Goal: Transaction & Acquisition: Purchase product/service

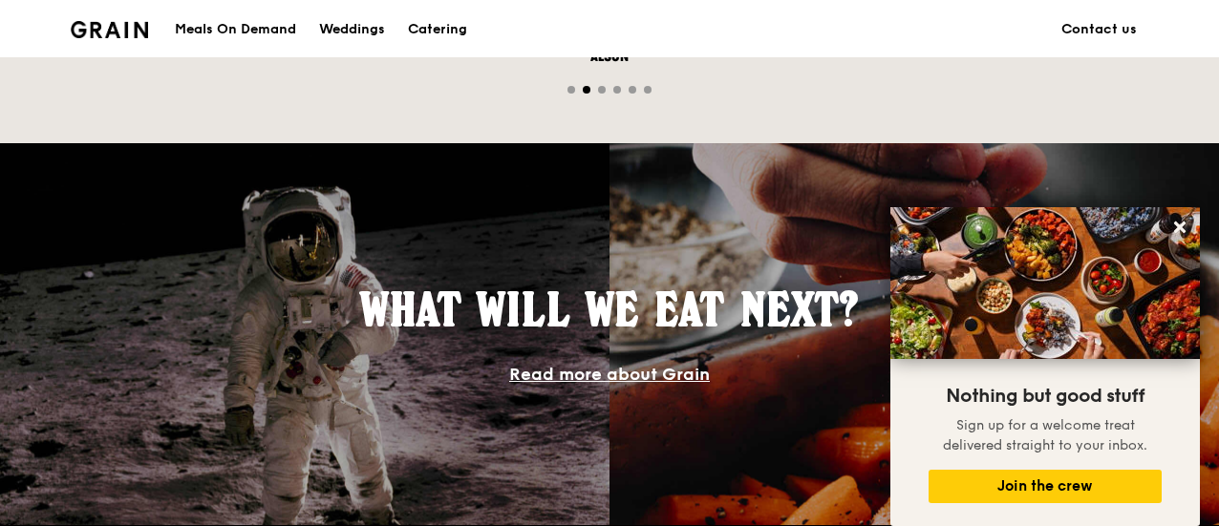
scroll to position [1528, 0]
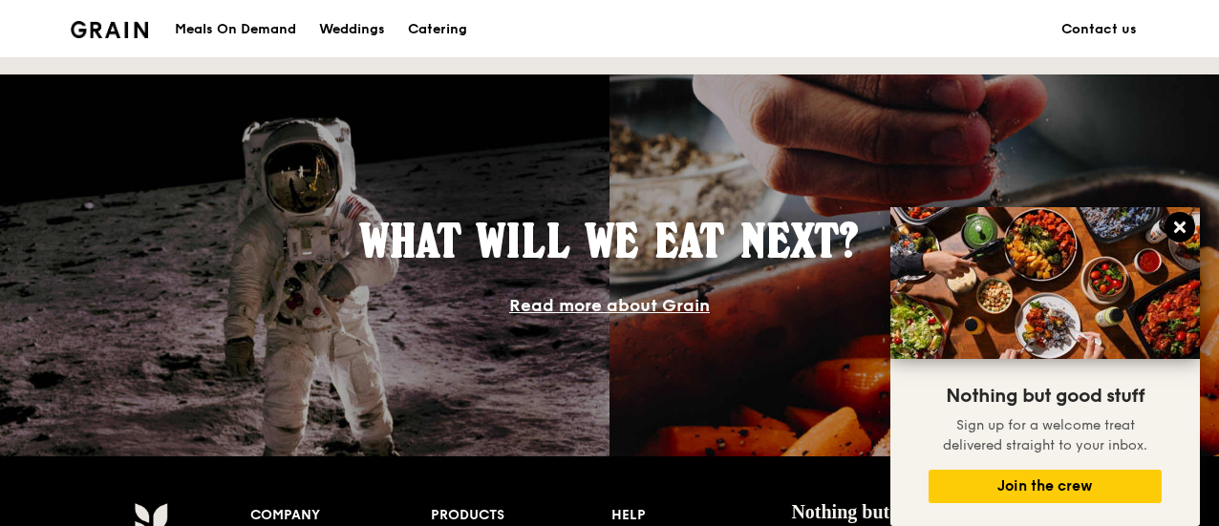
click at [1184, 227] on icon at bounding box center [1179, 227] width 17 height 17
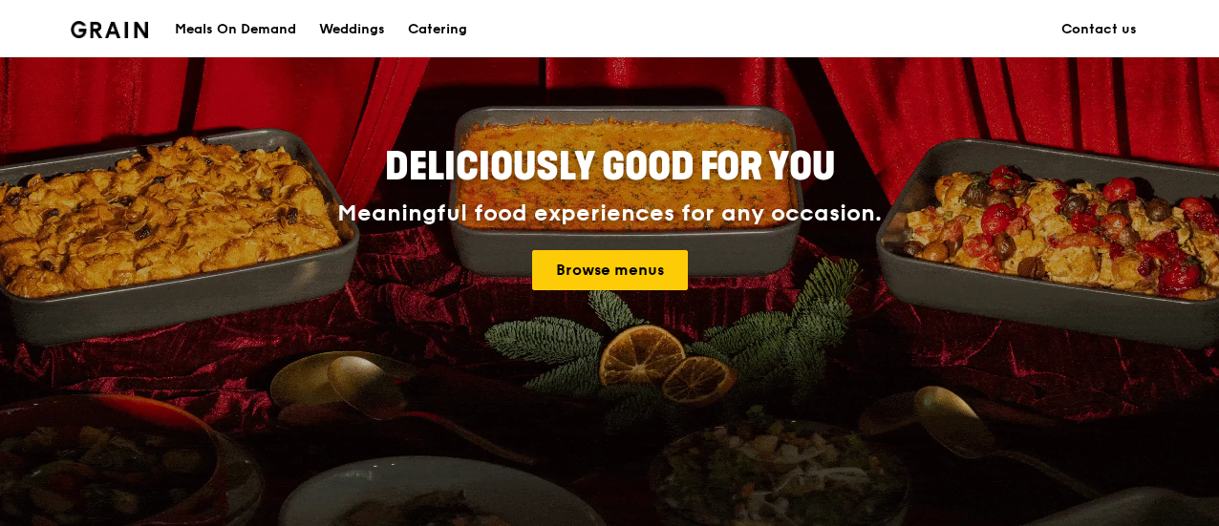
scroll to position [0, 0]
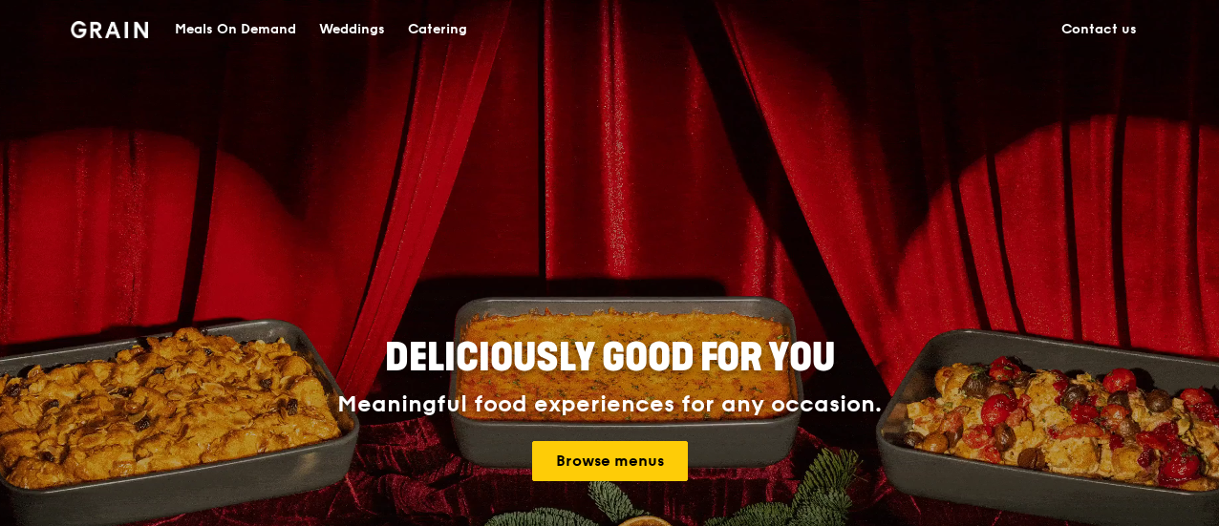
click at [452, 30] on div "Catering" at bounding box center [437, 29] width 59 height 57
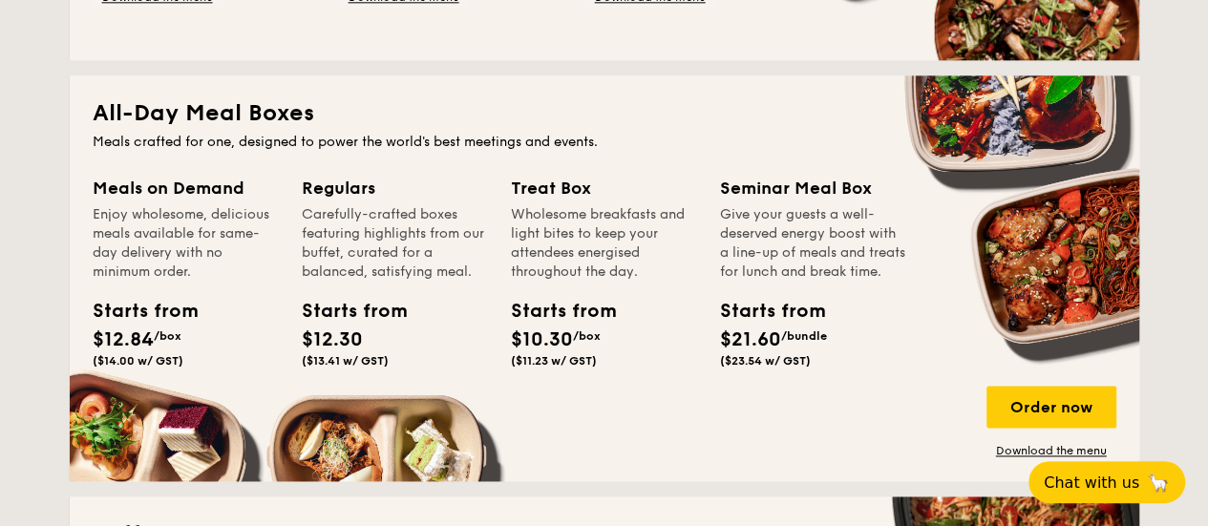
scroll to position [1242, 0]
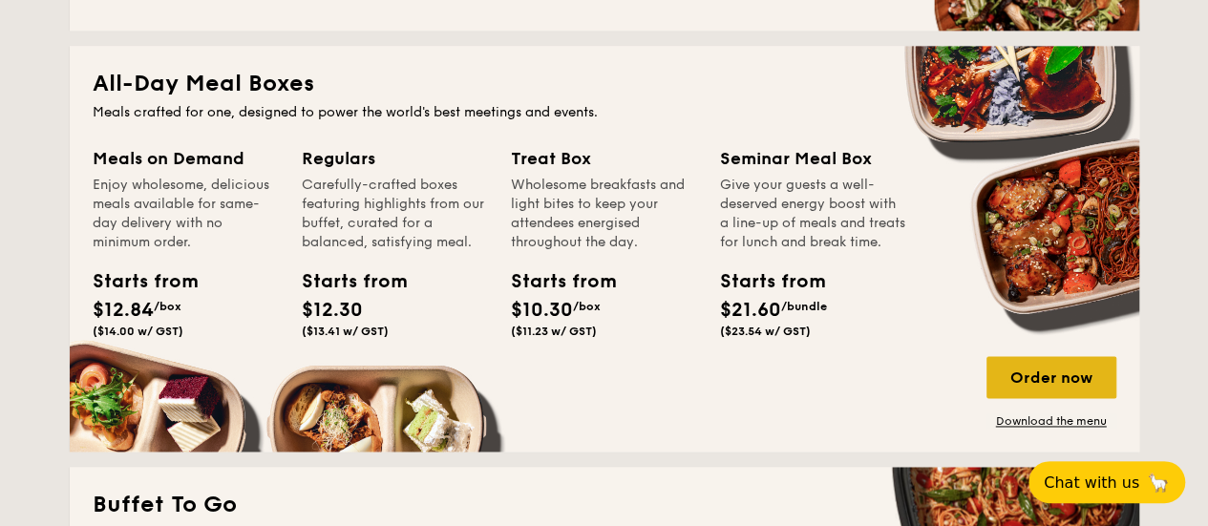
click at [1045, 393] on div "Order now" at bounding box center [1052, 377] width 130 height 42
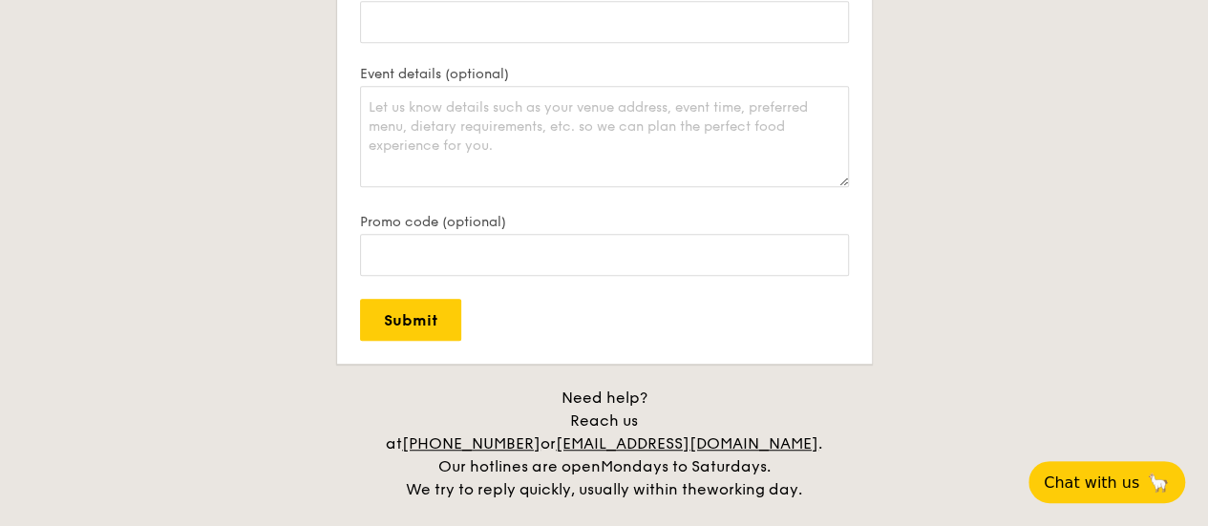
scroll to position [3998, 0]
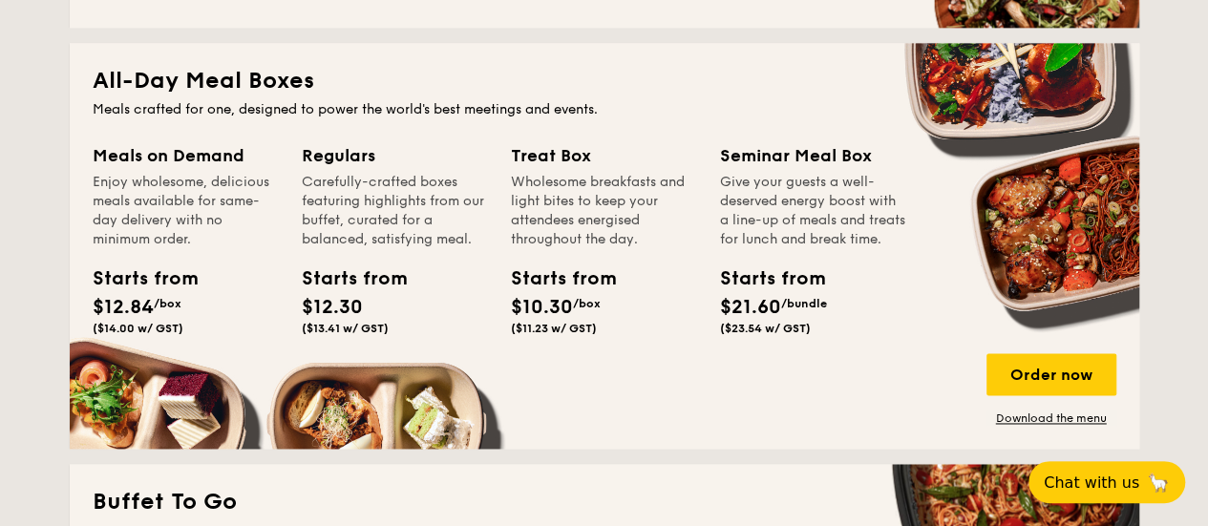
scroll to position [1242, 0]
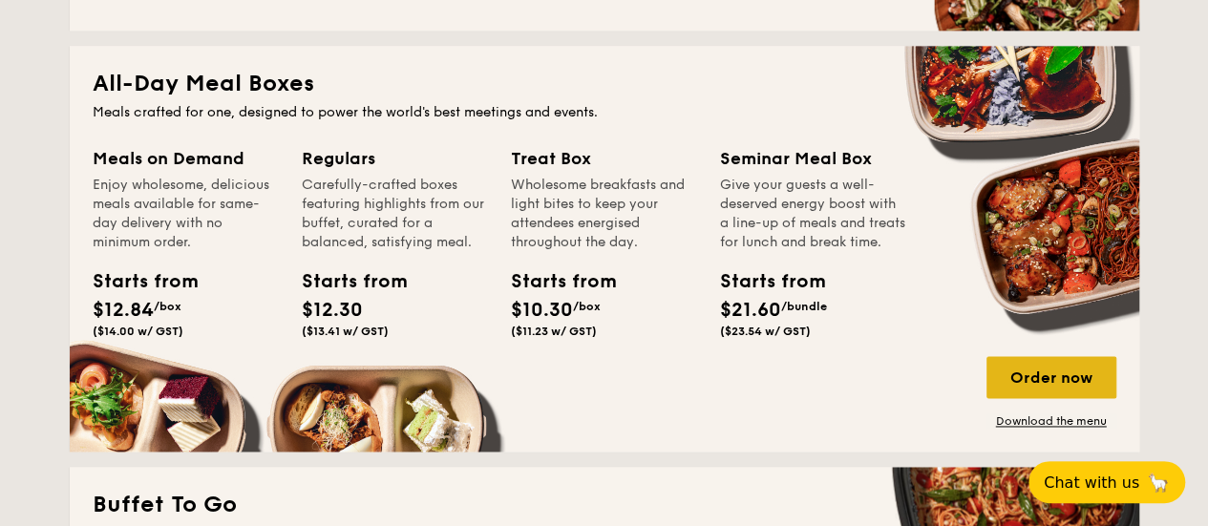
click at [1028, 364] on div "Order now" at bounding box center [1052, 377] width 130 height 42
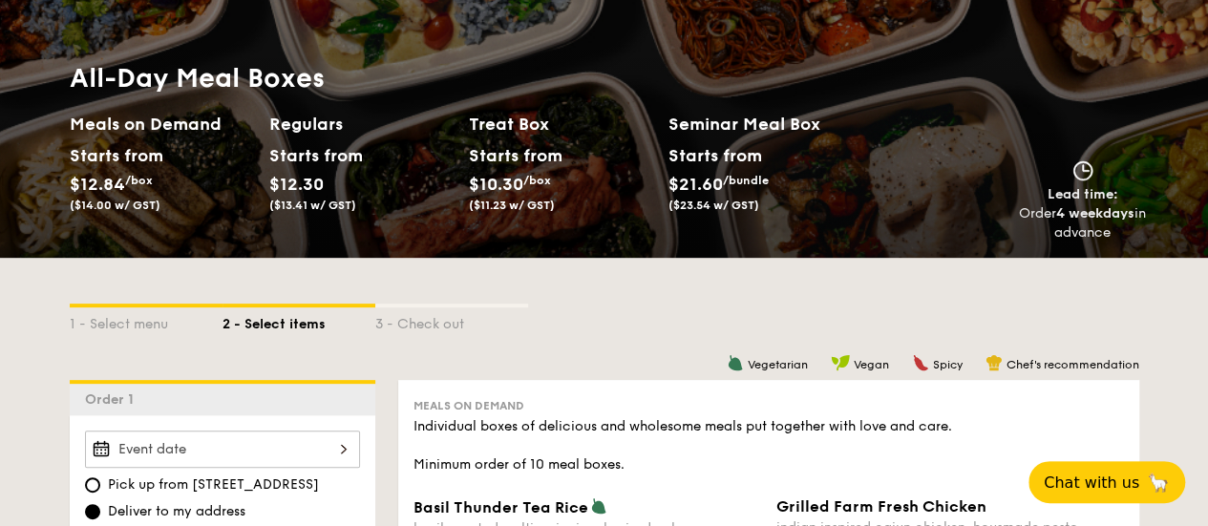
scroll to position [287, 0]
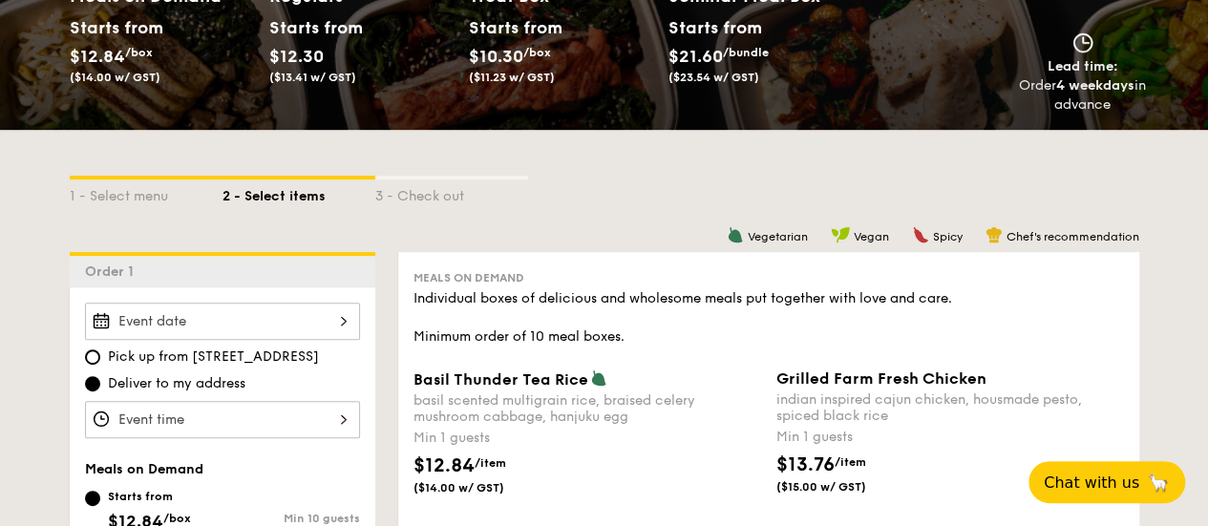
click at [334, 322] on div at bounding box center [222, 321] width 275 height 37
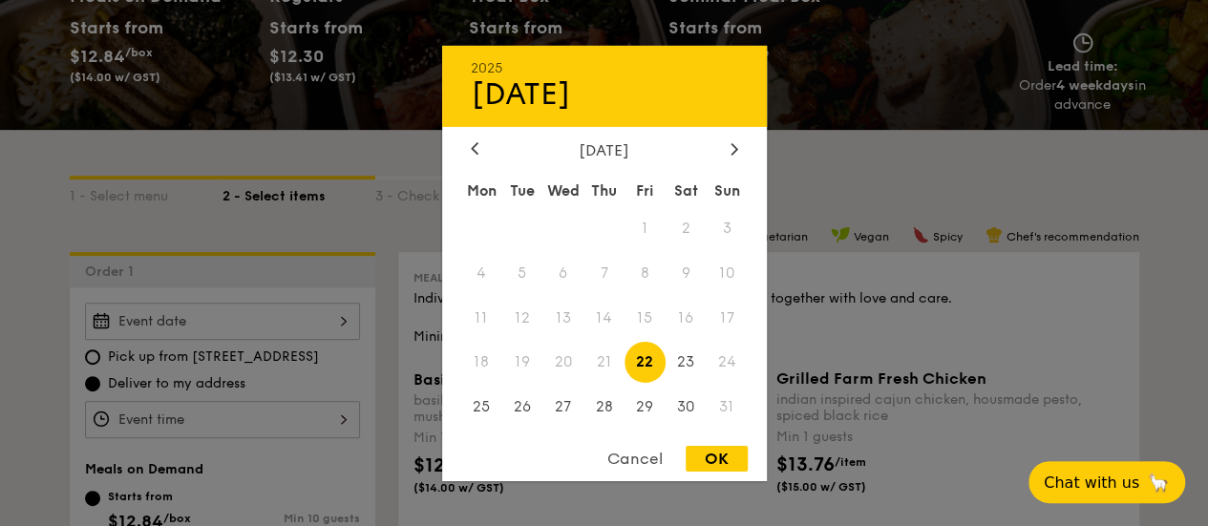
click at [648, 361] on span "22" at bounding box center [645, 362] width 41 height 41
click at [718, 457] on div "OK" at bounding box center [717, 459] width 62 height 26
type input "[DATE]"
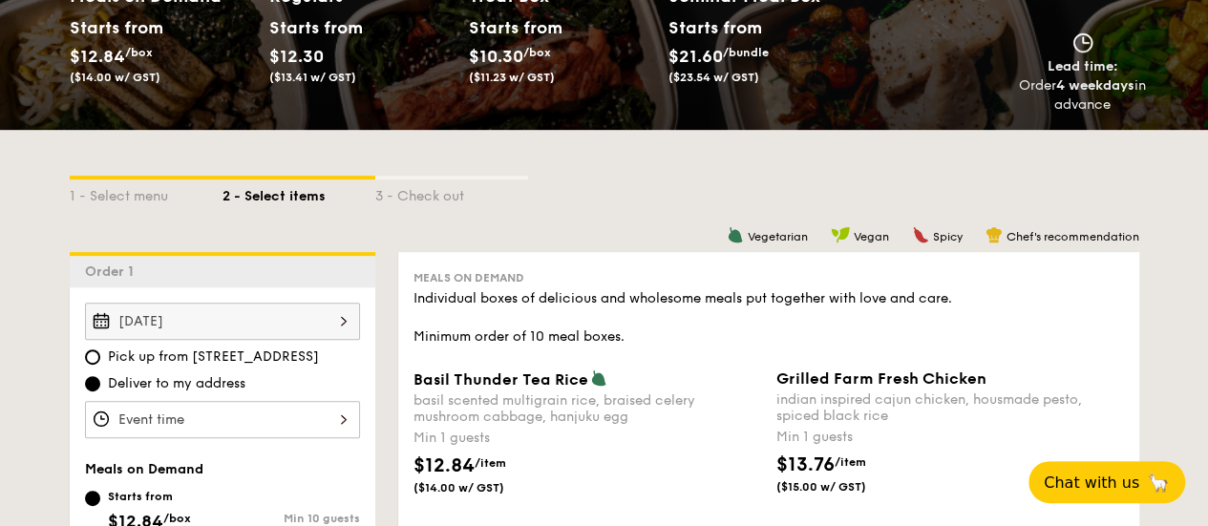
scroll to position [382, 0]
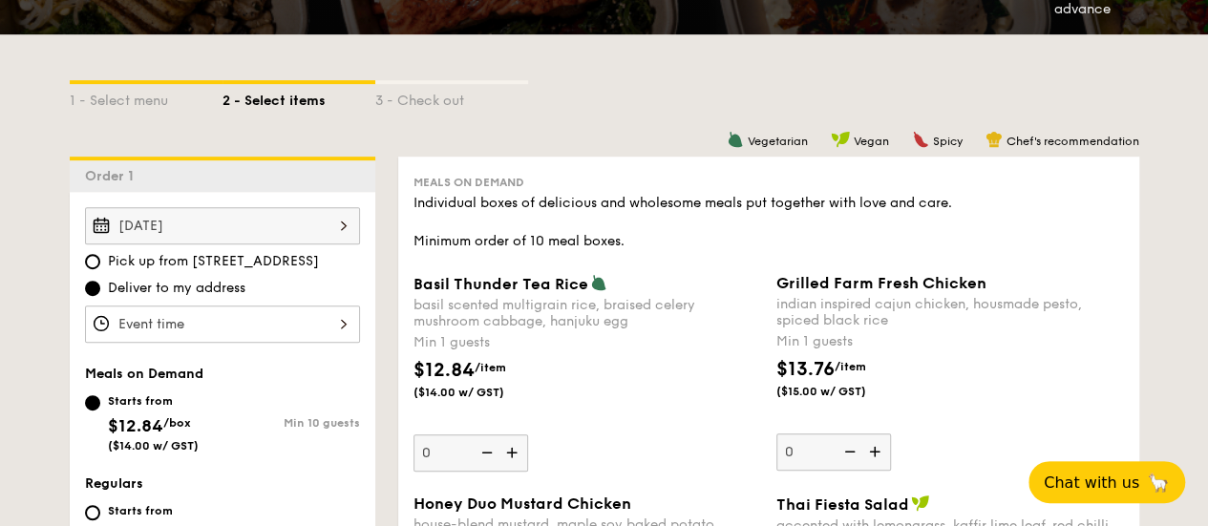
click at [345, 324] on div at bounding box center [222, 324] width 275 height 37
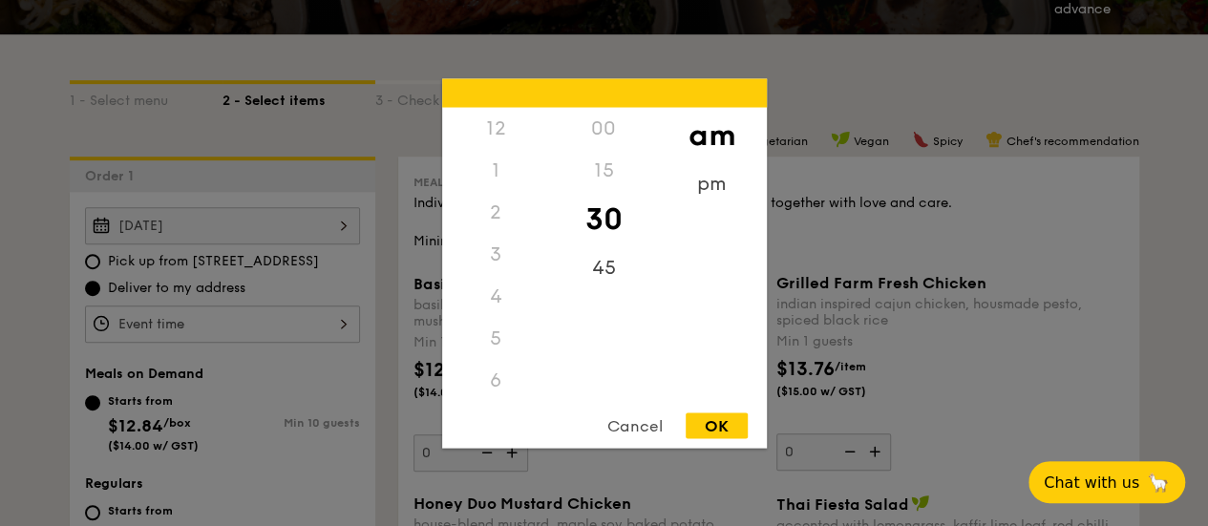
scroll to position [210, 0]
click at [494, 293] on div "9" at bounding box center [496, 296] width 108 height 42
click at [512, 338] on div "10" at bounding box center [496, 344] width 108 height 55
click at [728, 181] on div "pm" at bounding box center [712, 189] width 108 height 55
click at [493, 300] on div "9" at bounding box center [496, 296] width 108 height 42
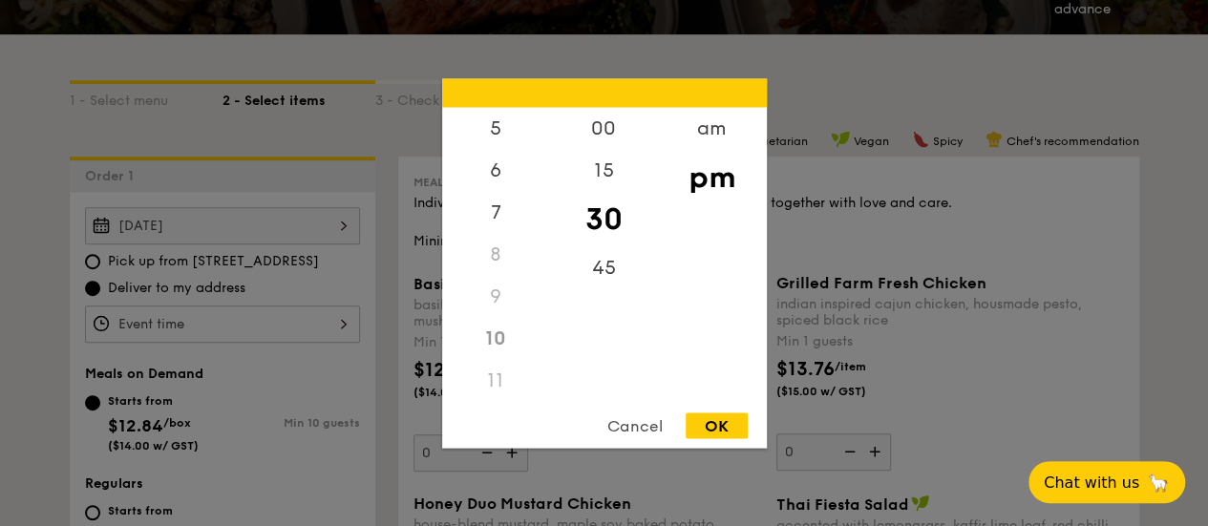
click at [497, 297] on div "9" at bounding box center [496, 296] width 108 height 42
click at [500, 335] on div "10" at bounding box center [496, 338] width 108 height 42
click at [704, 426] on div "OK" at bounding box center [717, 426] width 62 height 26
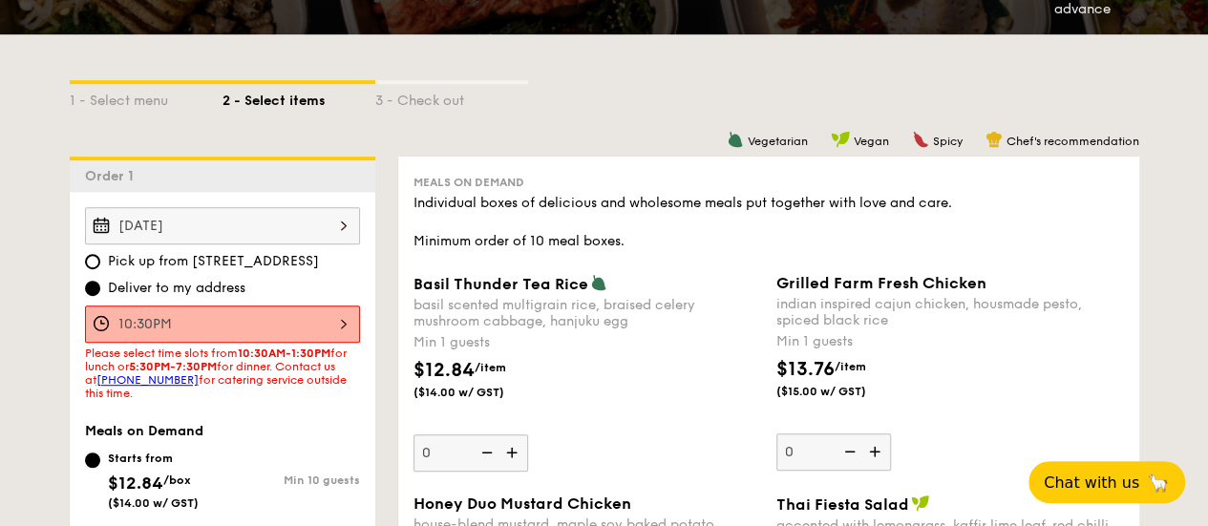
click at [337, 325] on div "10:30PM" at bounding box center [222, 324] width 275 height 37
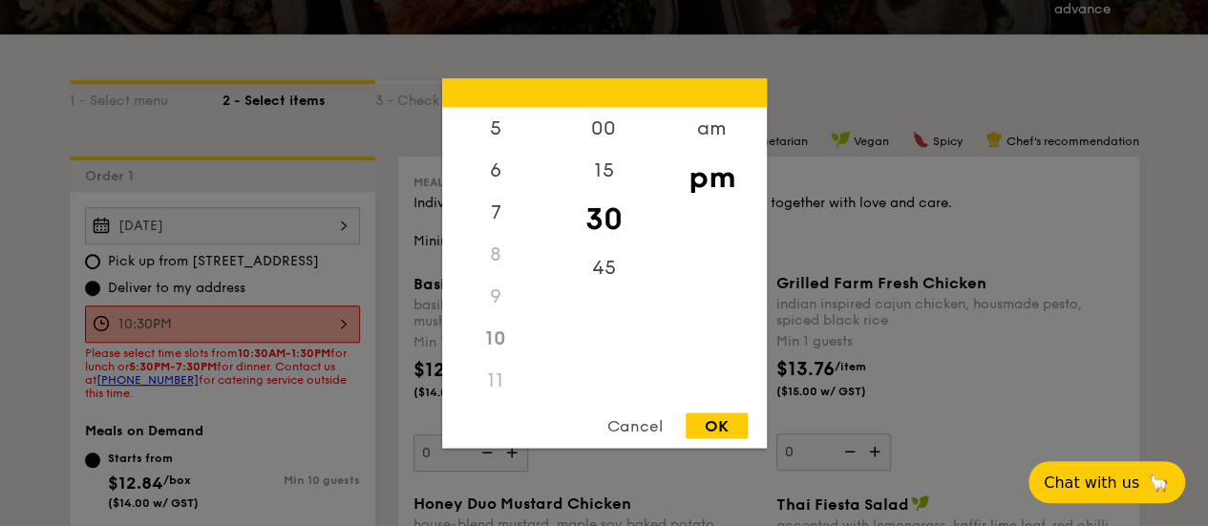
click at [487, 298] on div "9" at bounding box center [496, 296] width 108 height 42
click at [691, 124] on div "am" at bounding box center [712, 134] width 108 height 55
click at [707, 186] on div "pm" at bounding box center [712, 189] width 108 height 55
click at [491, 133] on div "5" at bounding box center [496, 134] width 108 height 55
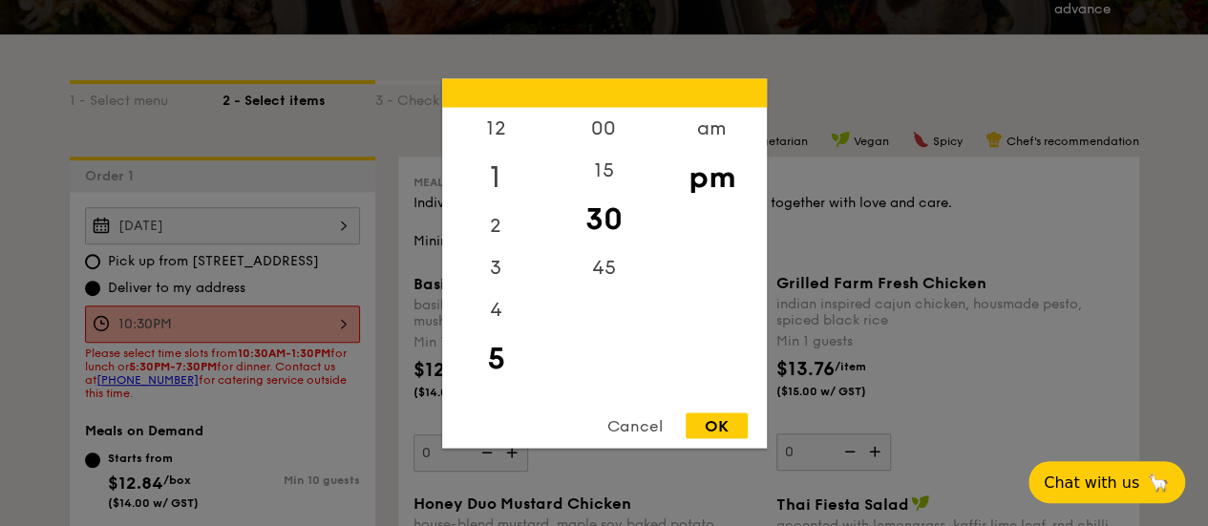
click at [493, 162] on div "1" at bounding box center [496, 176] width 108 height 55
click at [707, 423] on div "OK" at bounding box center [717, 426] width 62 height 26
type input "1:30PM"
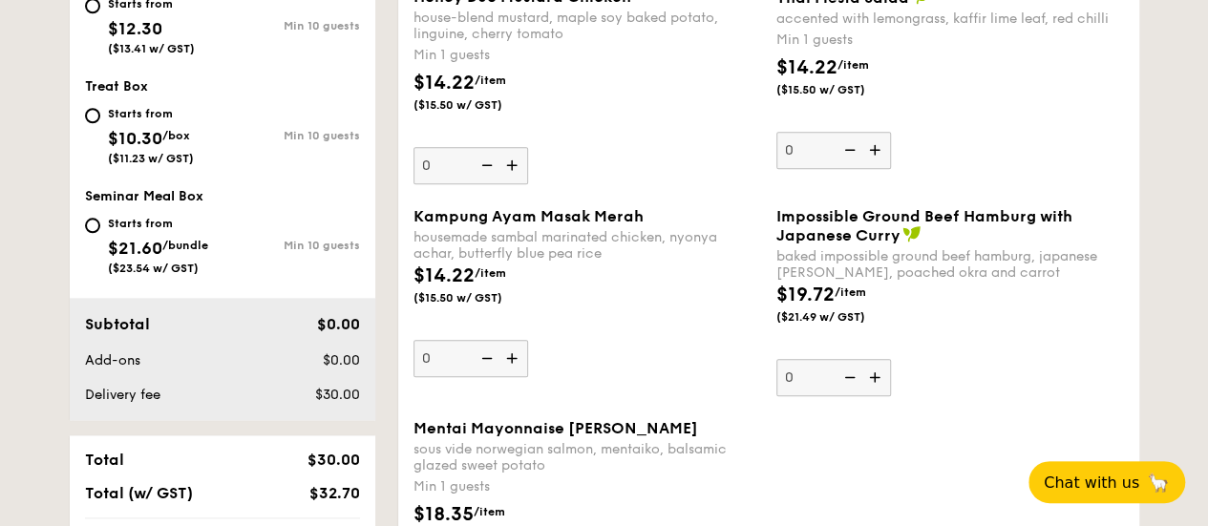
scroll to position [860, 0]
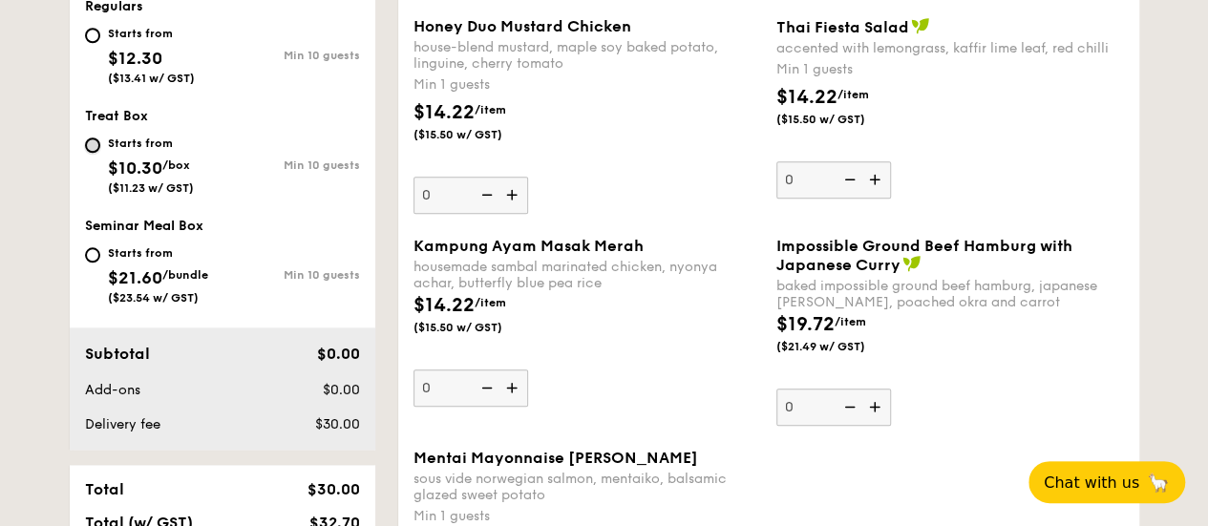
click at [96, 138] on input "Starts from $10.30 /box ($11.23 w/ GST) Min 10 guests" at bounding box center [92, 145] width 15 height 15
radio input "true"
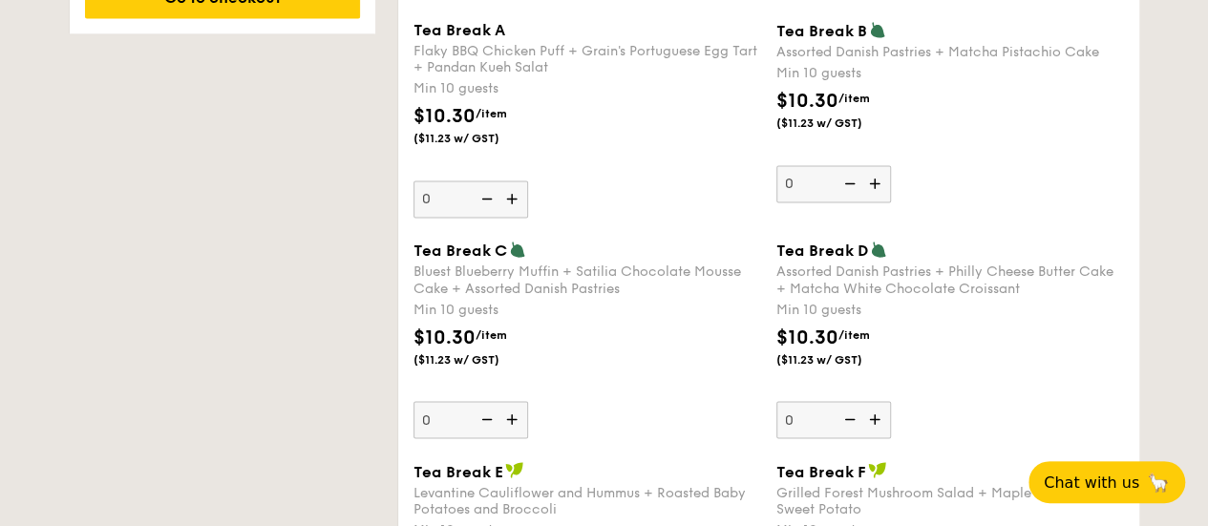
scroll to position [1587, 0]
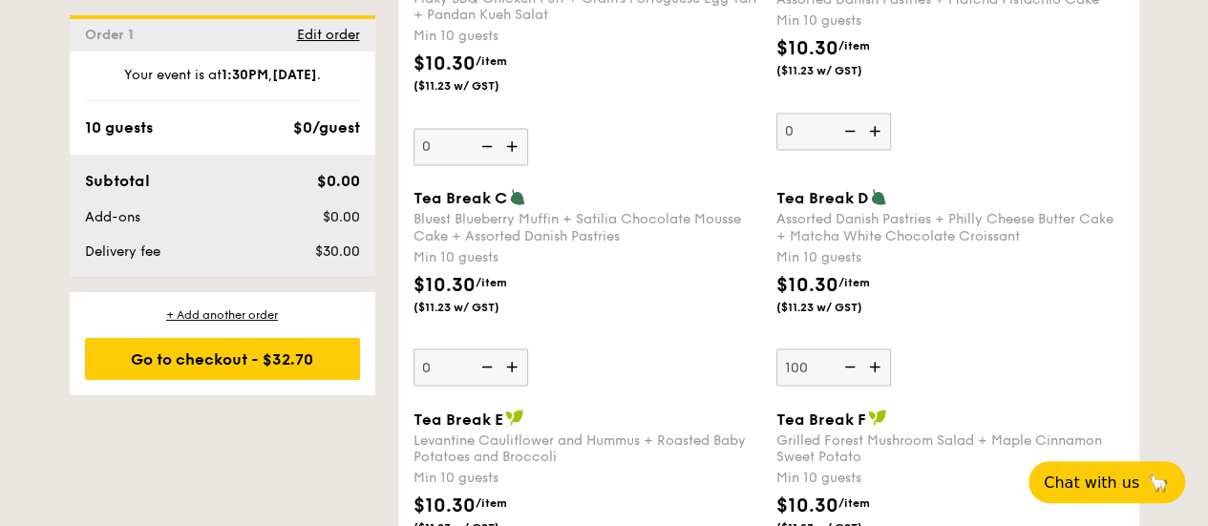
type input "100"
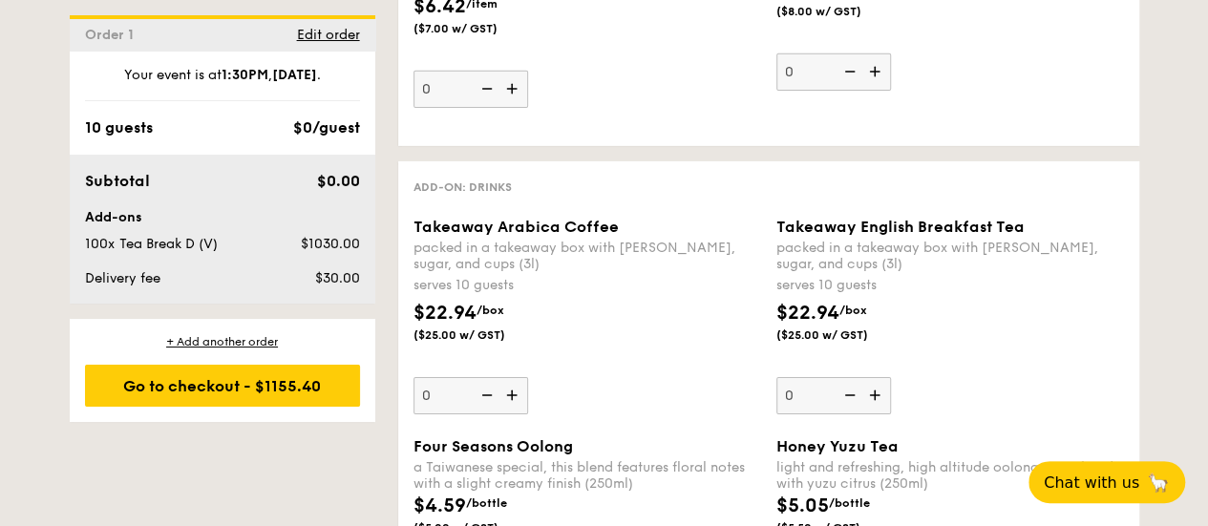
scroll to position [3118, 0]
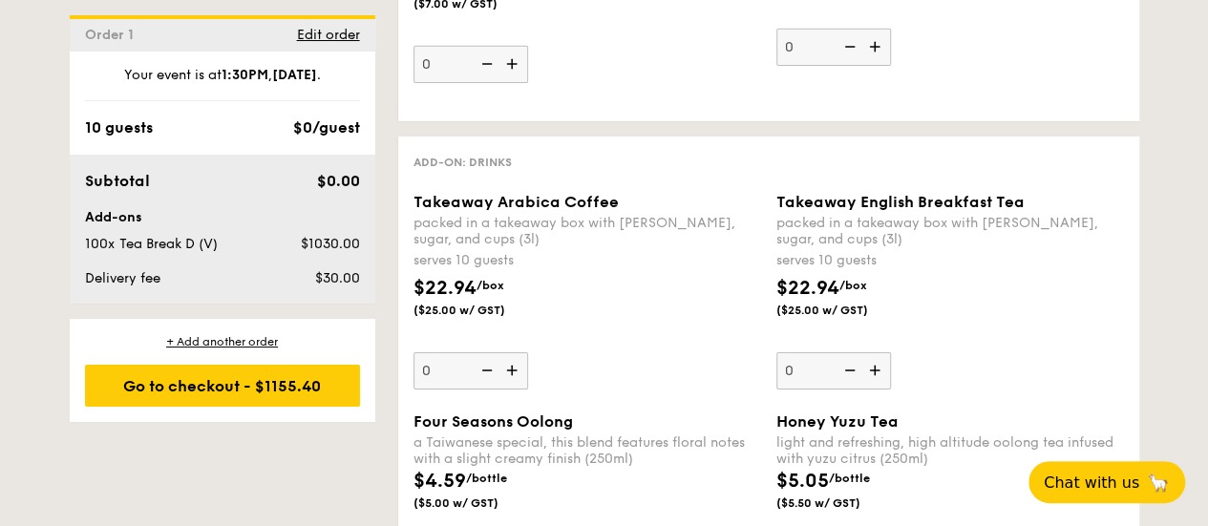
click at [514, 357] on img at bounding box center [514, 370] width 29 height 36
click at [514, 357] on input "0" at bounding box center [471, 370] width 115 height 37
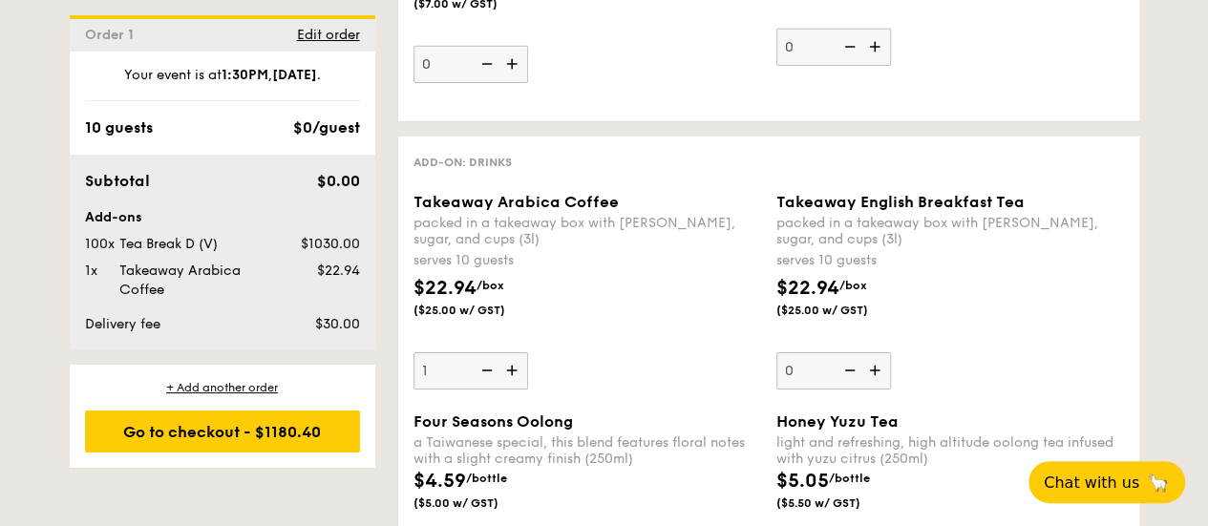
click at [514, 357] on img at bounding box center [514, 370] width 29 height 36
click at [514, 357] on input "1" at bounding box center [471, 370] width 115 height 37
click at [514, 357] on img at bounding box center [514, 370] width 29 height 36
click at [514, 357] on input "2" at bounding box center [471, 370] width 115 height 37
click at [514, 357] on img at bounding box center [514, 370] width 29 height 36
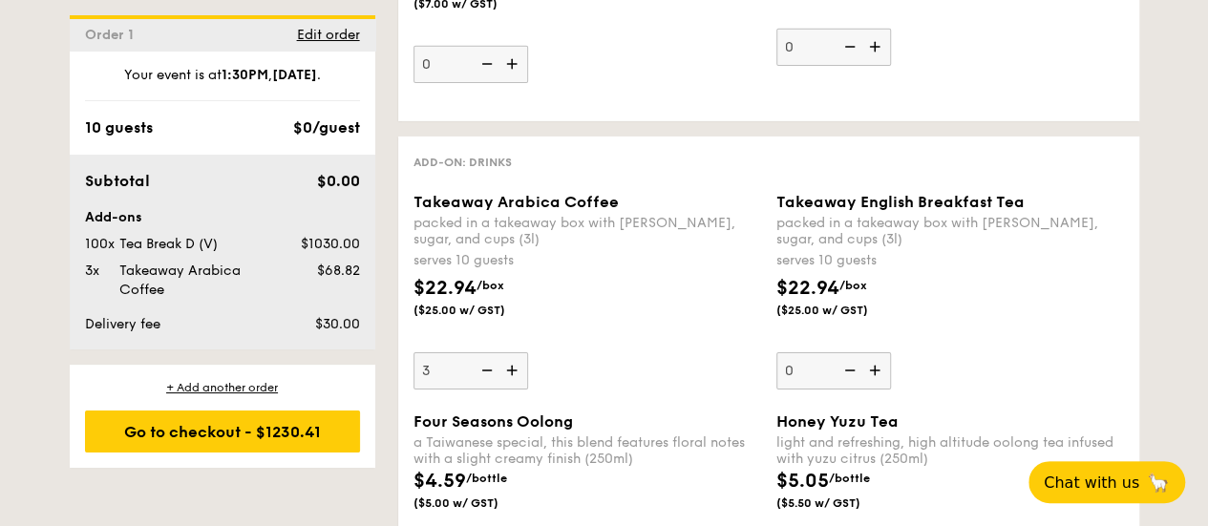
click at [514, 357] on input "3" at bounding box center [471, 370] width 115 height 37
click at [514, 357] on img at bounding box center [514, 370] width 29 height 36
click at [514, 357] on input "4" at bounding box center [471, 370] width 115 height 37
type input "5"
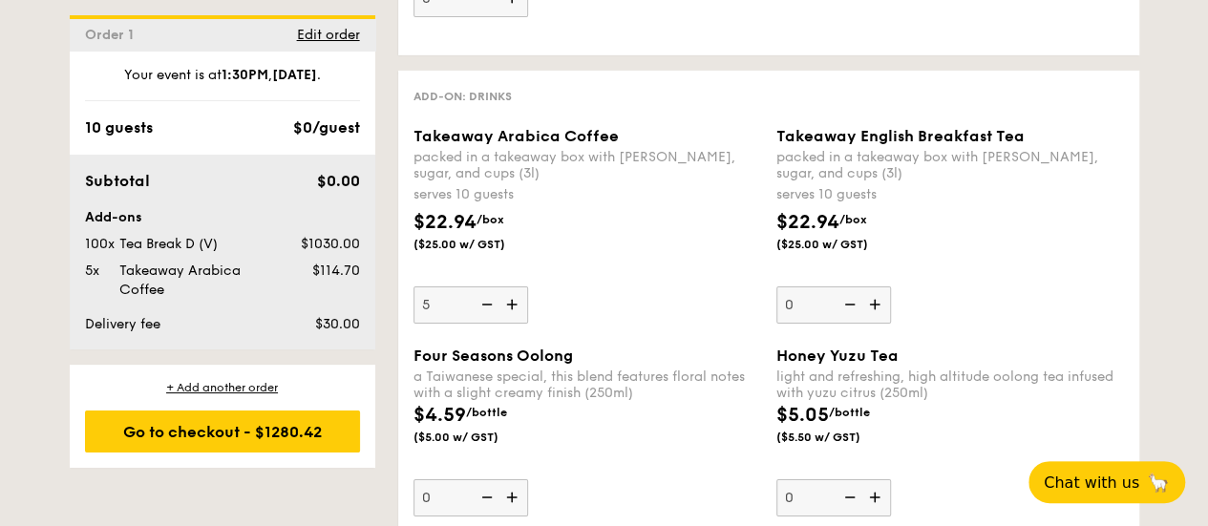
scroll to position [3214, 0]
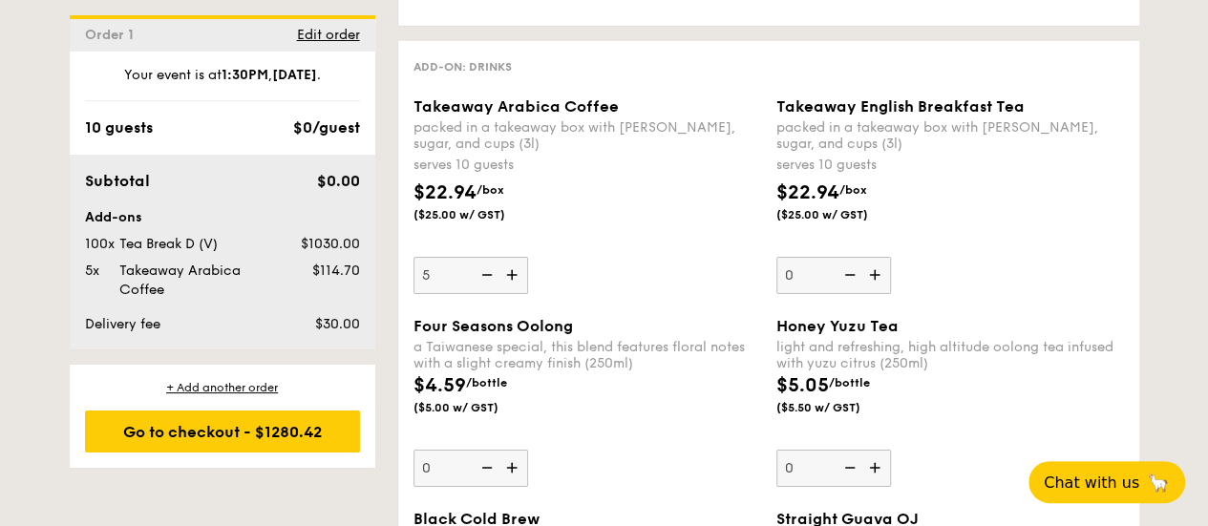
click at [881, 262] on img at bounding box center [876, 275] width 29 height 36
click at [881, 262] on input "0" at bounding box center [833, 275] width 115 height 37
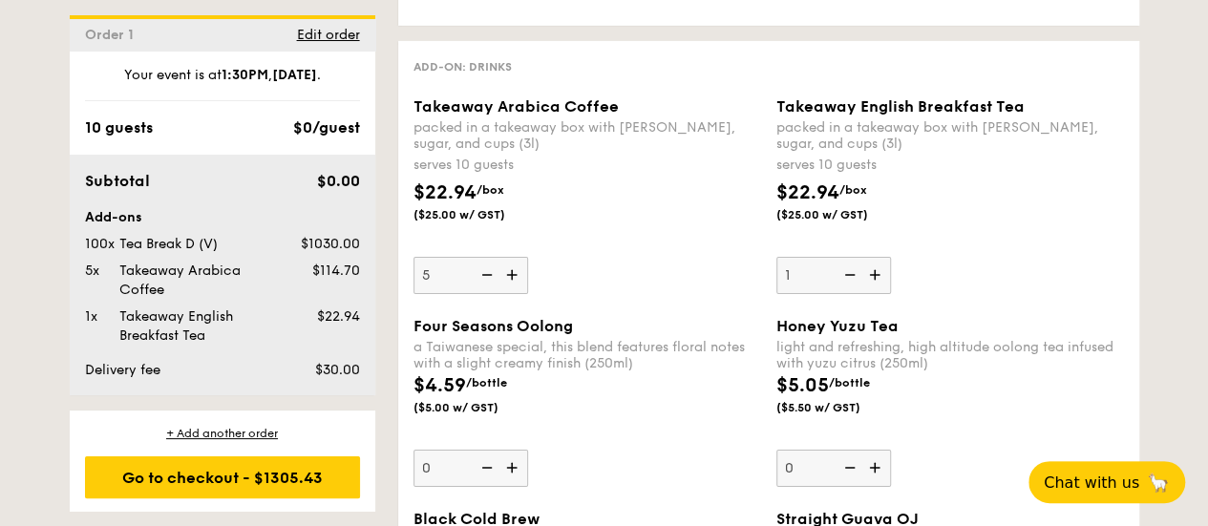
click at [881, 262] on img at bounding box center [876, 275] width 29 height 36
click at [881, 262] on input "1" at bounding box center [833, 275] width 115 height 37
click at [881, 262] on img at bounding box center [876, 275] width 29 height 36
click at [881, 262] on input "2" at bounding box center [833, 275] width 115 height 37
click at [881, 262] on img at bounding box center [876, 275] width 29 height 36
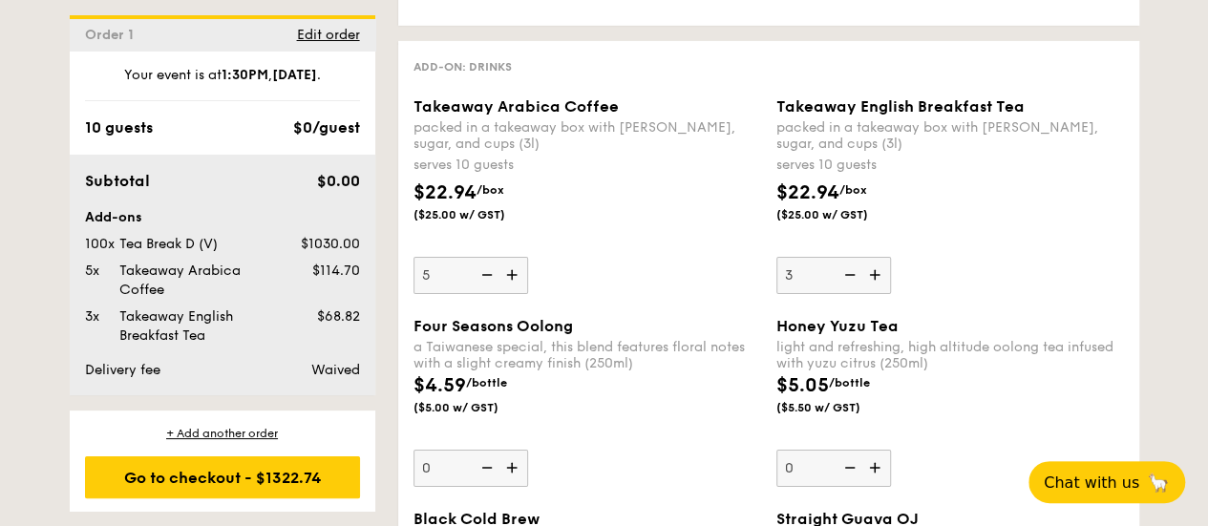
click at [881, 262] on input "3" at bounding box center [833, 275] width 115 height 37
click at [881, 262] on img at bounding box center [876, 275] width 29 height 36
click at [881, 262] on input "4" at bounding box center [833, 275] width 115 height 37
type input "5"
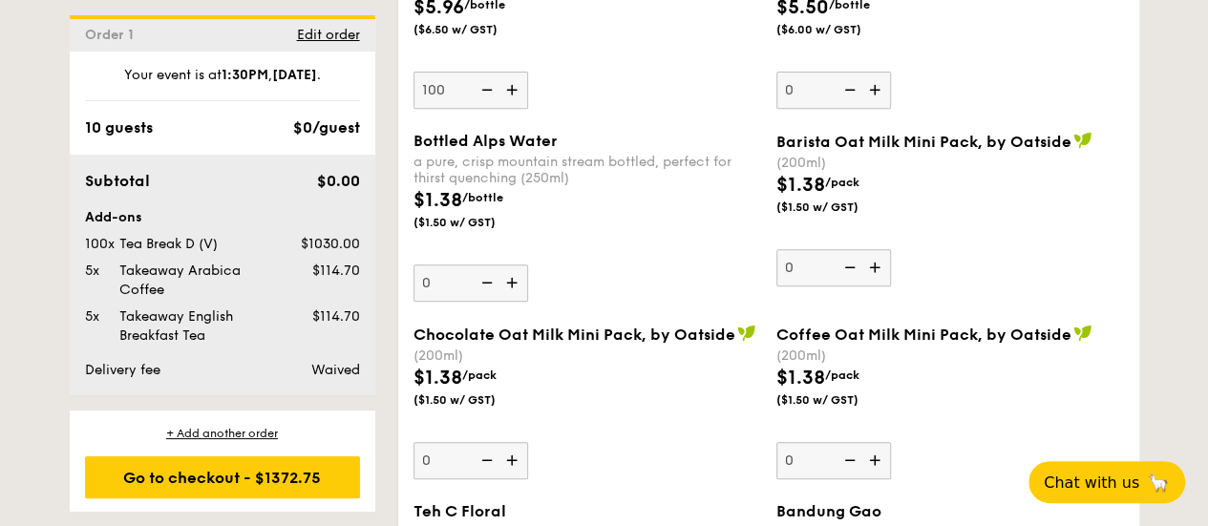
scroll to position [4360, 0]
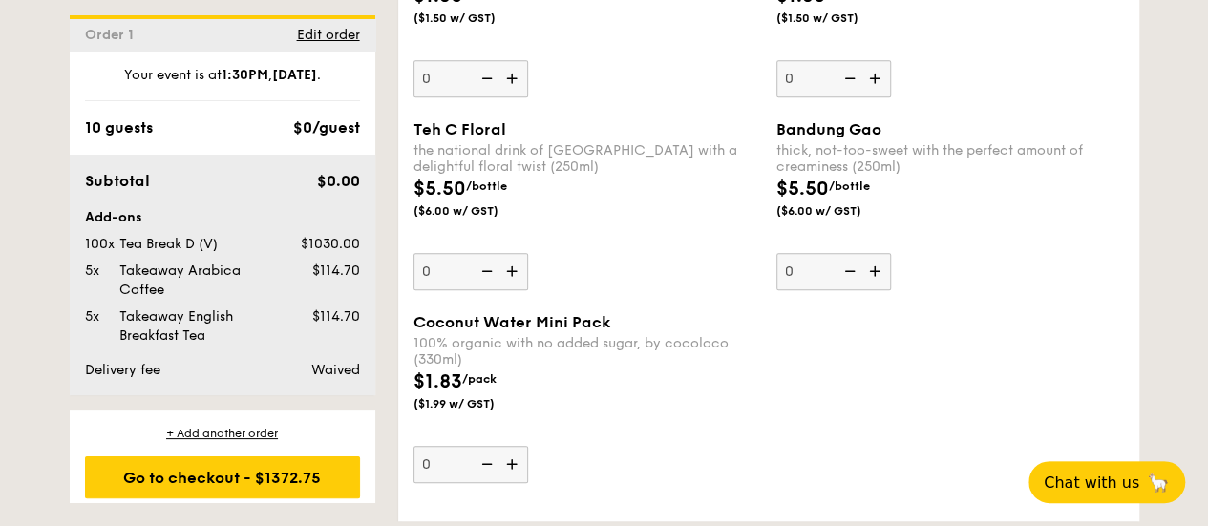
type input "100"
click at [762, 368] on div "$1.83 /pack ($1.99 w/ GST)" at bounding box center [587, 401] width 363 height 67
click at [528, 446] on input "0" at bounding box center [471, 464] width 115 height 37
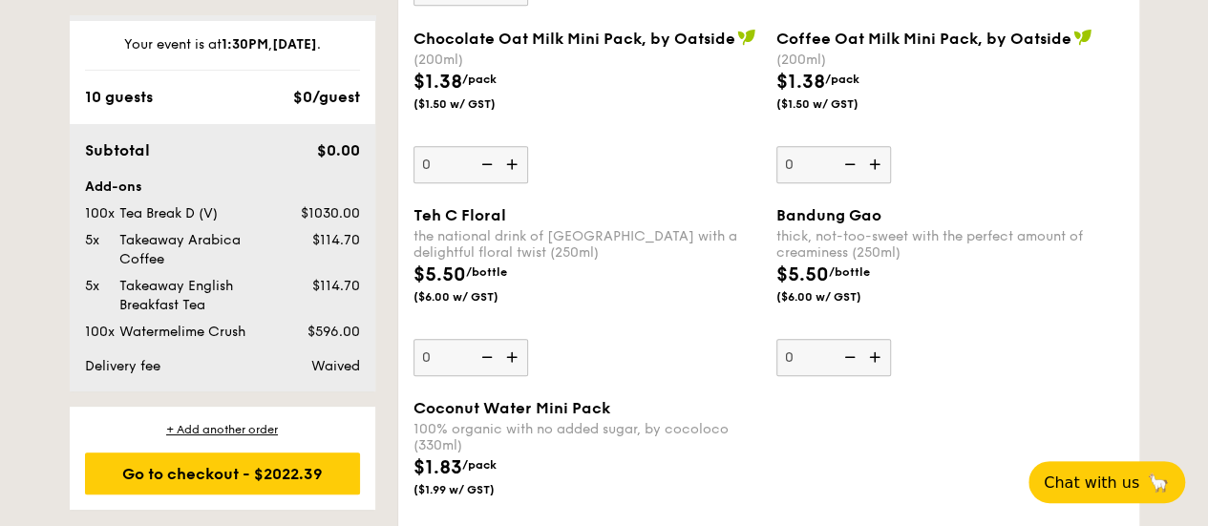
scroll to position [4297, 0]
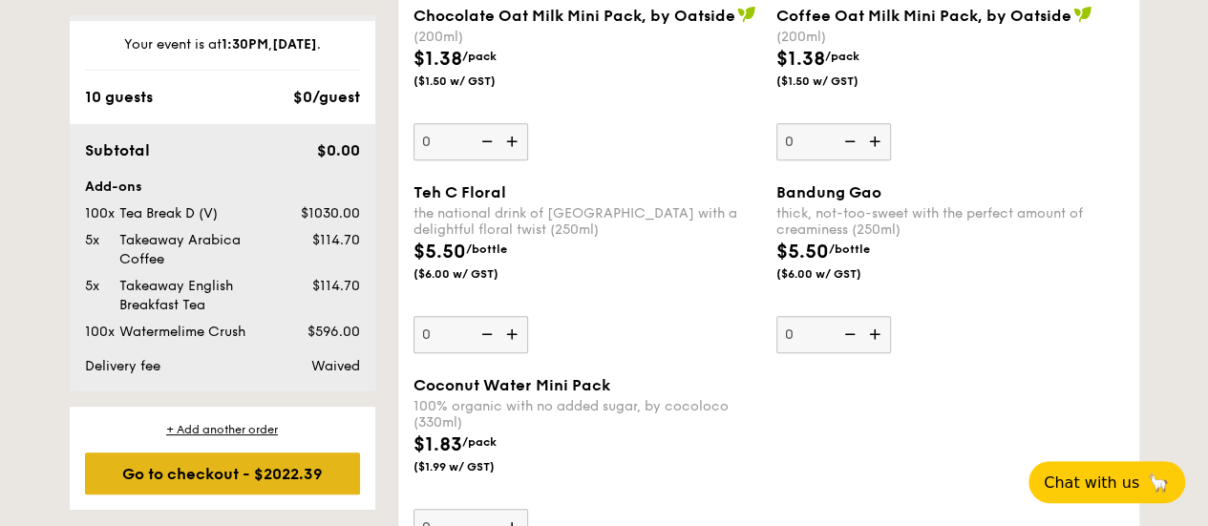
click at [321, 465] on div "Go to checkout - $2022.39" at bounding box center [222, 474] width 275 height 42
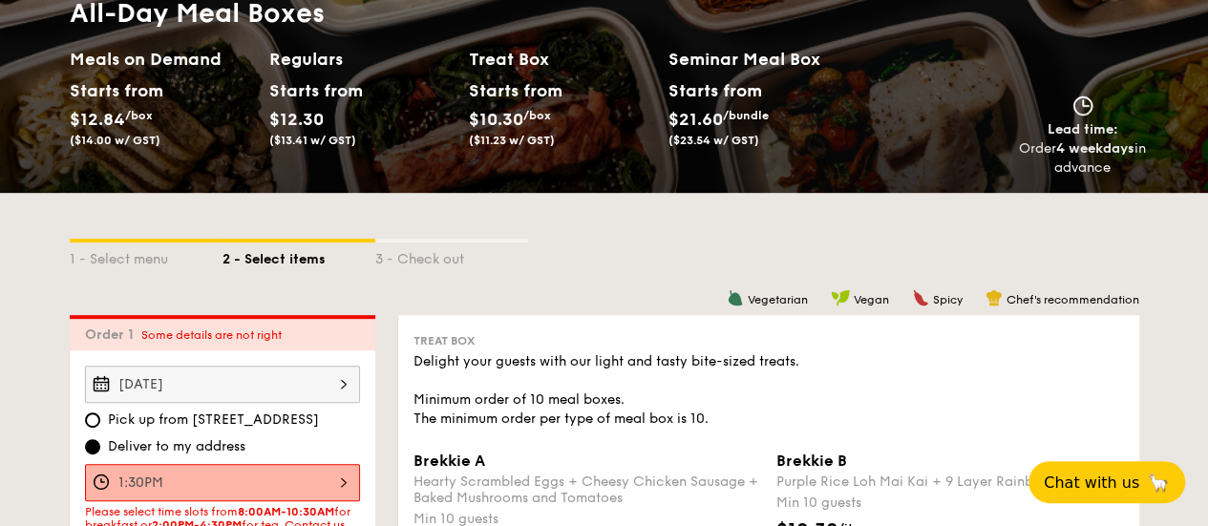
scroll to position [510, 0]
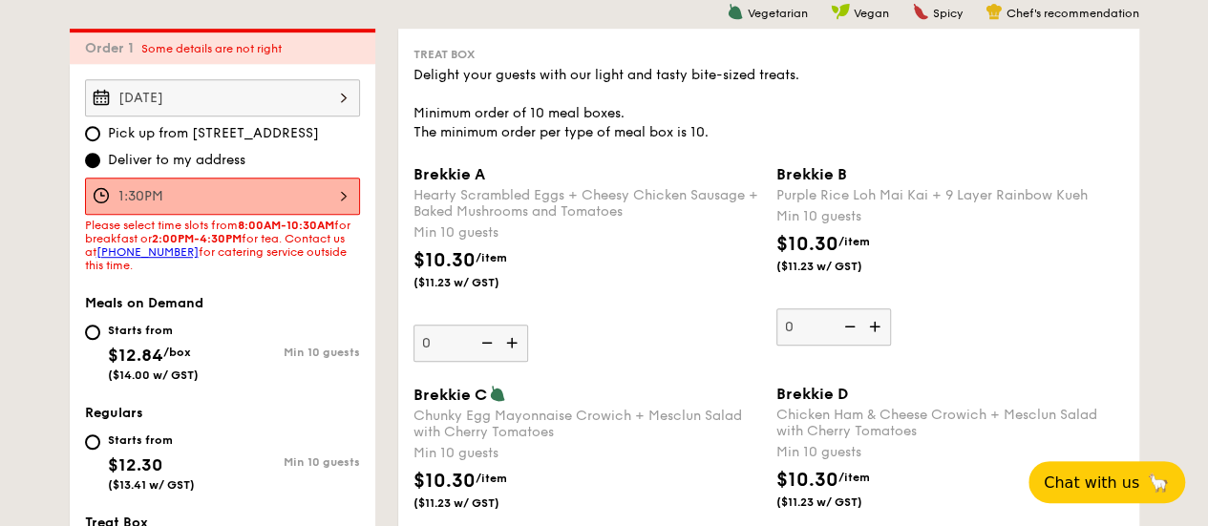
click at [222, 154] on span "Deliver to my address" at bounding box center [177, 160] width 138 height 19
click at [100, 154] on input "Deliver to my address" at bounding box center [92, 160] width 15 height 15
click at [345, 199] on div "1:30PM" at bounding box center [222, 196] width 275 height 37
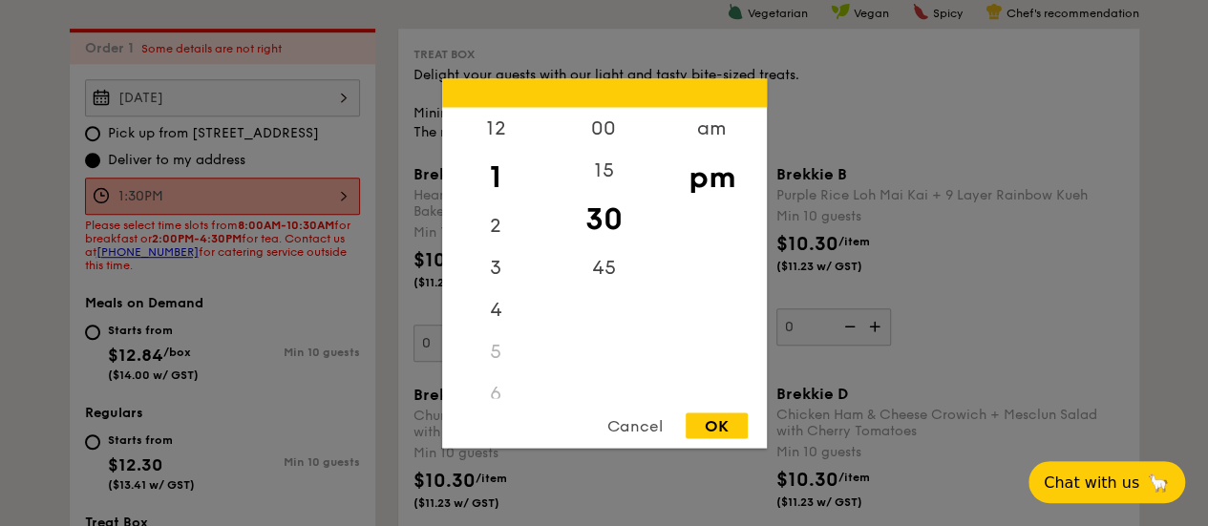
click at [646, 424] on div "Cancel" at bounding box center [635, 426] width 94 height 26
click at [303, 205] on div "1:30PM 12 1 2 3 4 5 6 7 8 9 10 11 00 15 30 45 am pm Cancel OK" at bounding box center [222, 196] width 275 height 37
click at [495, 234] on div "2" at bounding box center [496, 231] width 108 height 55
click at [720, 434] on div "OK" at bounding box center [717, 426] width 62 height 26
type input "2:30PM"
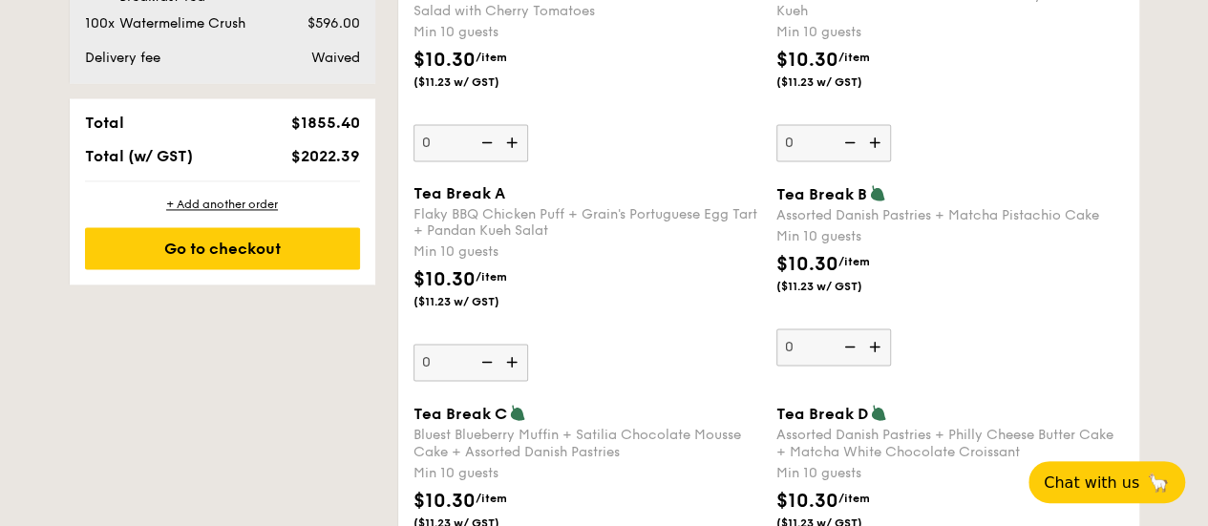
scroll to position [1465, 0]
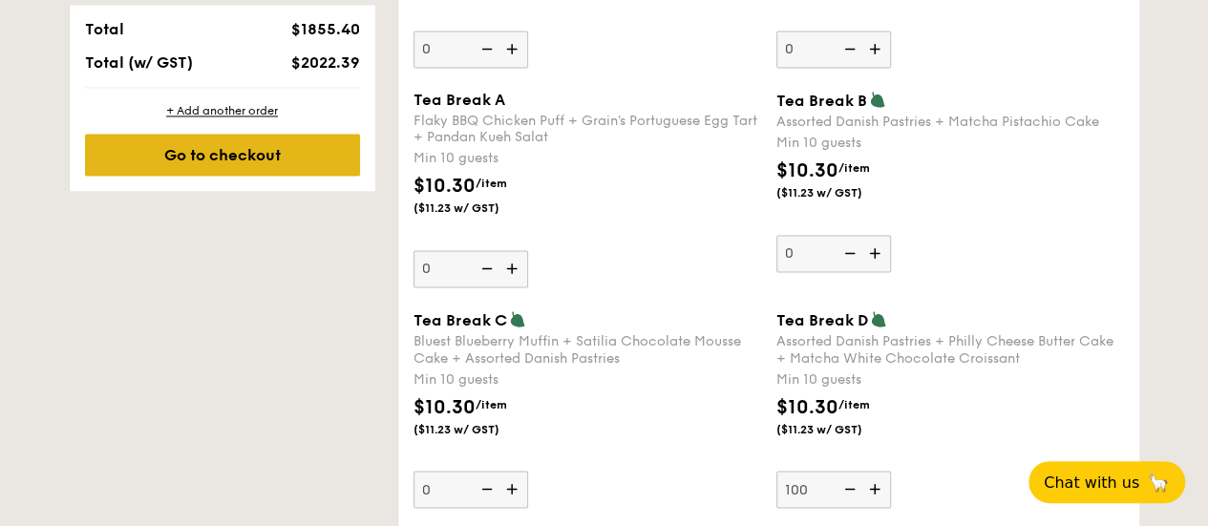
click at [258, 159] on div "Go to checkout" at bounding box center [222, 155] width 275 height 42
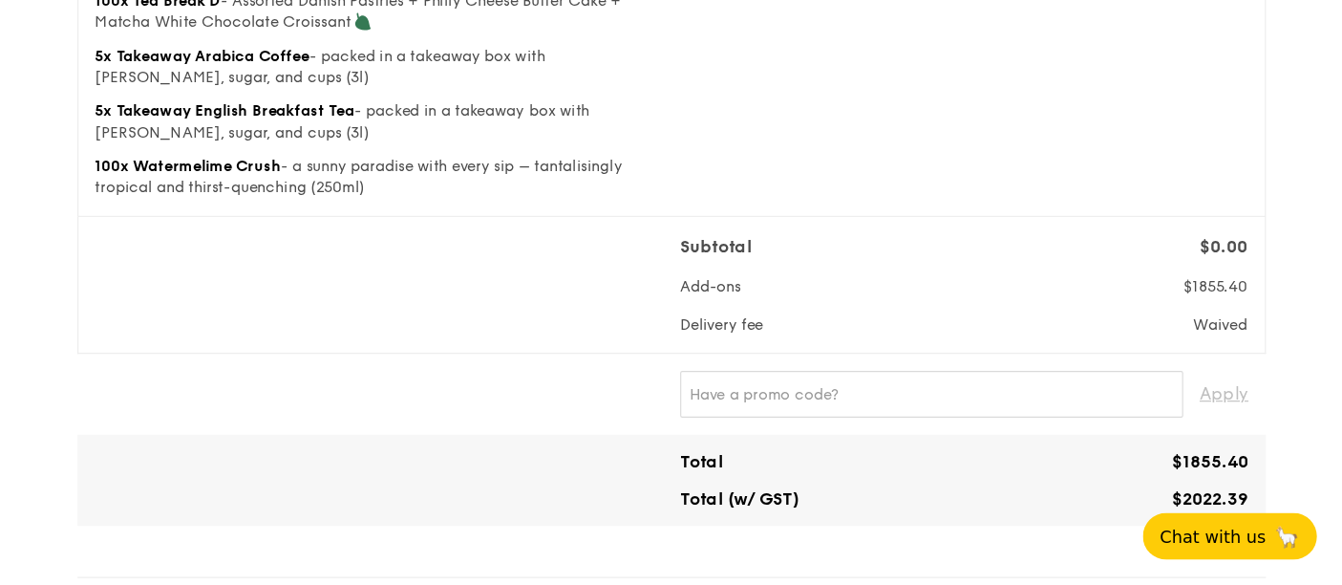
scroll to position [287, 0]
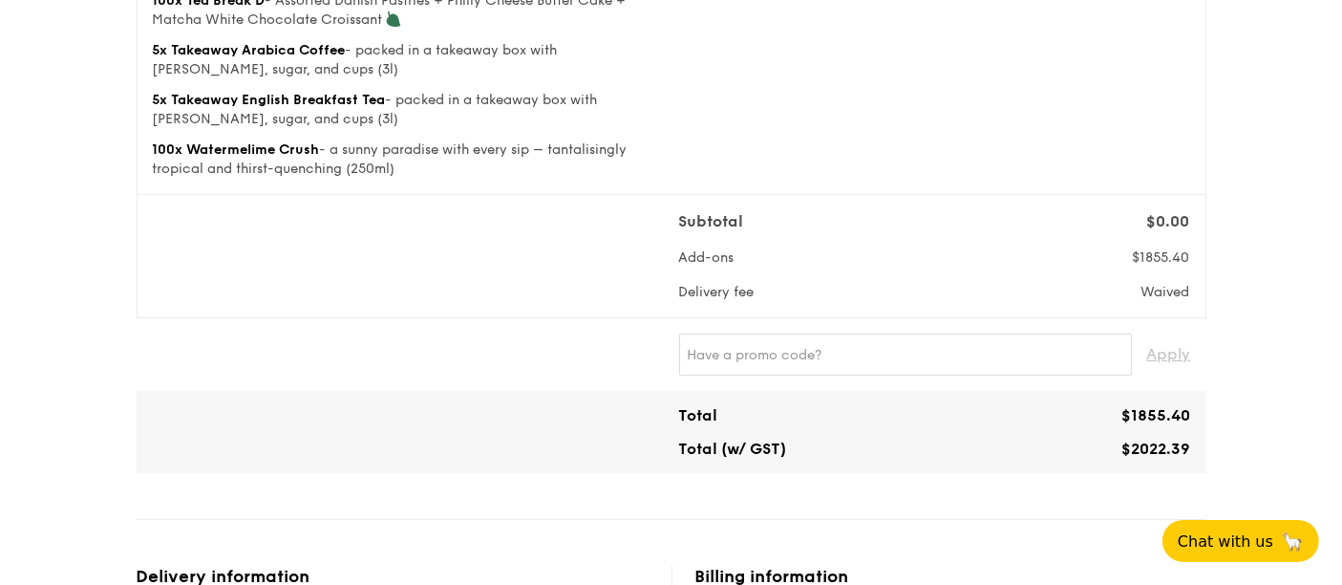
drag, startPoint x: 1100, startPoint y: 3, endPoint x: 964, endPoint y: 278, distance: 307.1
click at [964, 278] on div "Subtotal $0.00 Add-ons $1855.40 Delivery fee [GEOGRAPHIC_DATA]" at bounding box center [934, 256] width 511 height 92
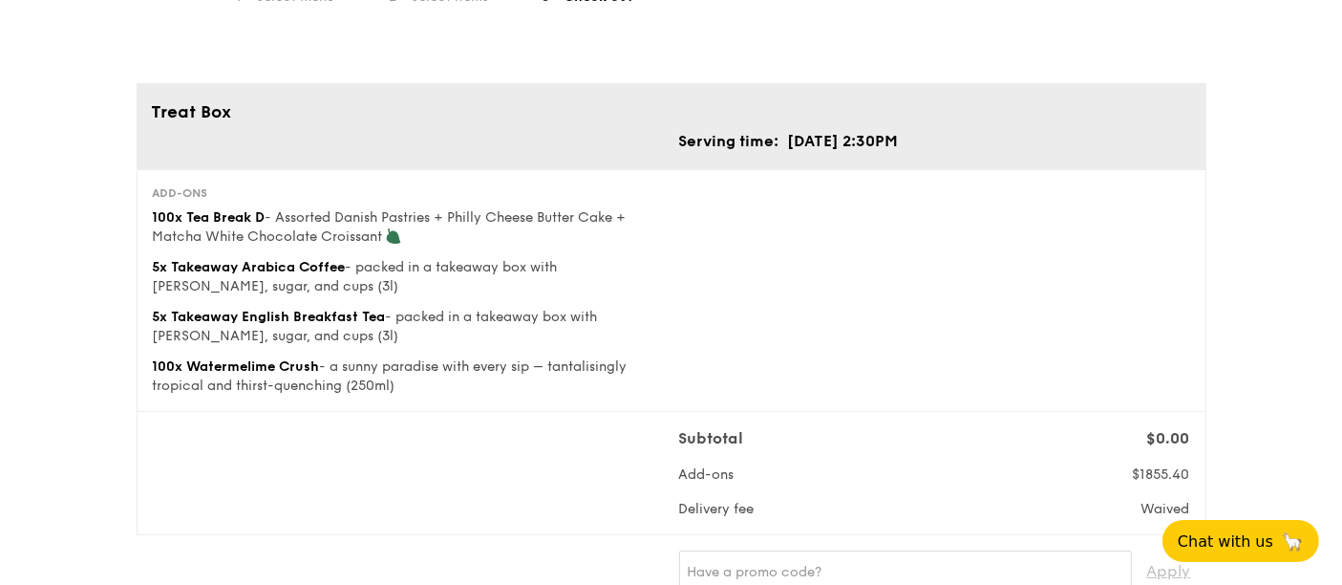
scroll to position [318, 0]
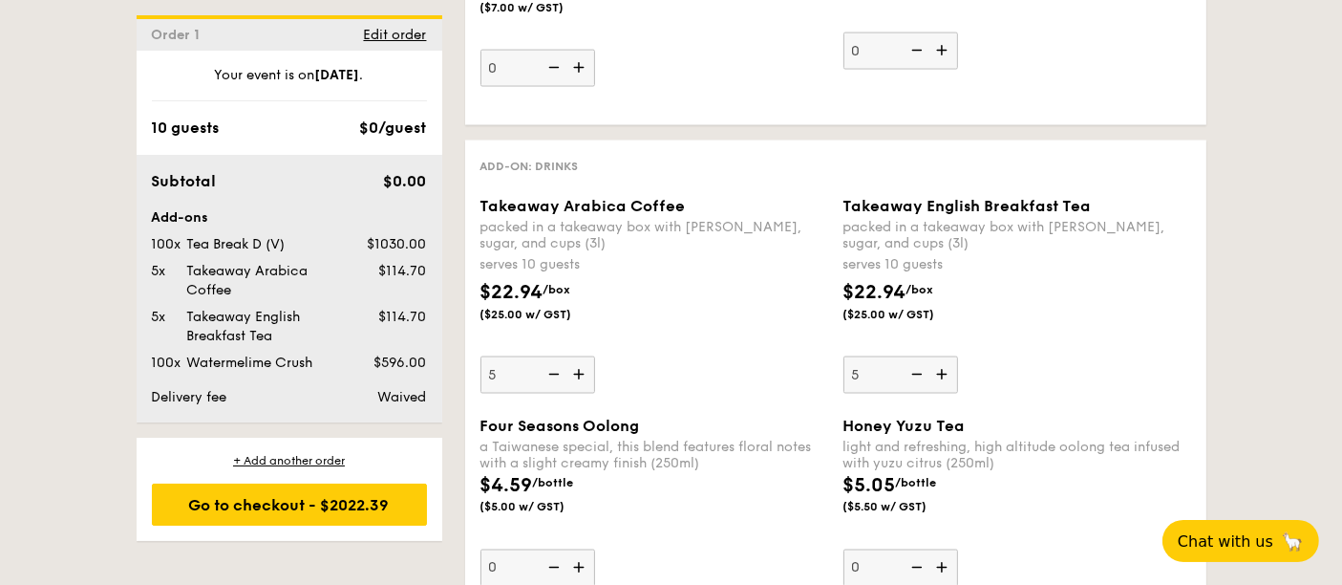
scroll to position [3260, 0]
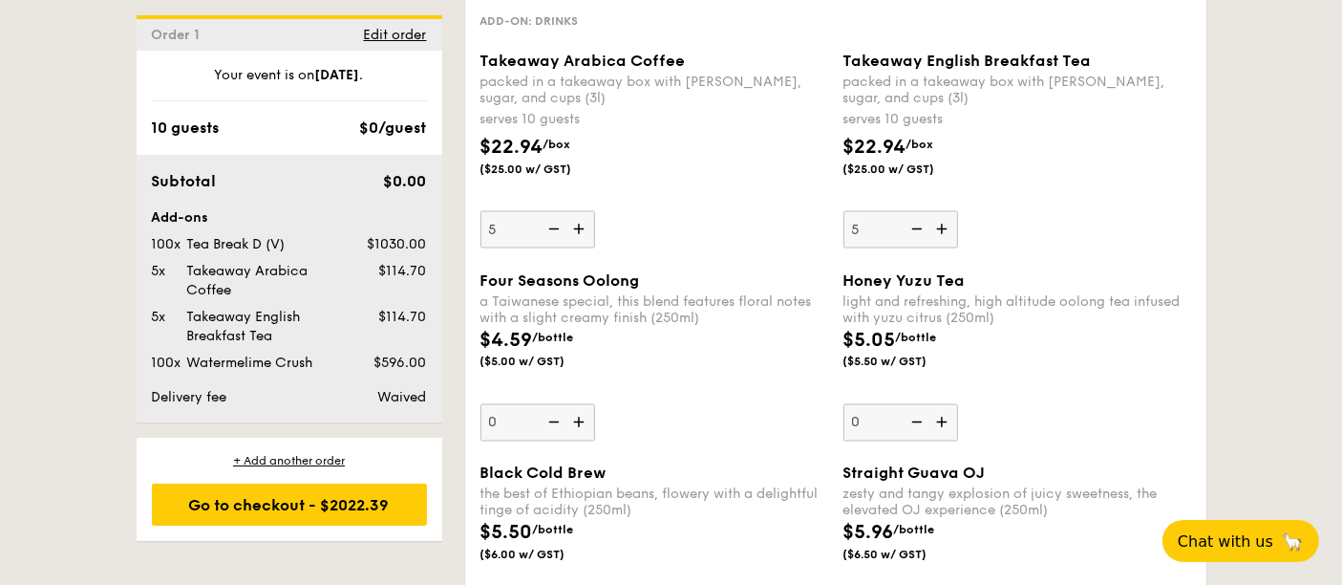
click at [554, 211] on img at bounding box center [552, 229] width 29 height 36
click at [554, 211] on input "5" at bounding box center [537, 229] width 115 height 37
click at [554, 211] on img at bounding box center [552, 229] width 29 height 36
click at [554, 211] on input "4" at bounding box center [537, 229] width 115 height 37
type input "3"
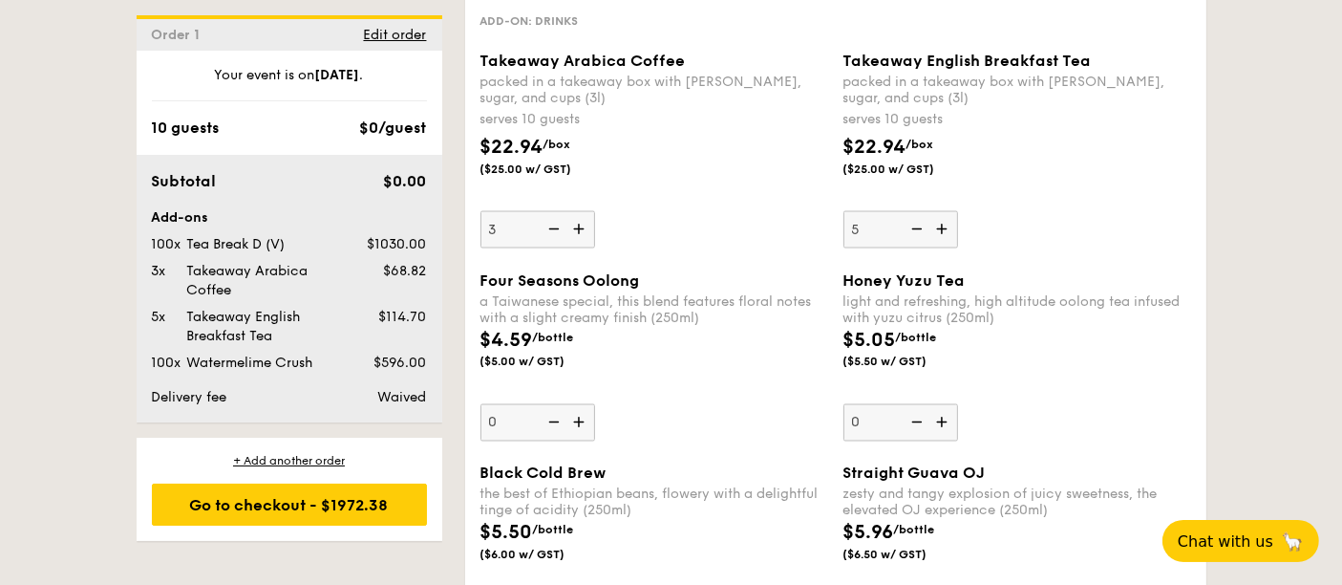
click at [915, 211] on img at bounding box center [915, 229] width 29 height 36
click at [915, 211] on input "5" at bounding box center [900, 229] width 115 height 37
click at [915, 211] on img at bounding box center [915, 229] width 29 height 36
click at [915, 211] on input "4" at bounding box center [900, 229] width 115 height 37
type input "3"
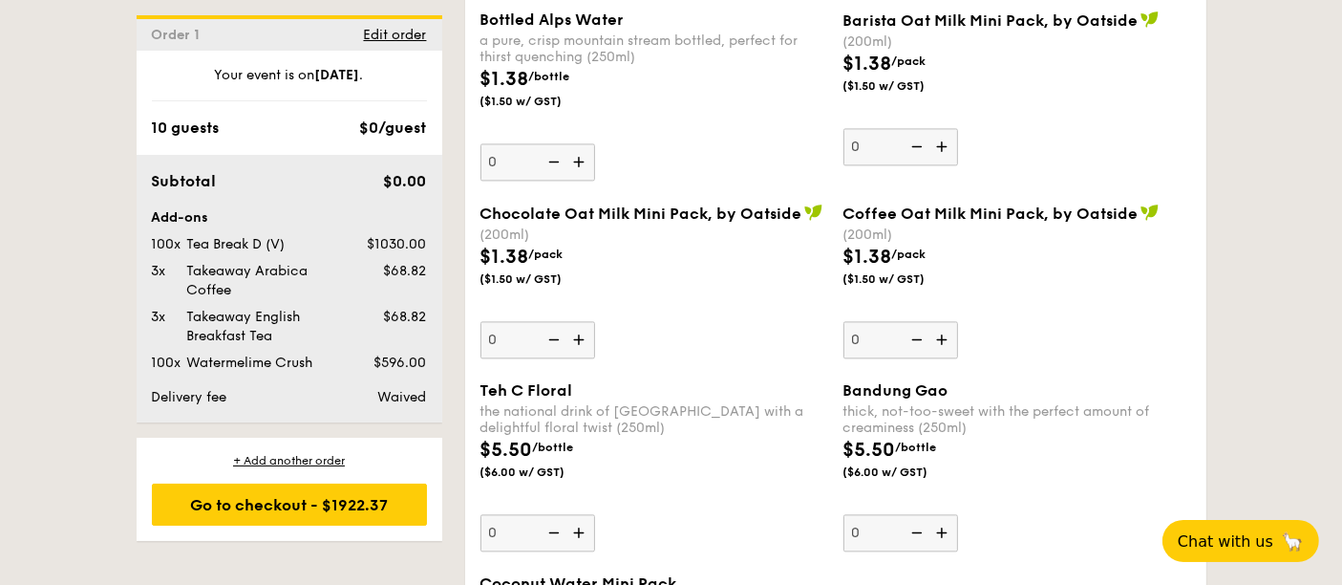
scroll to position [4109, 0]
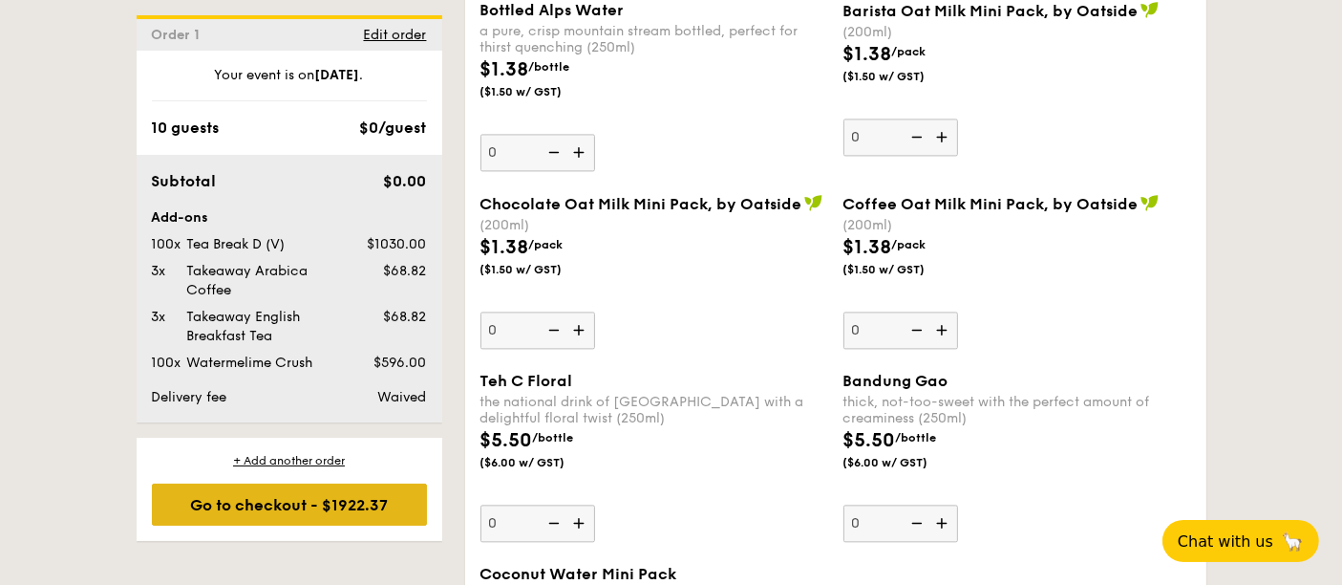
click at [279, 500] on div "Go to checkout - $1922.37" at bounding box center [289, 504] width 275 height 42
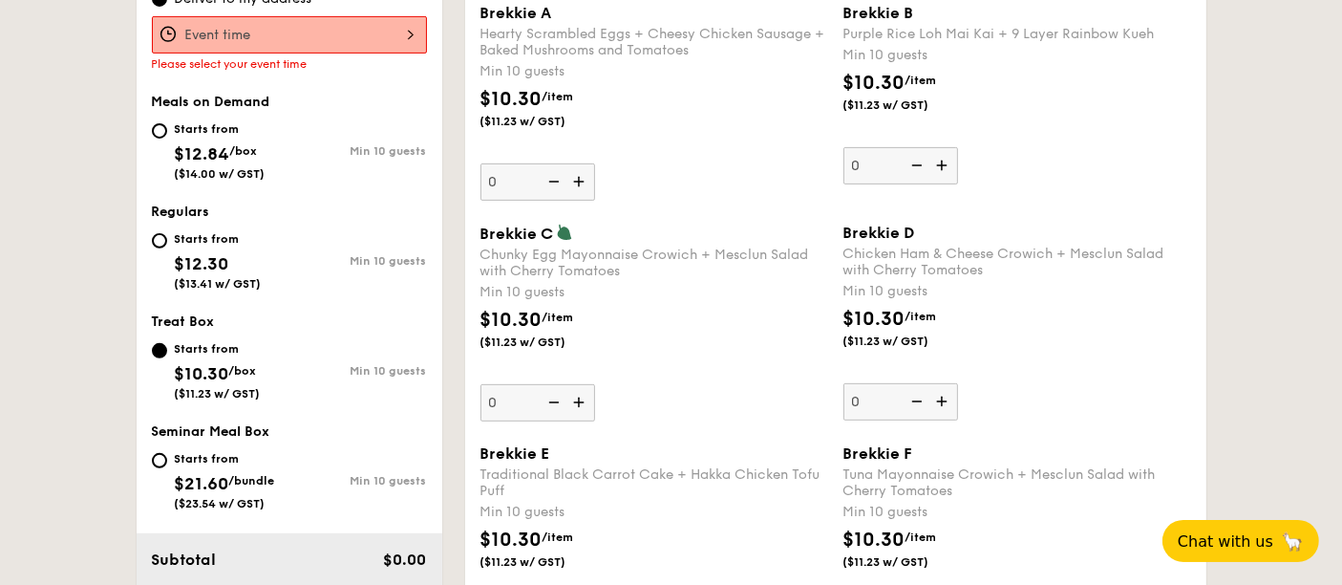
scroll to position [510, 0]
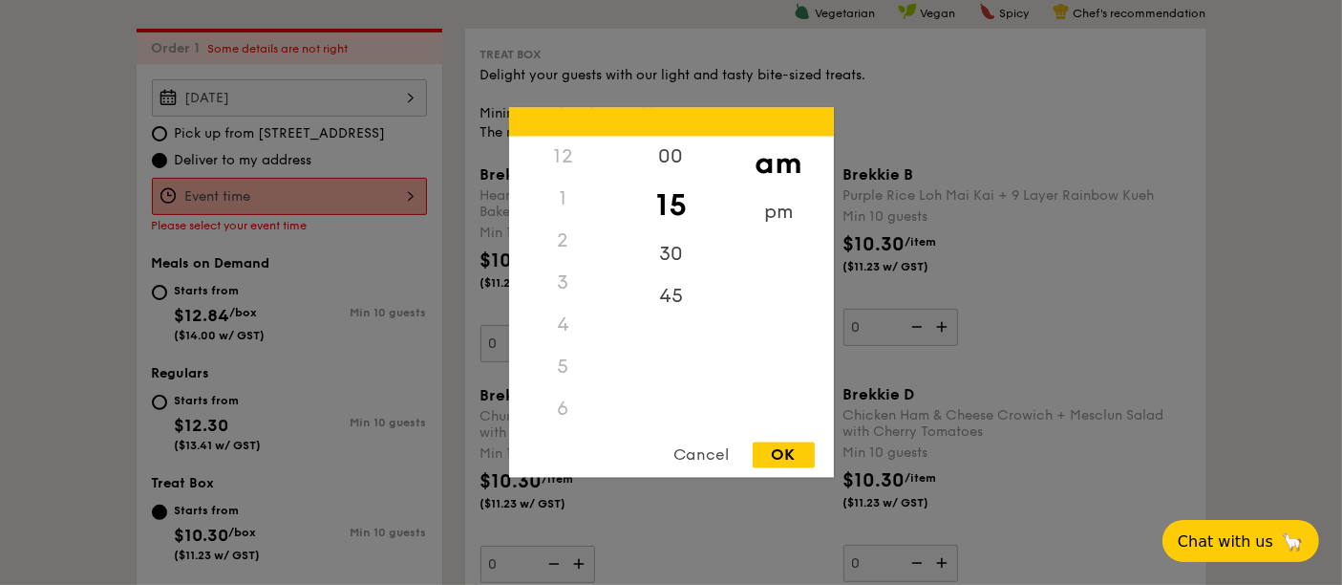
click at [313, 186] on div "12 1 2 3 4 5 6 7 8 9 10 11 00 15 30 45 am pm Cancel OK" at bounding box center [289, 196] width 275 height 37
click at [567, 287] on div "3" at bounding box center [563, 284] width 108 height 42
click at [791, 211] on div "pm" at bounding box center [779, 219] width 108 height 55
click at [561, 292] on div "3" at bounding box center [563, 290] width 108 height 55
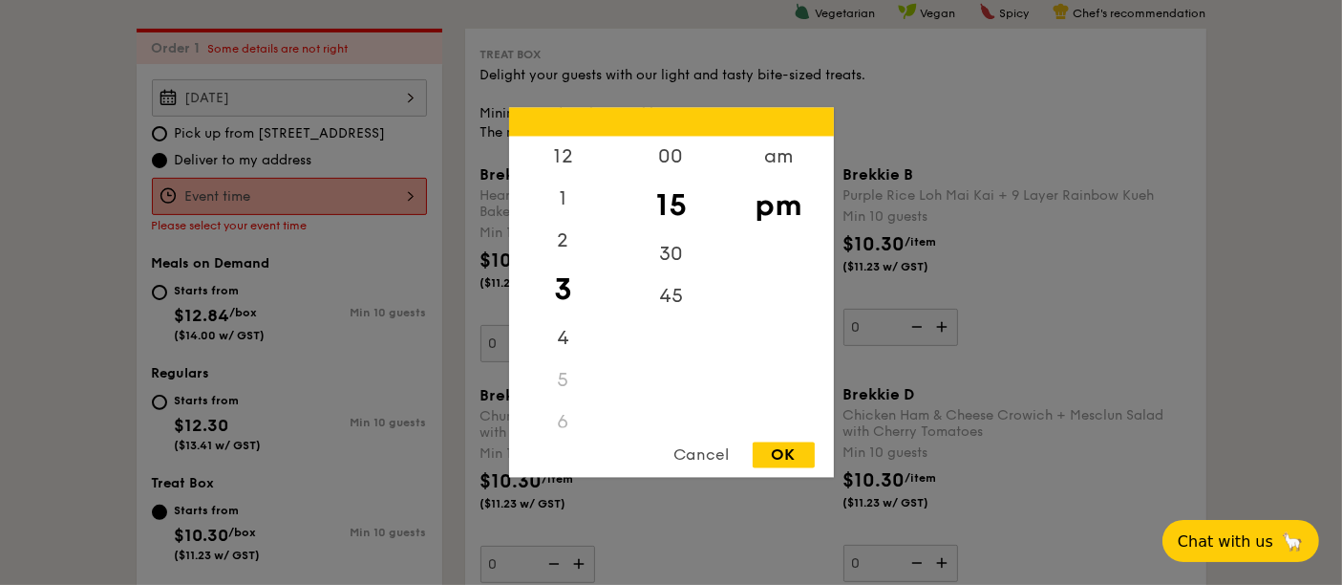
click at [779, 454] on div "OK" at bounding box center [784, 455] width 62 height 26
type input "3:15PM"
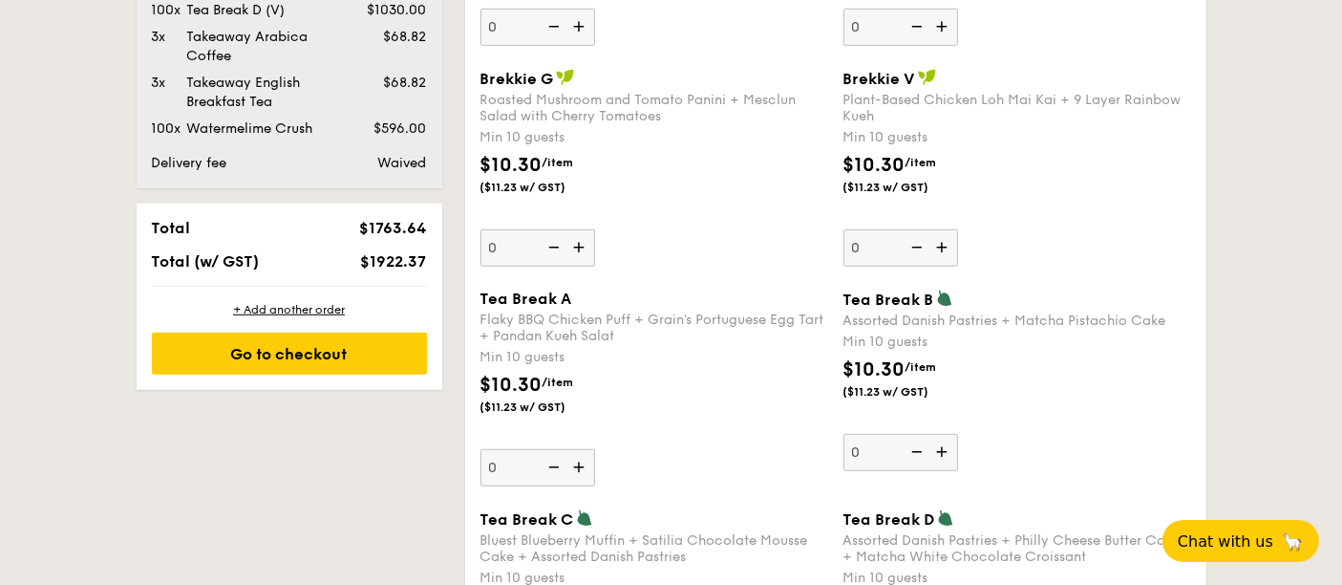
scroll to position [1146, 0]
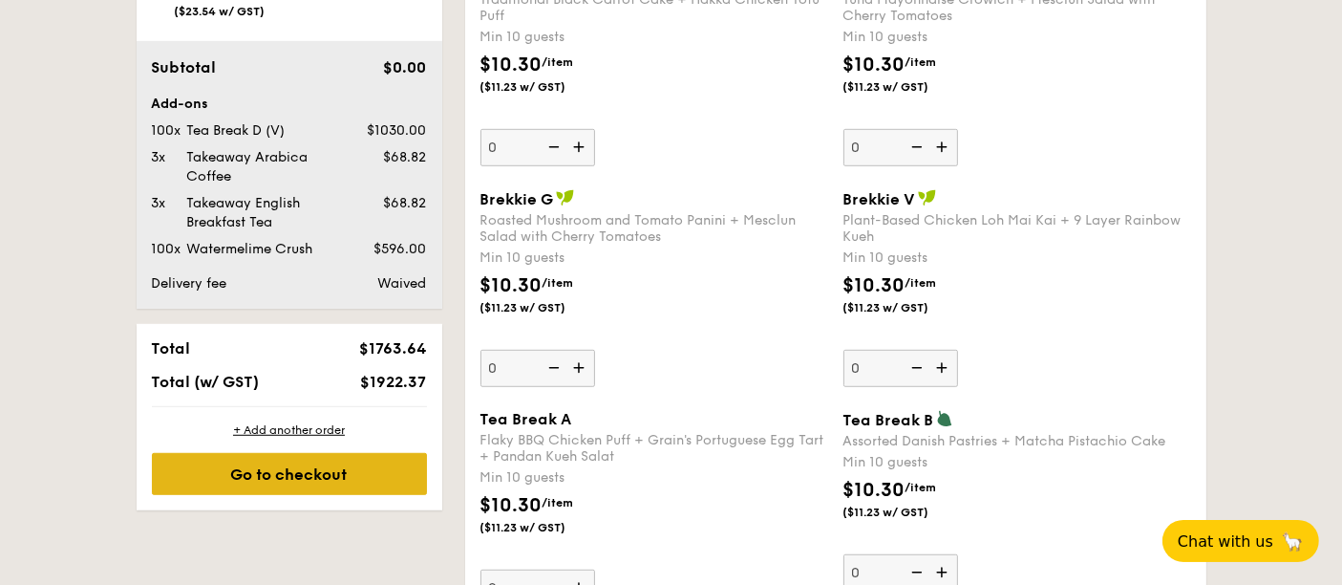
click at [356, 476] on div "Go to checkout" at bounding box center [289, 474] width 275 height 42
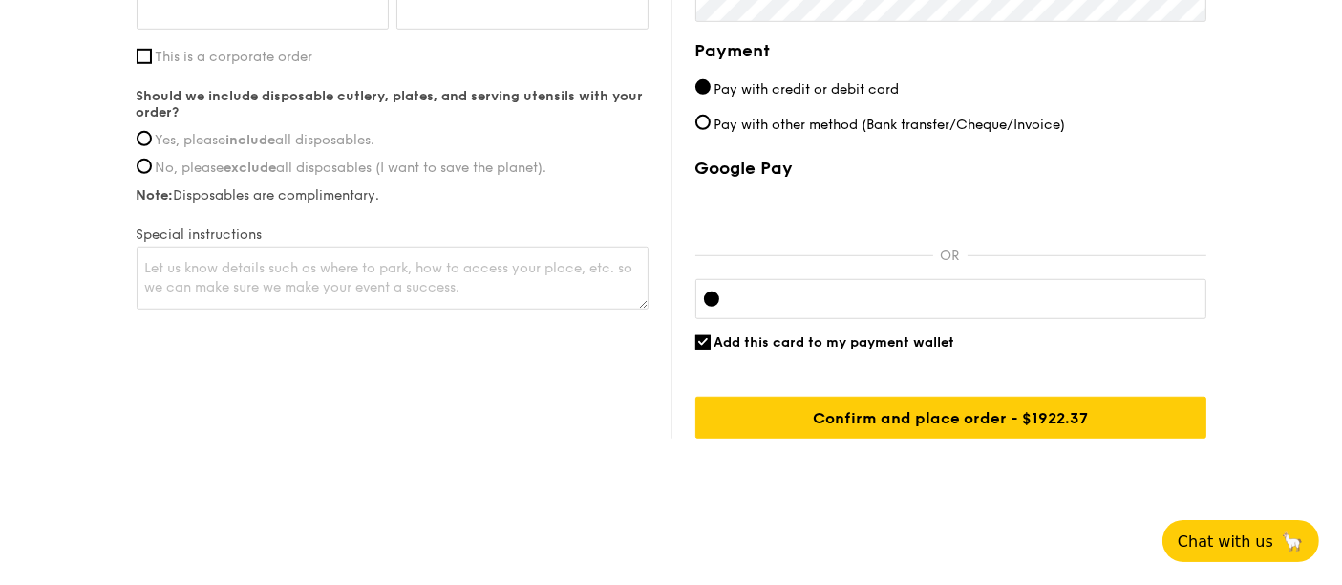
scroll to position [1244, 0]
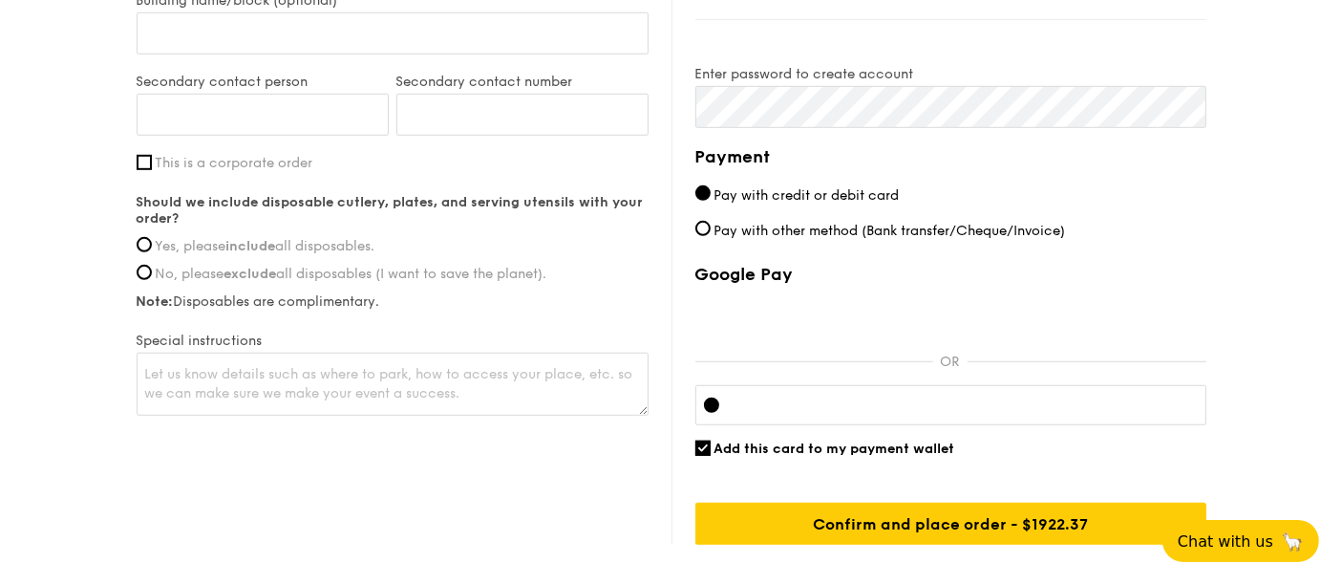
click at [710, 227] on label "Pay with other method (Bank transfer/Cheque/Invoice)" at bounding box center [950, 231] width 511 height 20
click at [710, 227] on input "Pay with other method (Bank transfer/Cheque/Invoice)" at bounding box center [702, 228] width 15 height 15
radio input "true"
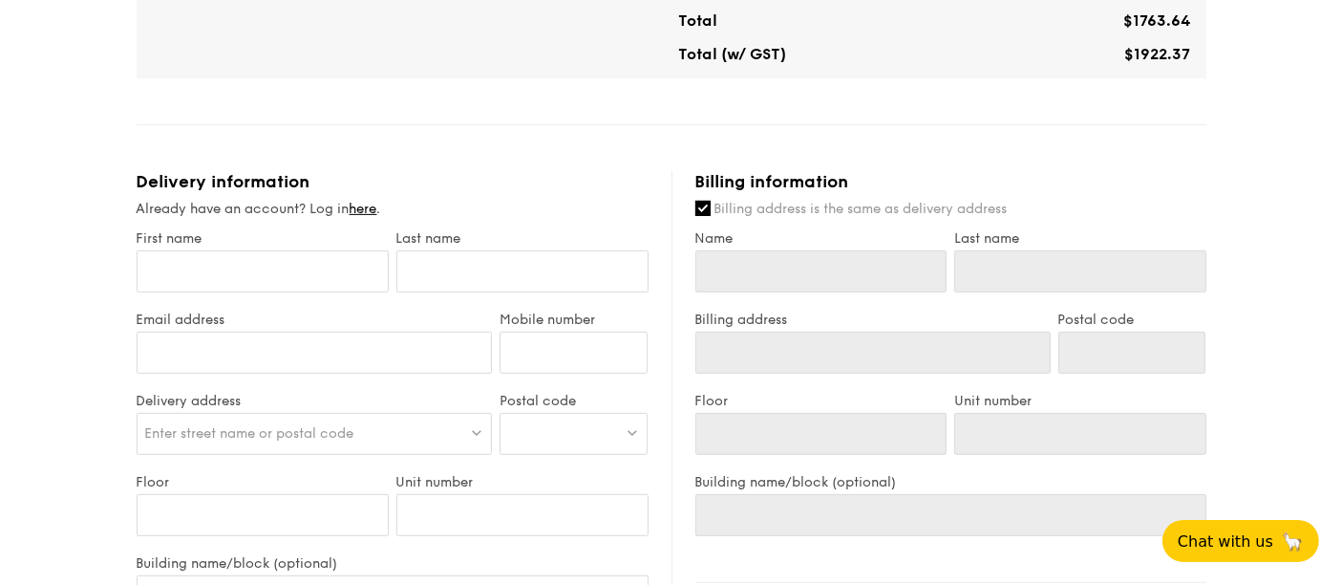
scroll to position [742, 0]
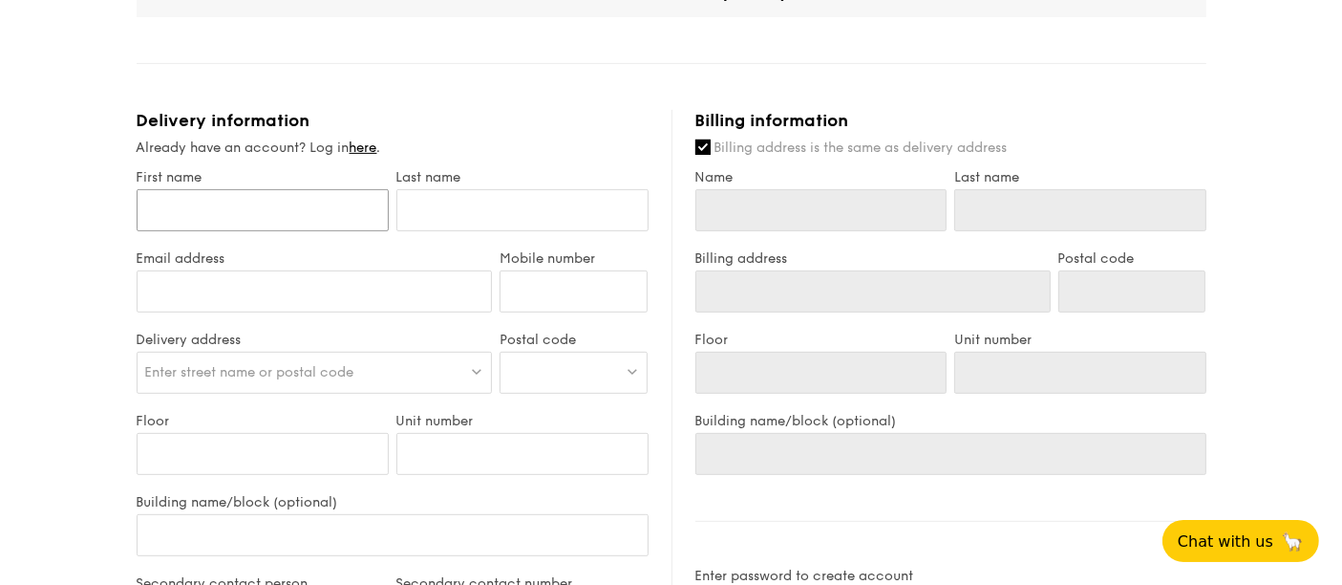
click at [288, 201] on input "First name" at bounding box center [263, 210] width 252 height 42
type input "P"
type input "Pe"
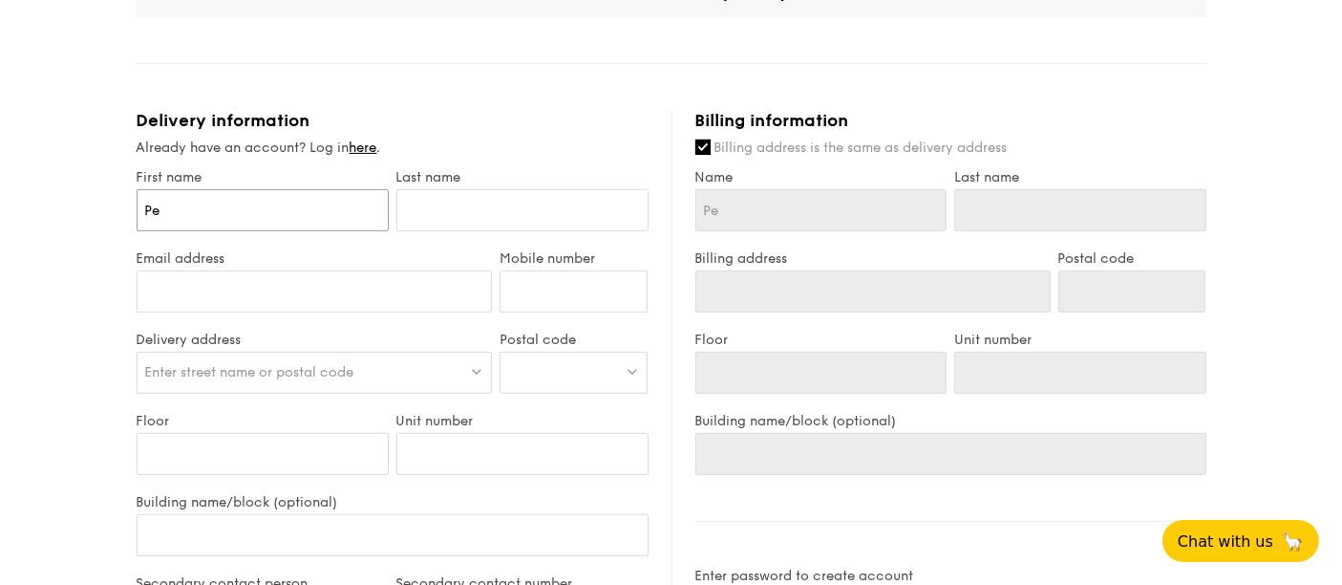
type input "Pec"
type input "[PERSON_NAME]"
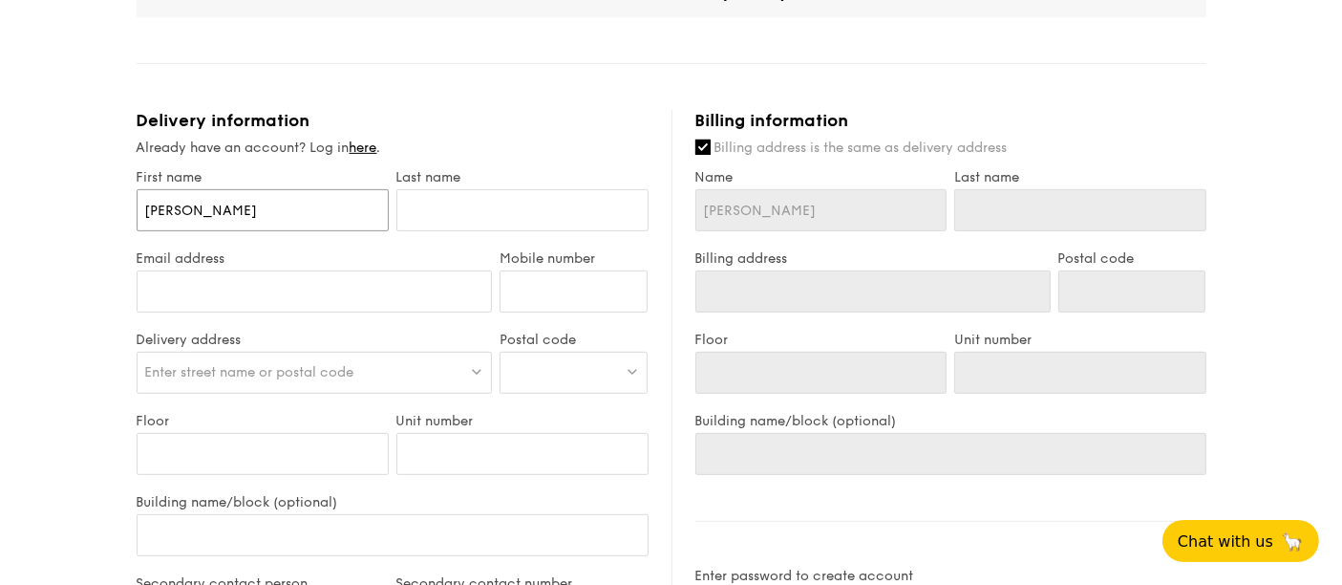
type input "[PERSON_NAME]"
type input "[PERSON_NAME] Y"
type input "[PERSON_NAME]"
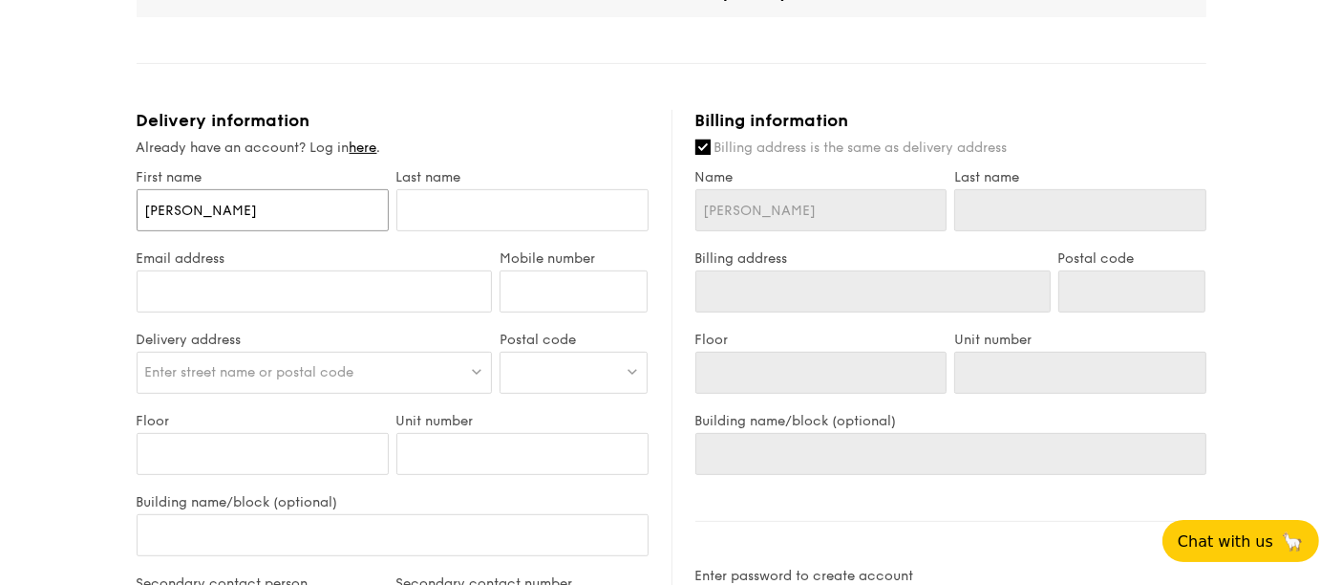
type input "[PERSON_NAME]"
click at [478, 216] on input "text" at bounding box center [522, 210] width 252 height 42
type input "m"
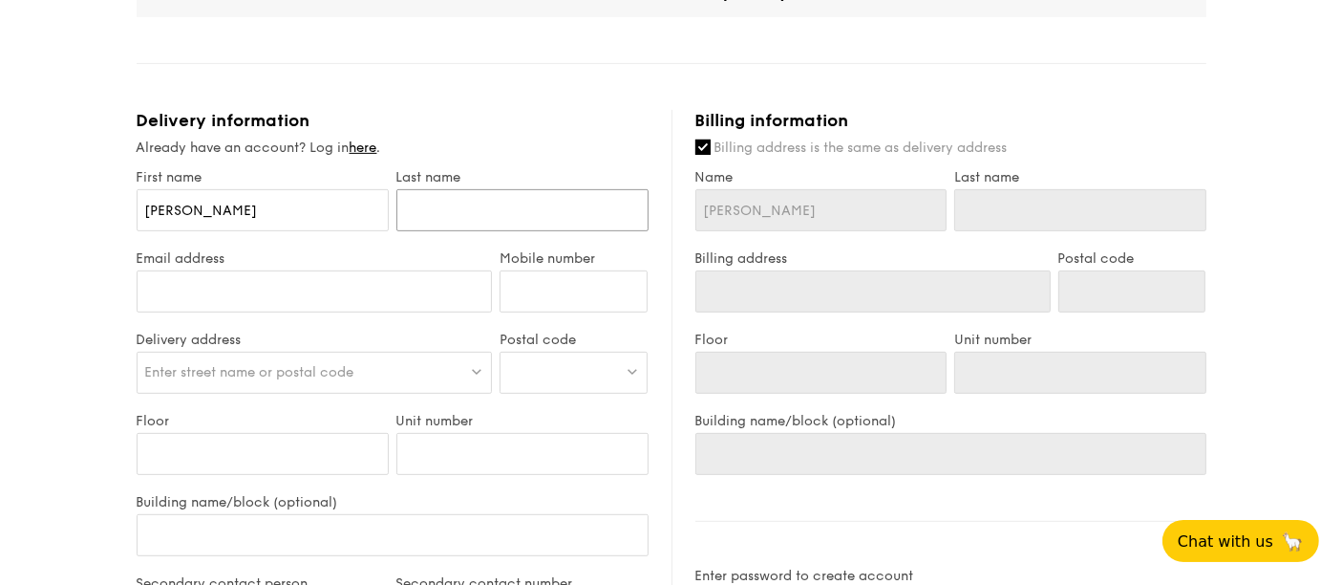
type input "m"
type input "M"
type input "Ma"
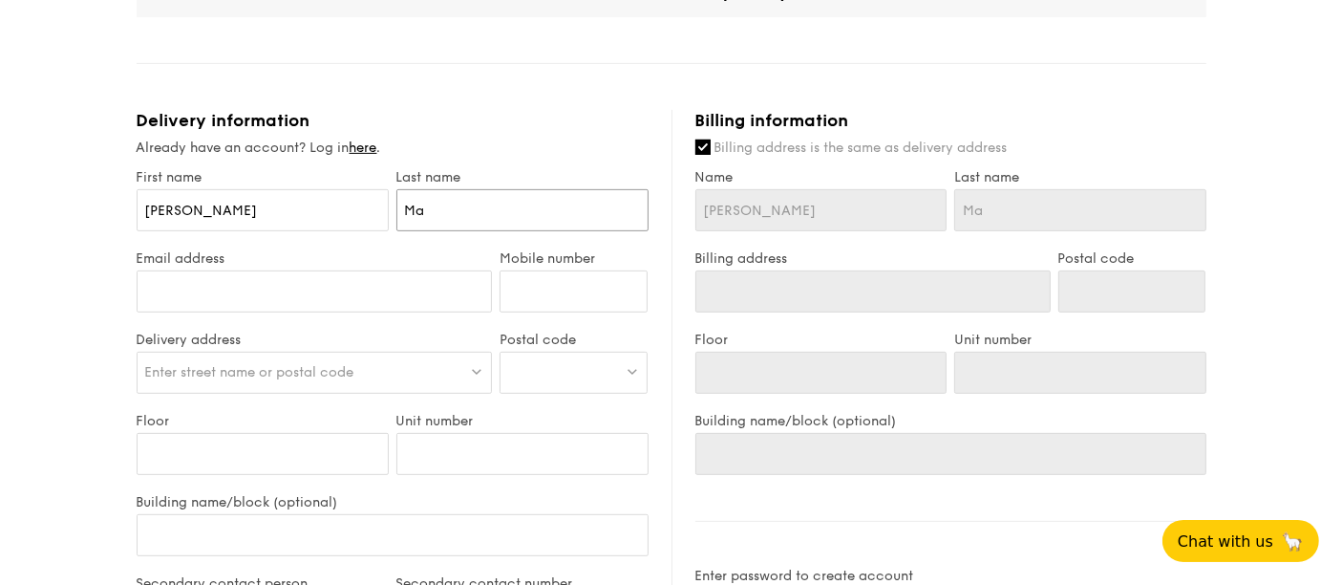
type input "May"
type input "May\"
type input "May\u"
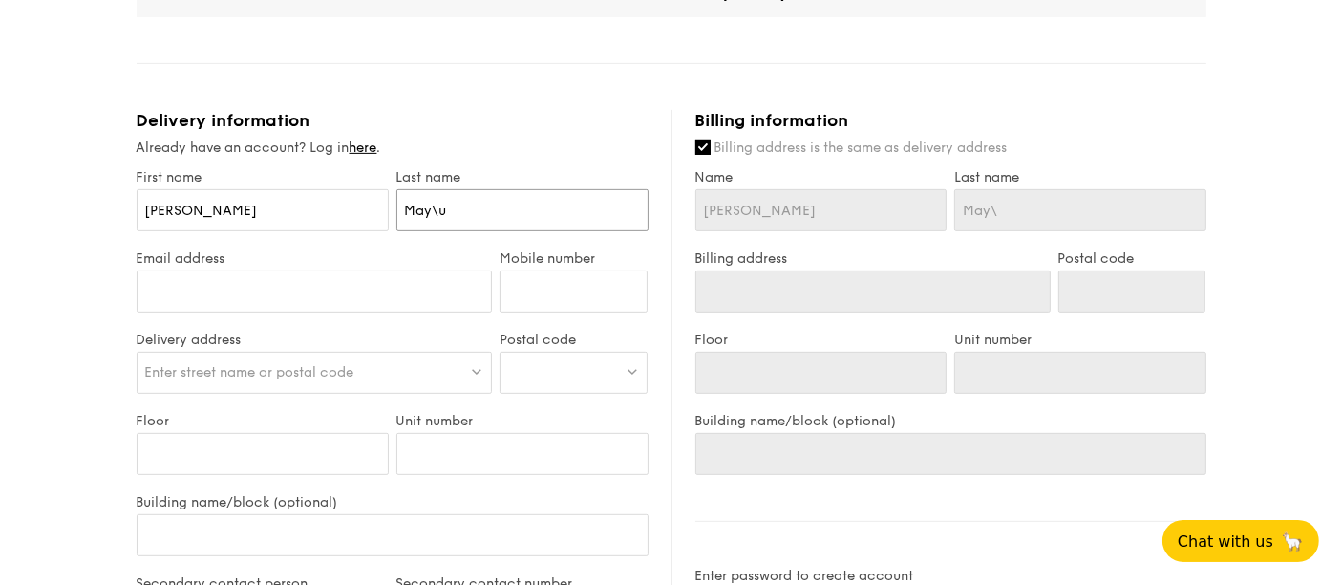
type input "May\u"
type input "May\"
type input "May"
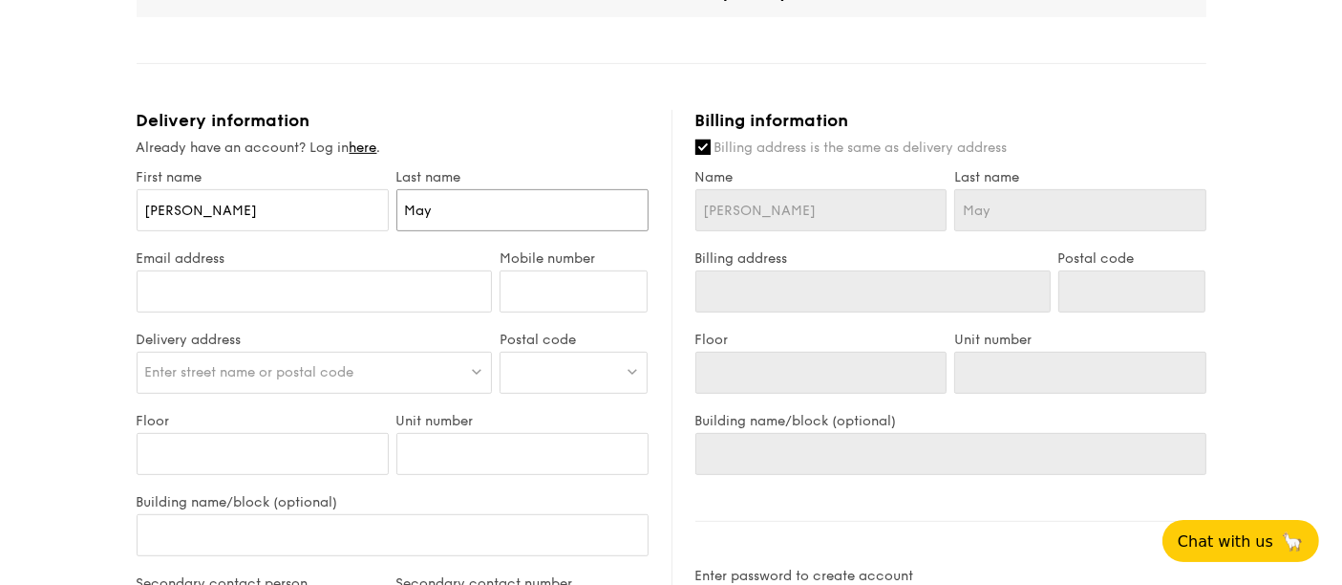
type input "Ma"
type input "Mau"
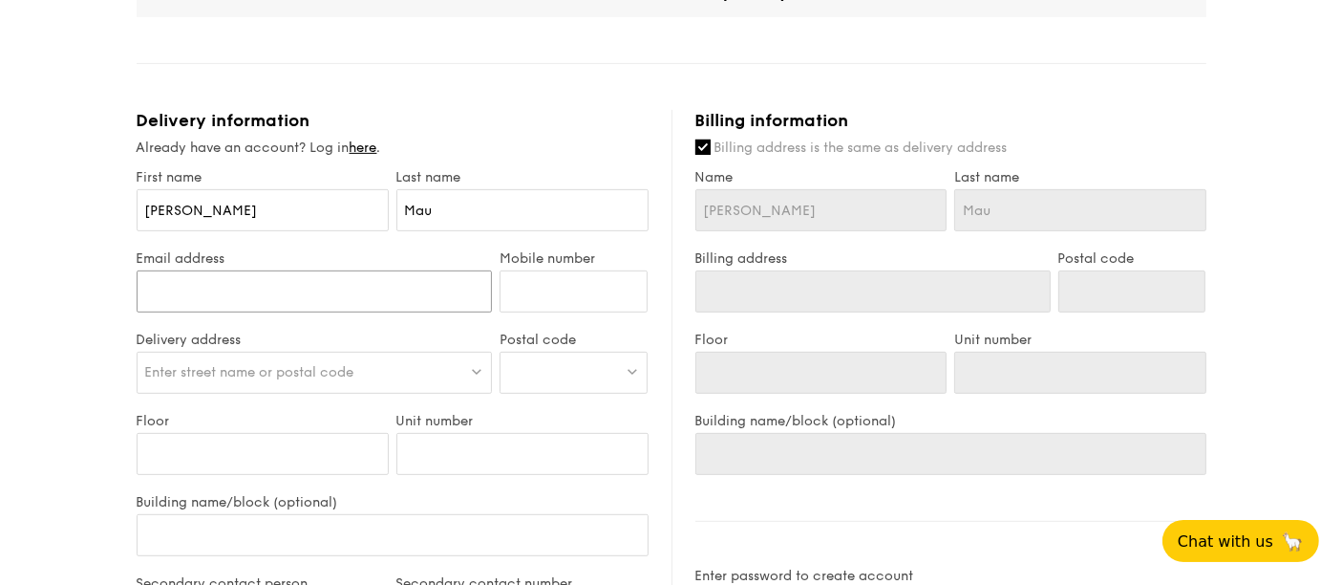
click at [370, 289] on input "Email address" at bounding box center [315, 291] width 356 height 42
paste input "[PERSON_NAME] <[EMAIL_ADDRESS][DOMAIN_NAME]>"
drag, startPoint x: 246, startPoint y: 285, endPoint x: 204, endPoint y: 205, distance: 89.7
click at [0, 109] on div "1 - Select menu 2 - Select items 3 - Check out Treat Box Serving time: [DATE] 3…" at bounding box center [671, 190] width 1342 height 1864
click at [378, 281] on input "[EMAIL_ADDRESS][DOMAIN_NAME]>" at bounding box center [315, 291] width 356 height 42
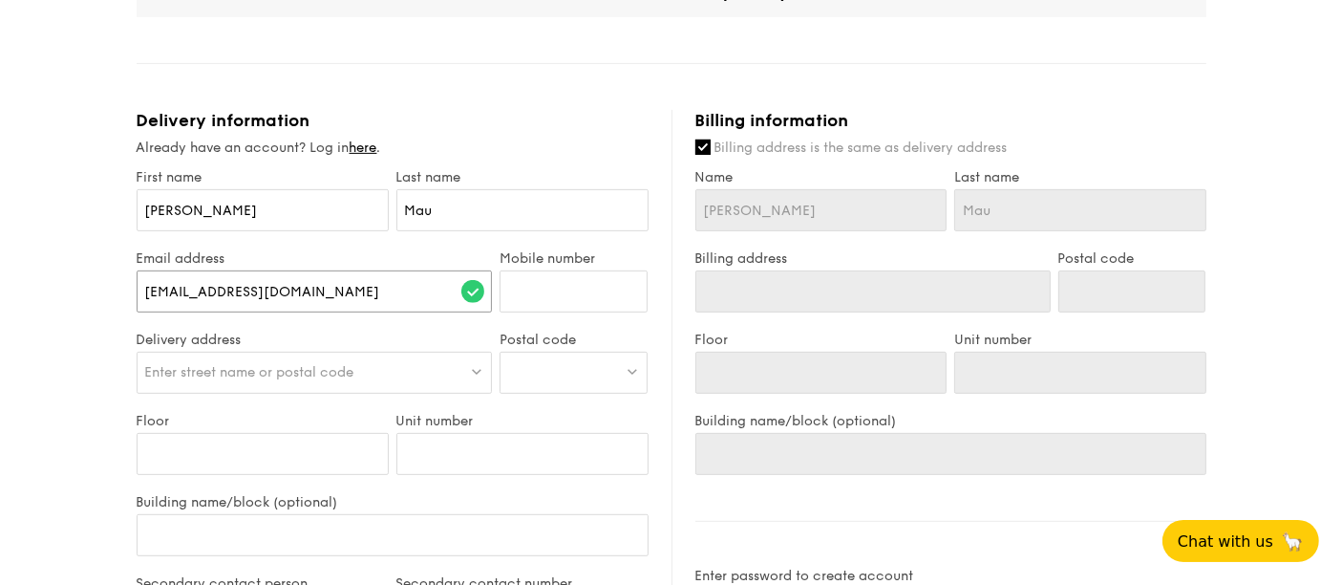
type input "[EMAIL_ADDRESS][DOMAIN_NAME]"
click at [626, 299] on input "Mobile number" at bounding box center [574, 291] width 148 height 42
type input "96514960"
click at [163, 372] on span "Enter street name or postal code" at bounding box center [249, 372] width 209 height 16
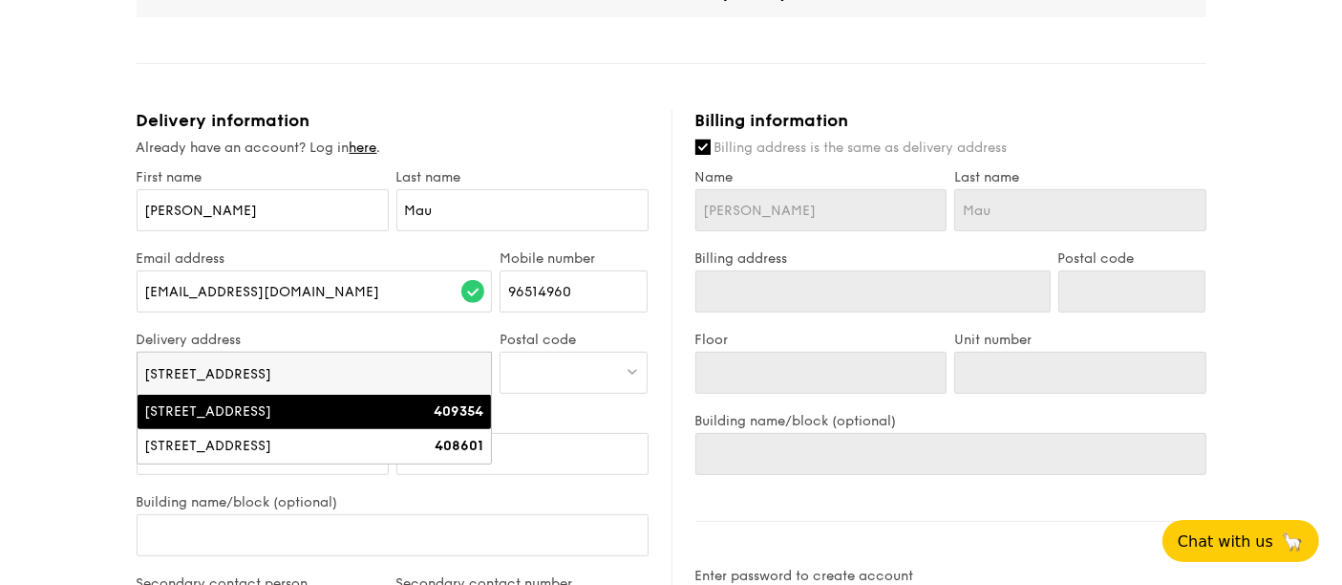
type input "[STREET_ADDRESS]"
click at [567, 360] on div at bounding box center [574, 372] width 148 height 42
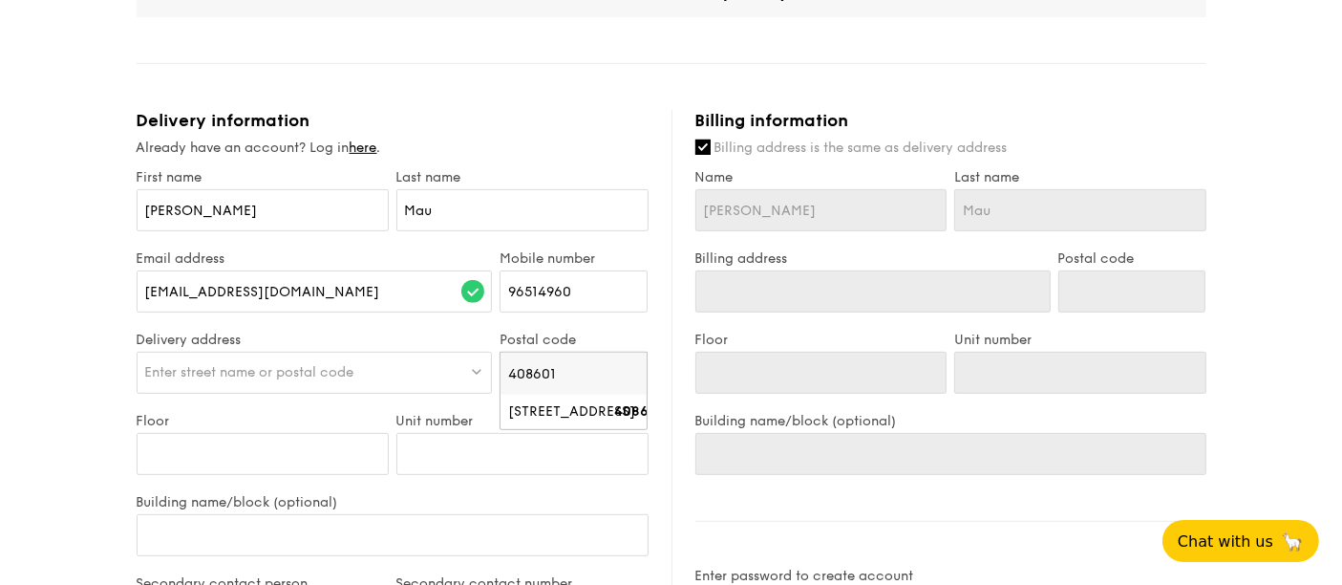
type input "408601"
click at [256, 366] on span "Enter street name or postal code" at bounding box center [249, 372] width 209 height 16
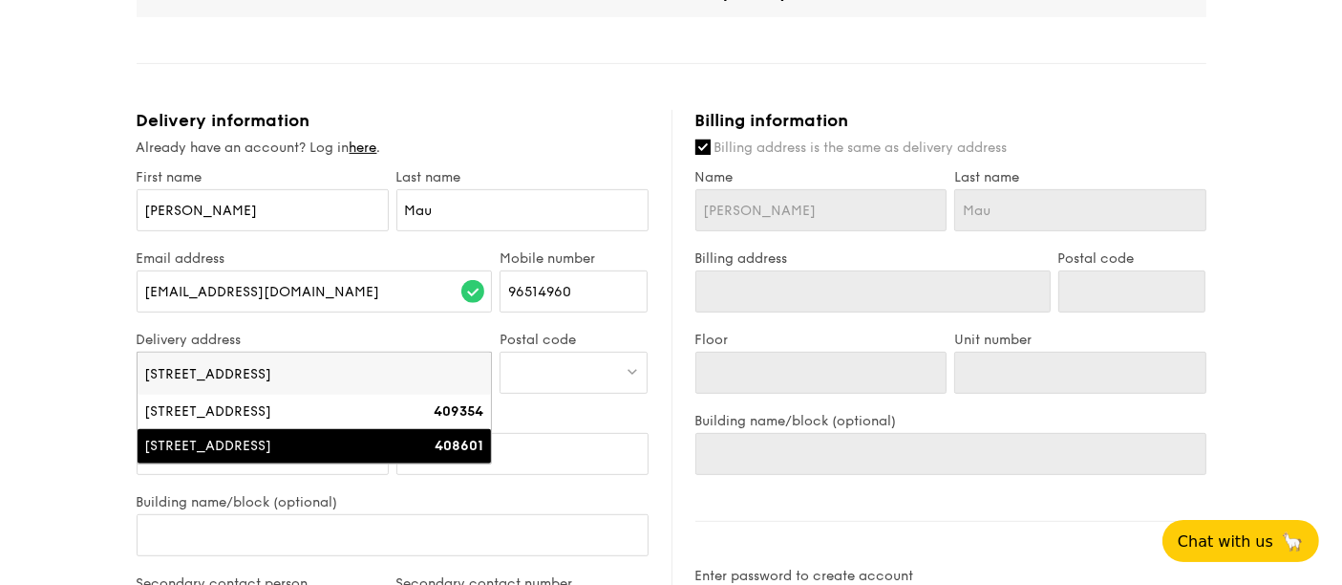
click at [250, 444] on div "[STREET_ADDRESS]" at bounding box center [272, 445] width 254 height 19
type input "[STREET_ADDRESS]"
type input "408601"
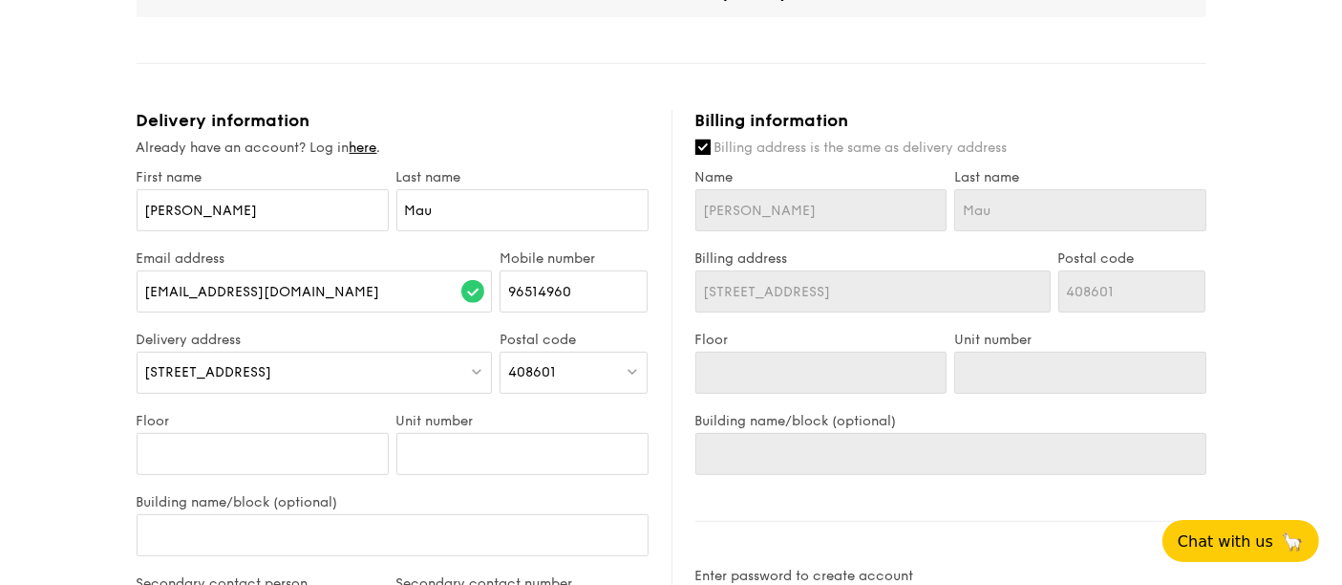
click at [587, 359] on div "408601" at bounding box center [574, 372] width 148 height 42
click at [587, 359] on input "408601" at bounding box center [573, 373] width 146 height 42
click at [281, 455] on input "Floor" at bounding box center [263, 454] width 252 height 42
type input "2"
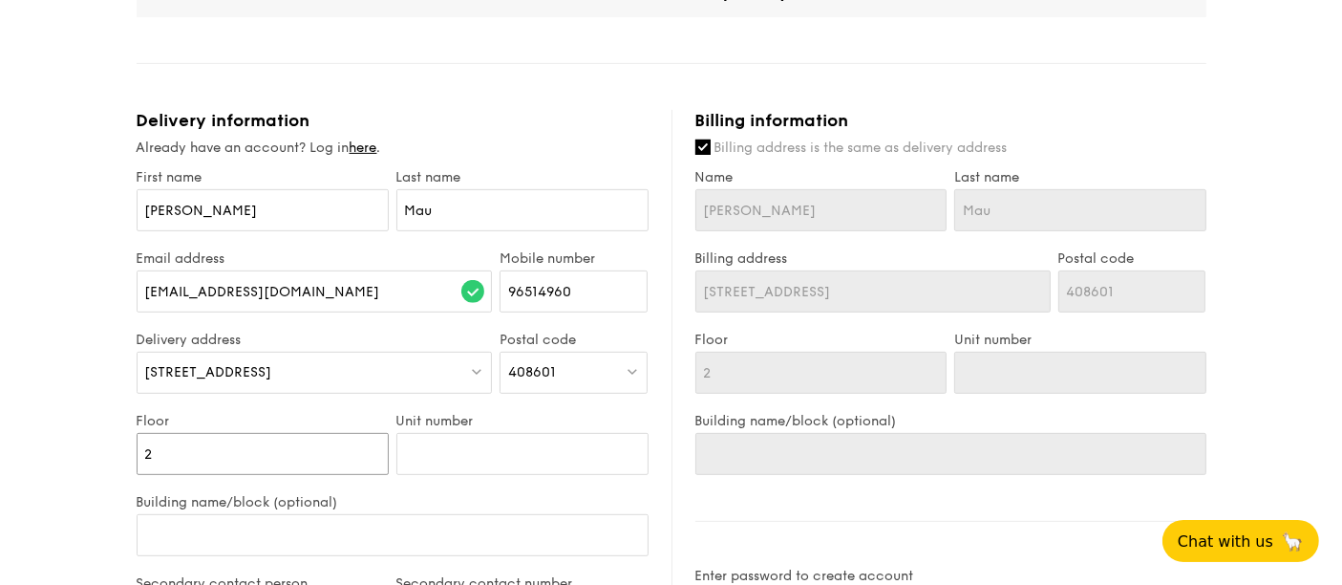
type input "2"
click at [479, 443] on input "Unit number" at bounding box center [522, 454] width 252 height 42
type input "e"
type input "ev"
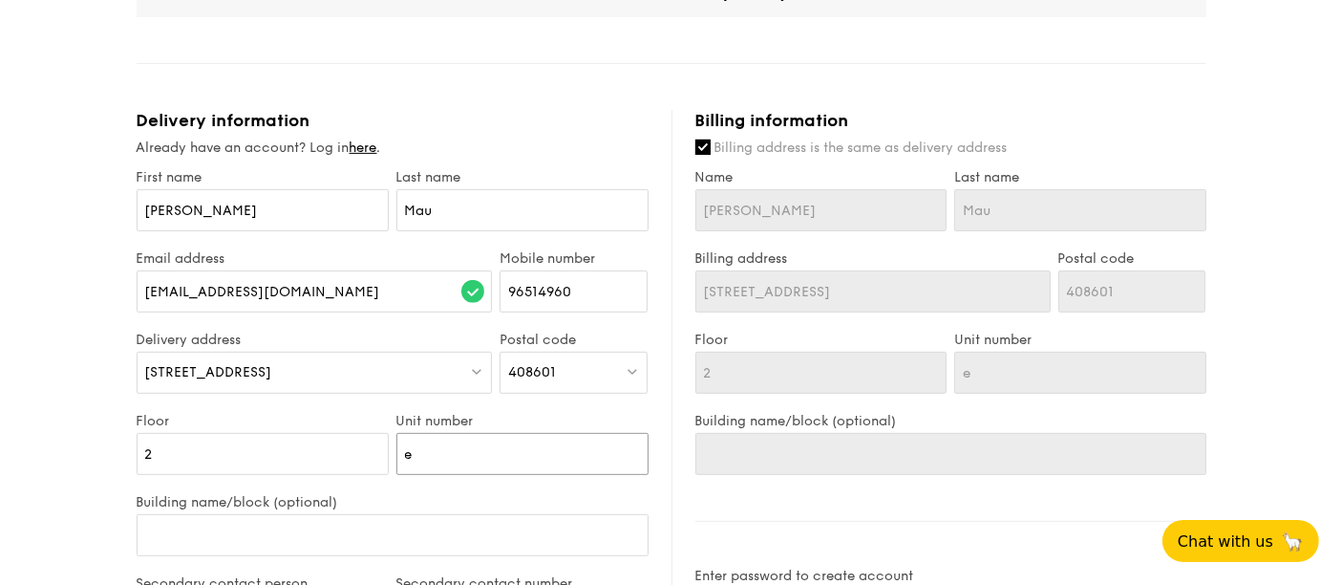
type input "ev"
type input "eve"
type input "even"
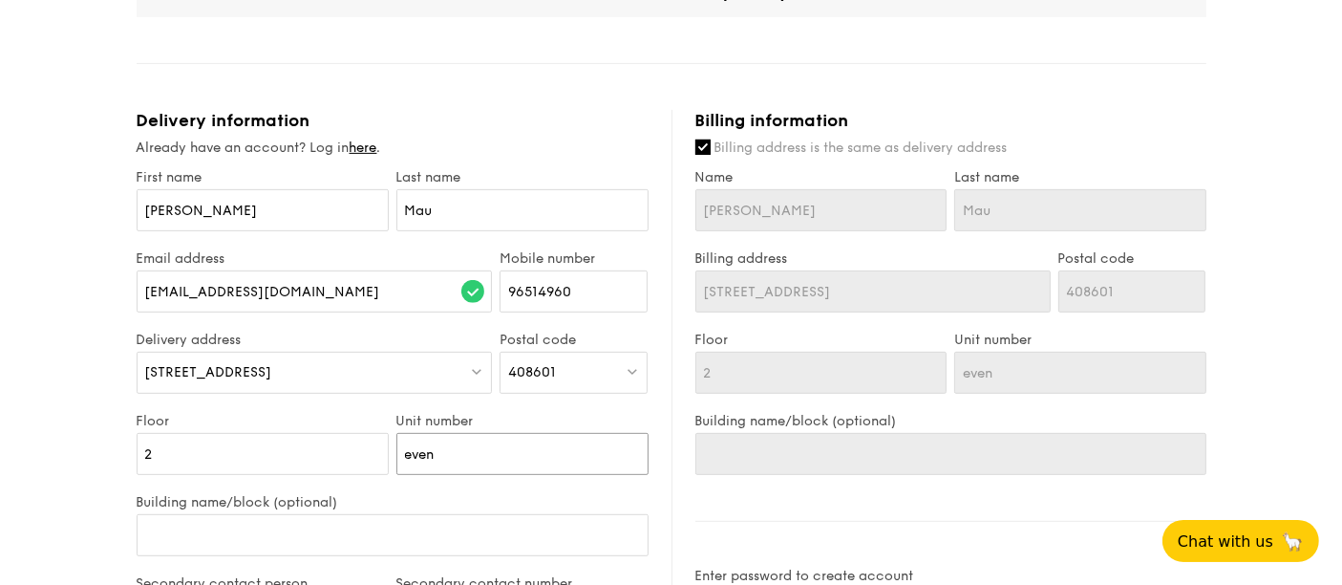
type input "event"
type input "event h"
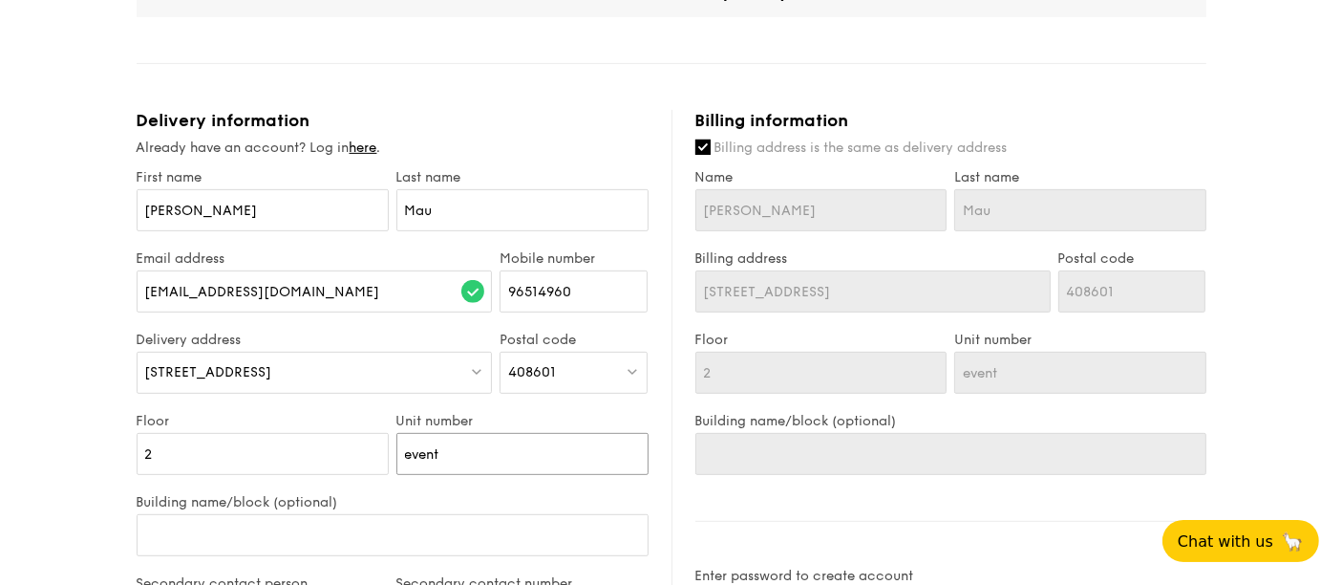
type input "event h"
type input "event ha"
type input "event hal"
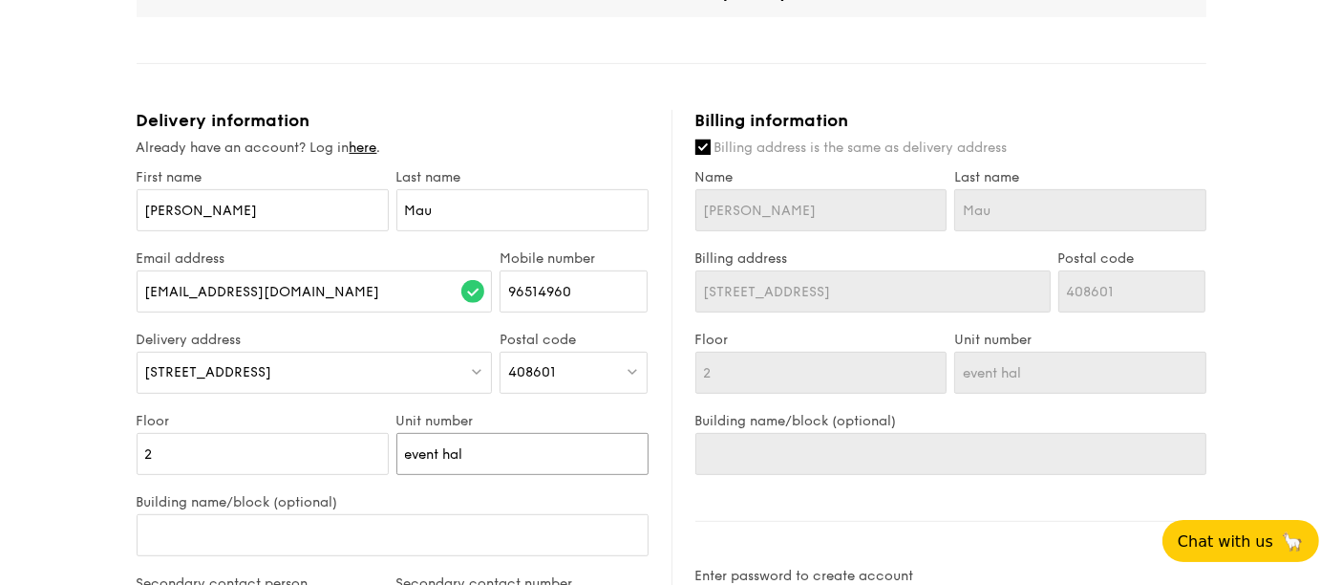
type input "event hall"
type input "event hall 2"
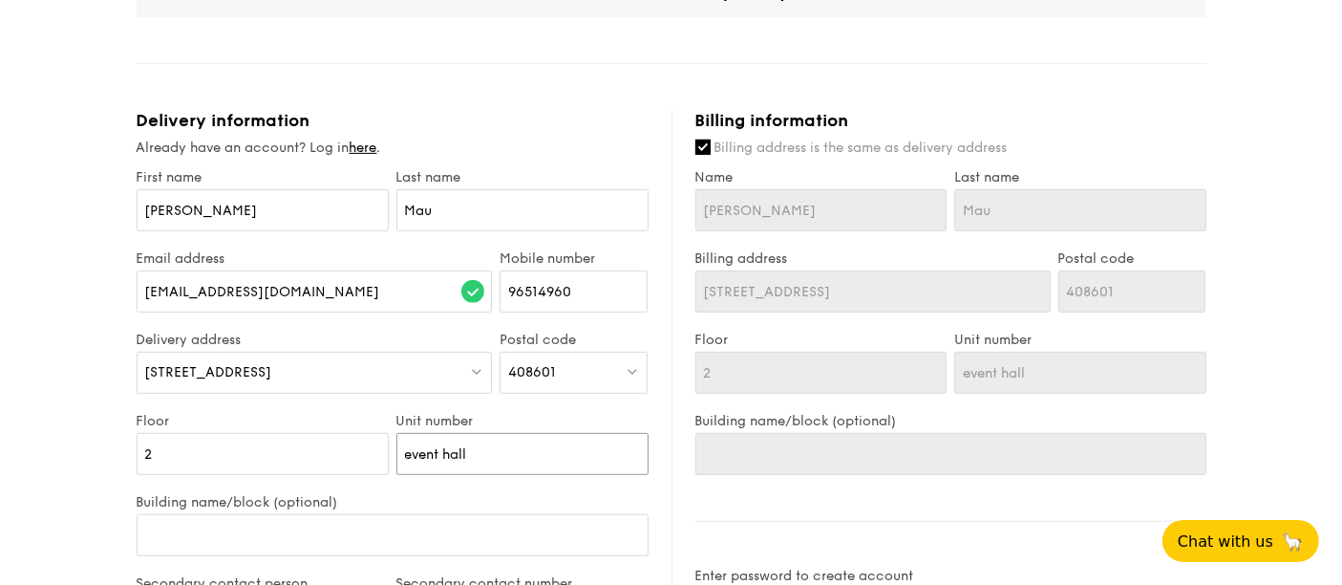
type input "event hall 2"
type input "event hall 2-"
type input "event hall 2-2"
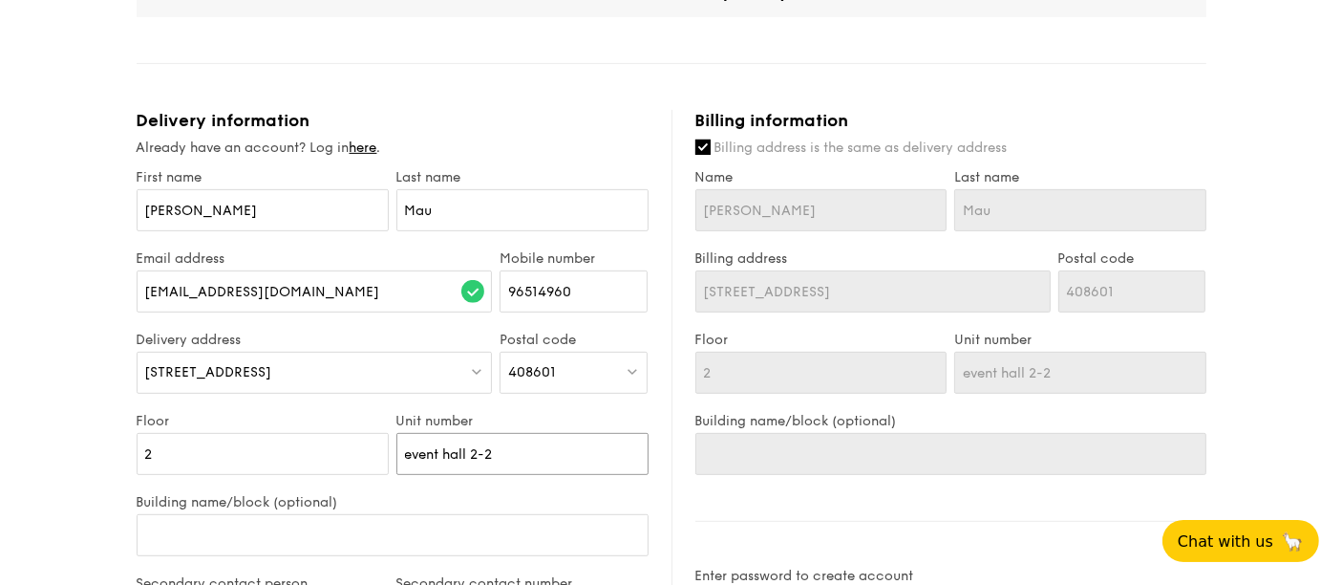
type input "event hall 2-2"
click at [211, 525] on input "Building name/block (optional)" at bounding box center [393, 535] width 512 height 42
paste input "[STREET_ADDRESS]"
type input "[STREET_ADDRESS]"
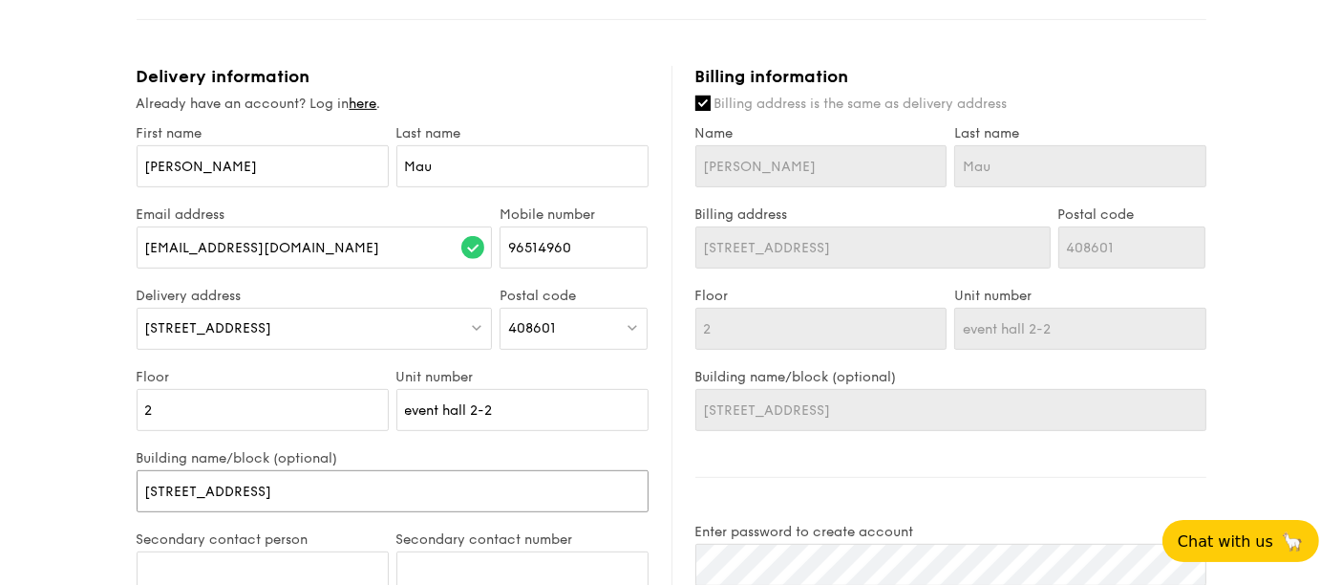
drag, startPoint x: 291, startPoint y: 533, endPoint x: 0, endPoint y: 585, distance: 295.8
click at [0, 525] on div "1 - Select menu 2 - Select items 3 - Check out Treat Box Serving time: [DATE] 3…" at bounding box center [671, 146] width 1342 height 1864
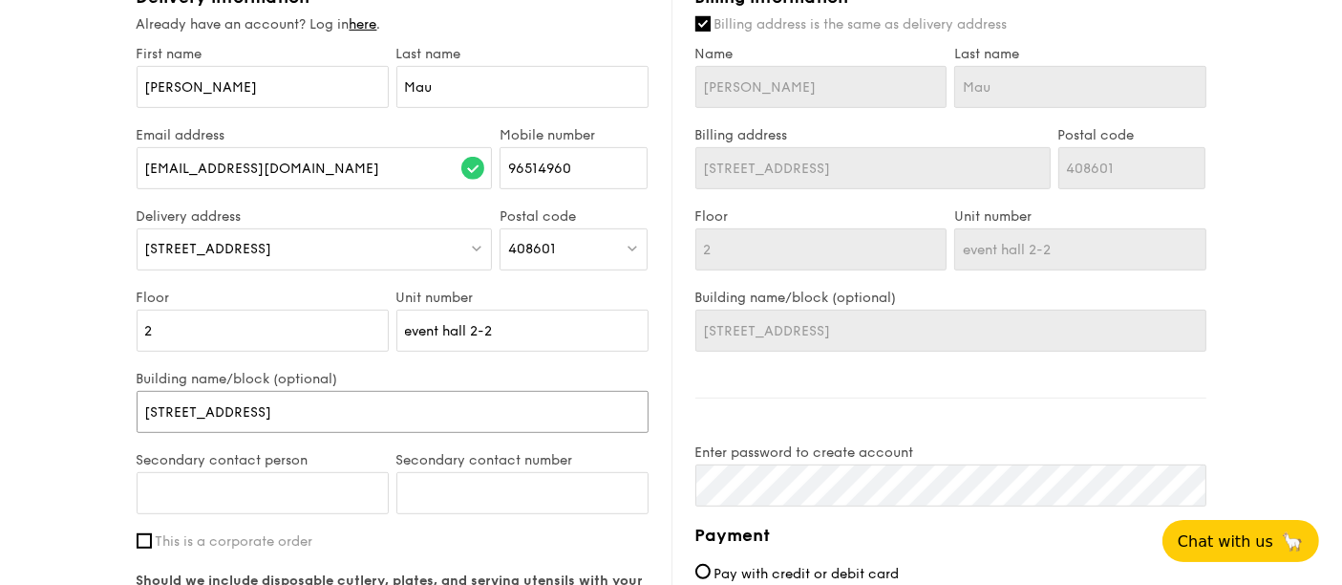
type input "[GEOGRAPHIC_DATA]"
drag, startPoint x: 491, startPoint y: 408, endPoint x: 314, endPoint y: 408, distance: 176.7
click at [314, 408] on input "[GEOGRAPHIC_DATA]" at bounding box center [393, 412] width 512 height 42
type input "Lifelong Learning Institute,"
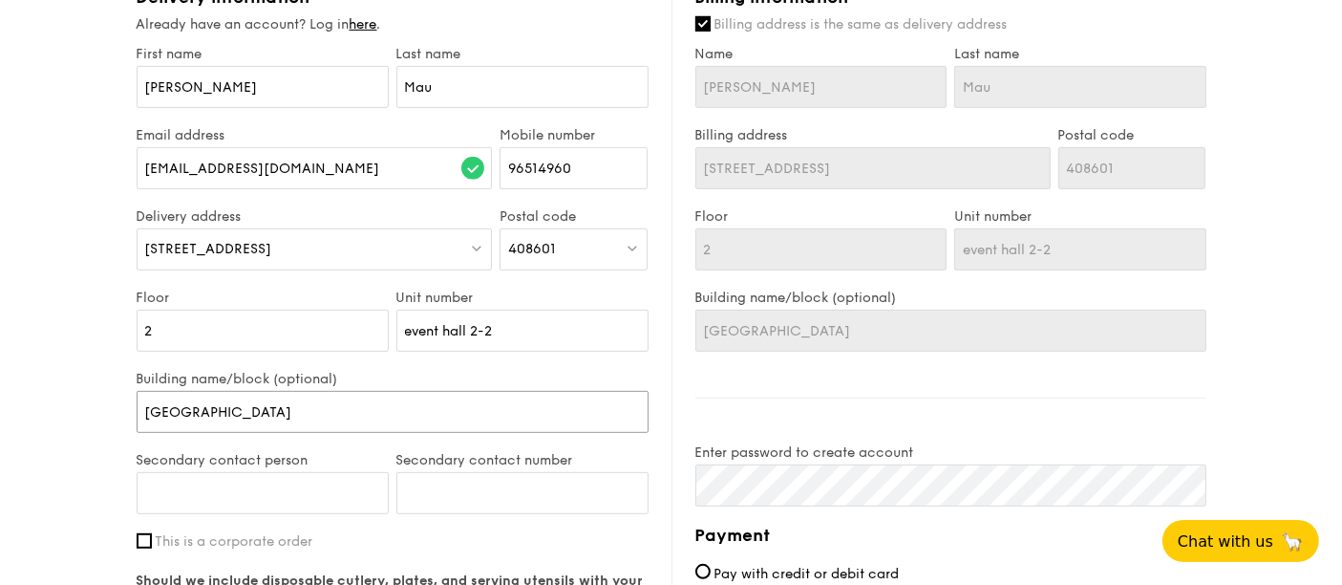
type input "Lifelong Learning Institute,"
type input "Lifelong Learning Institute"
click at [368, 475] on input "Secondary contact person" at bounding box center [263, 493] width 252 height 42
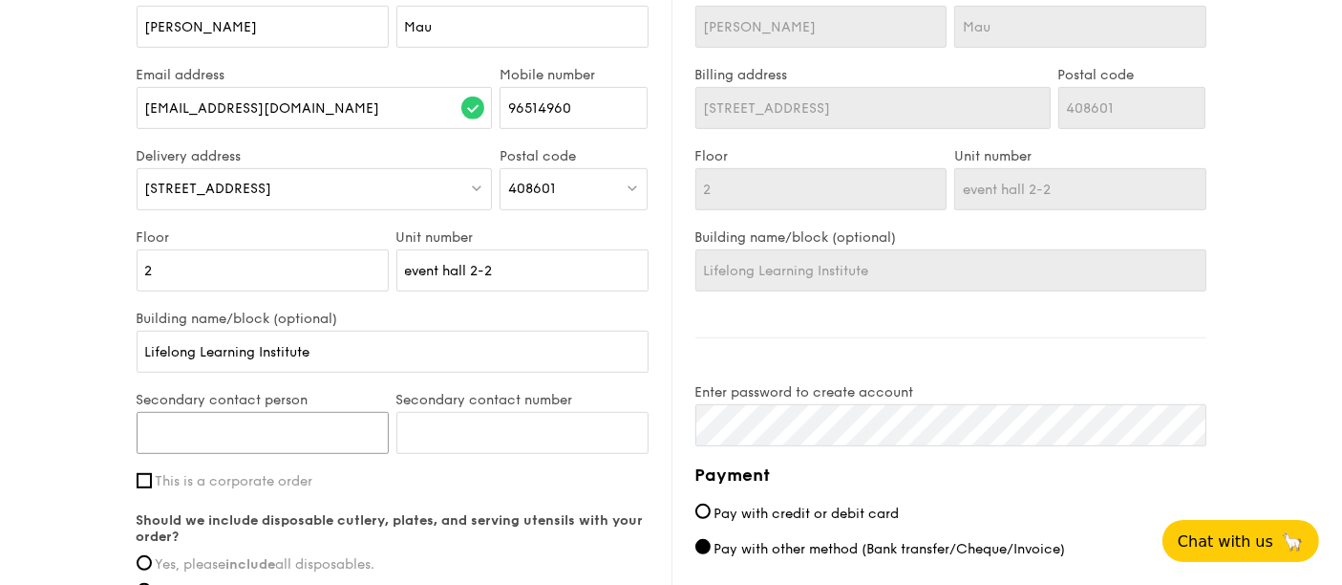
scroll to position [971, 0]
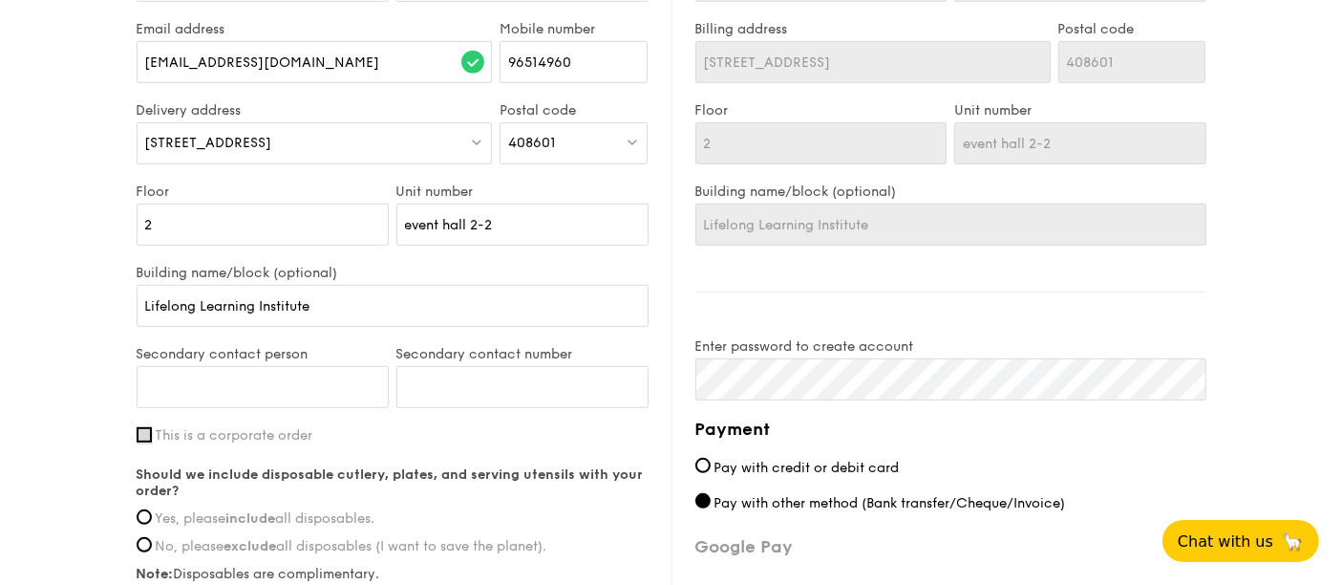
click at [144, 432] on input "This is a corporate order" at bounding box center [144, 434] width 15 height 15
checkbox input "true"
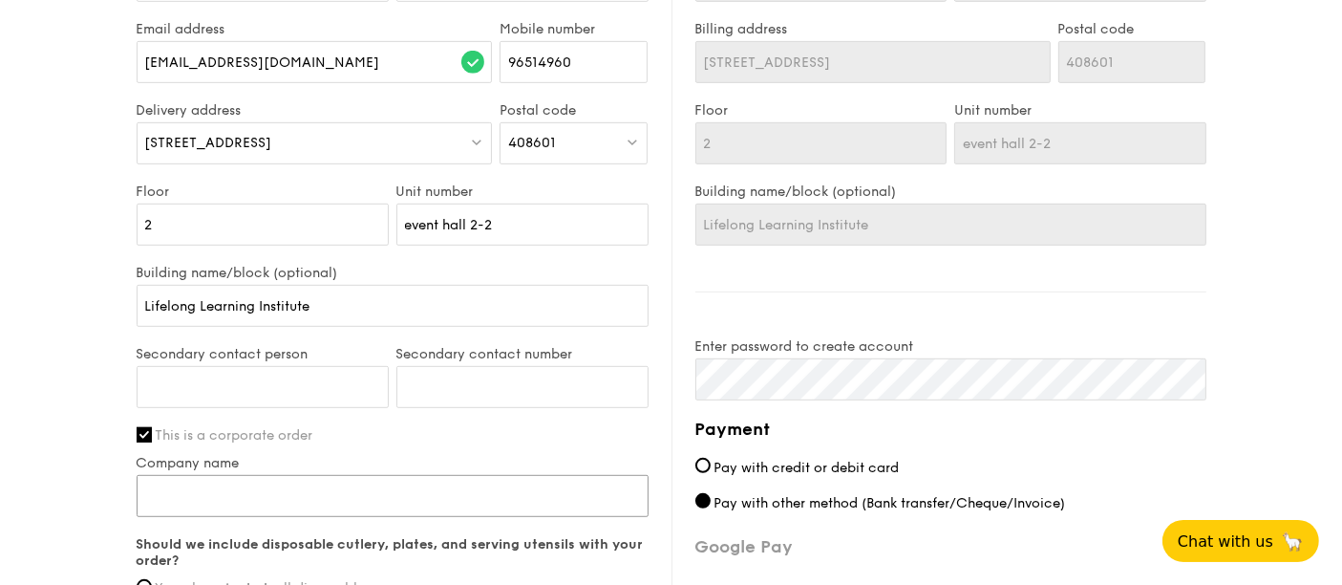
click at [278, 481] on input "Company name" at bounding box center [393, 496] width 512 height 42
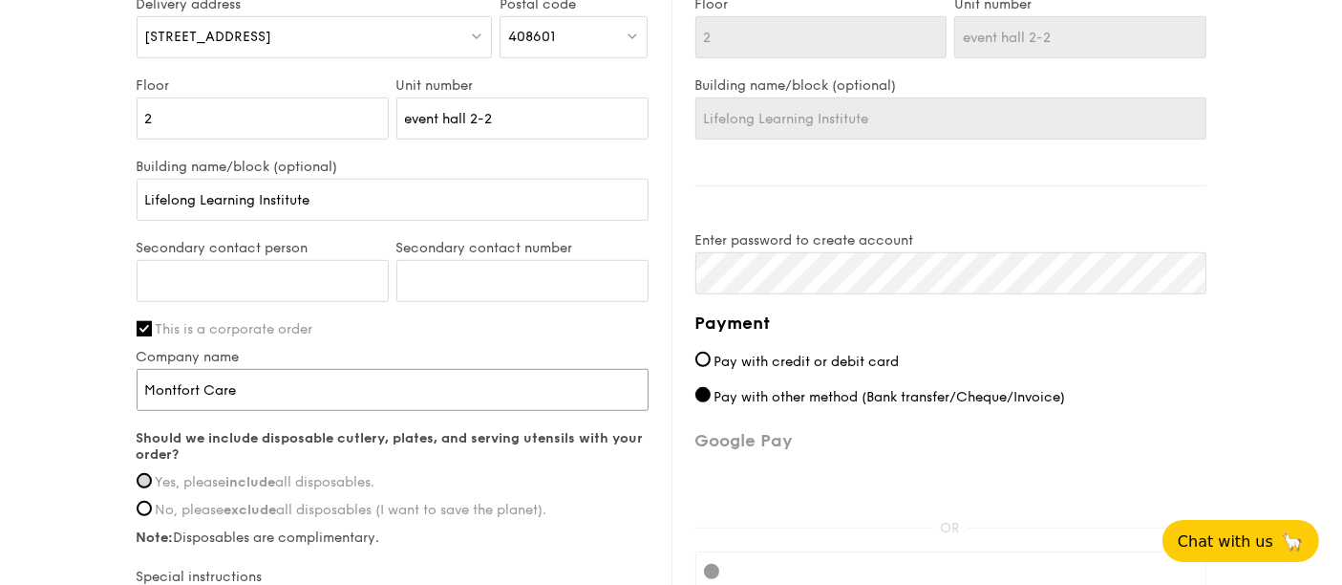
type input "Montfort Care"
click at [142, 473] on input "Yes, please include all disposables." at bounding box center [144, 480] width 15 height 15
radio input "true"
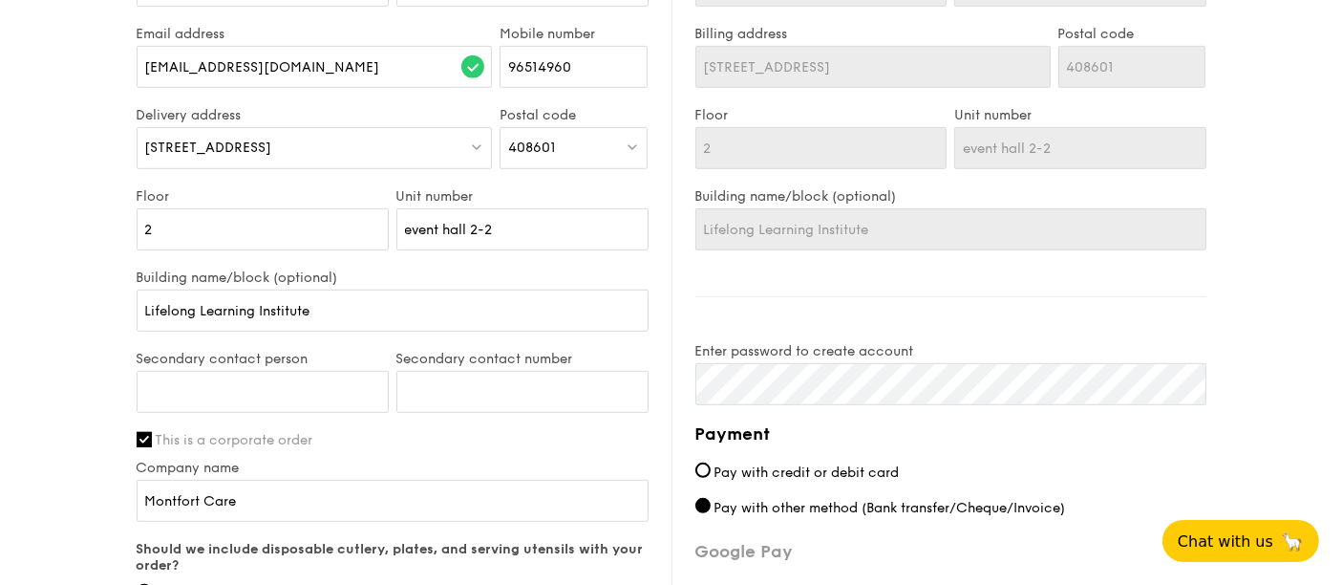
scroll to position [1031, 0]
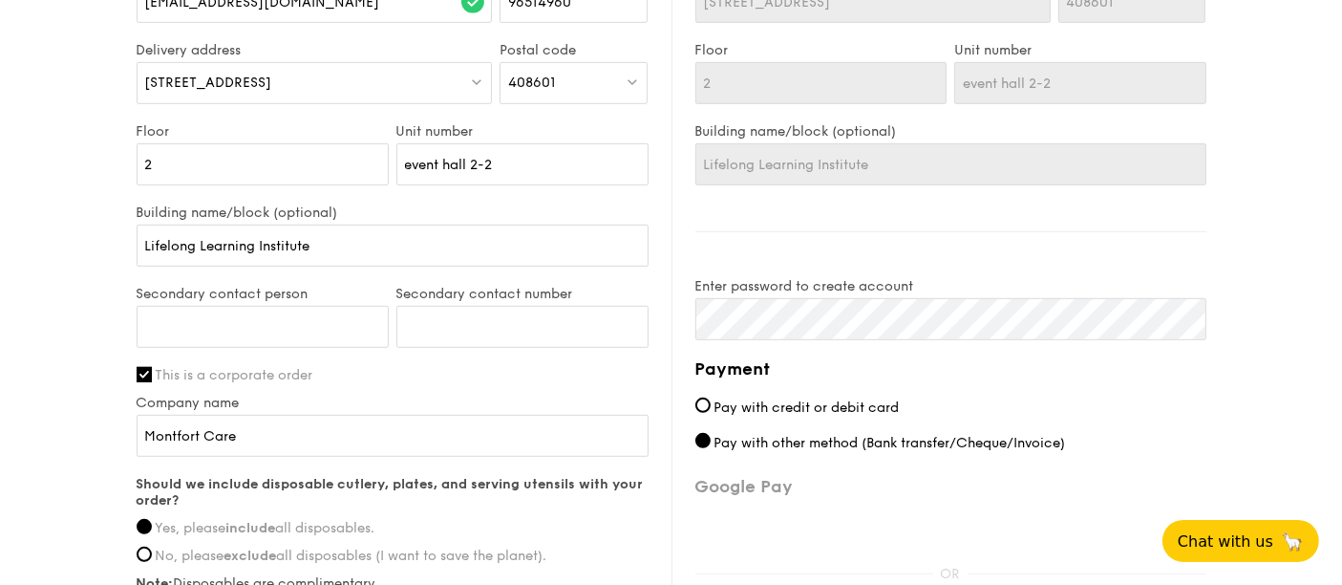
click at [870, 402] on span "Pay with credit or debit card" at bounding box center [806, 407] width 185 height 16
click at [711, 402] on input "Pay with credit or debit card" at bounding box center [702, 404] width 15 height 15
radio input "true"
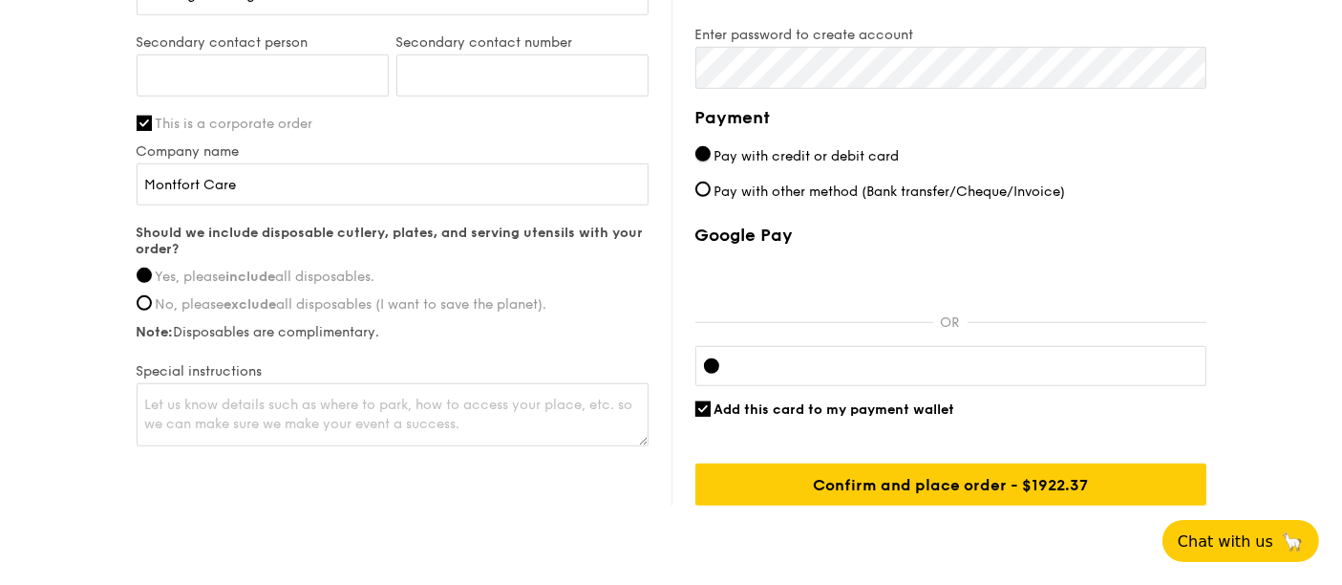
scroll to position [1350, 0]
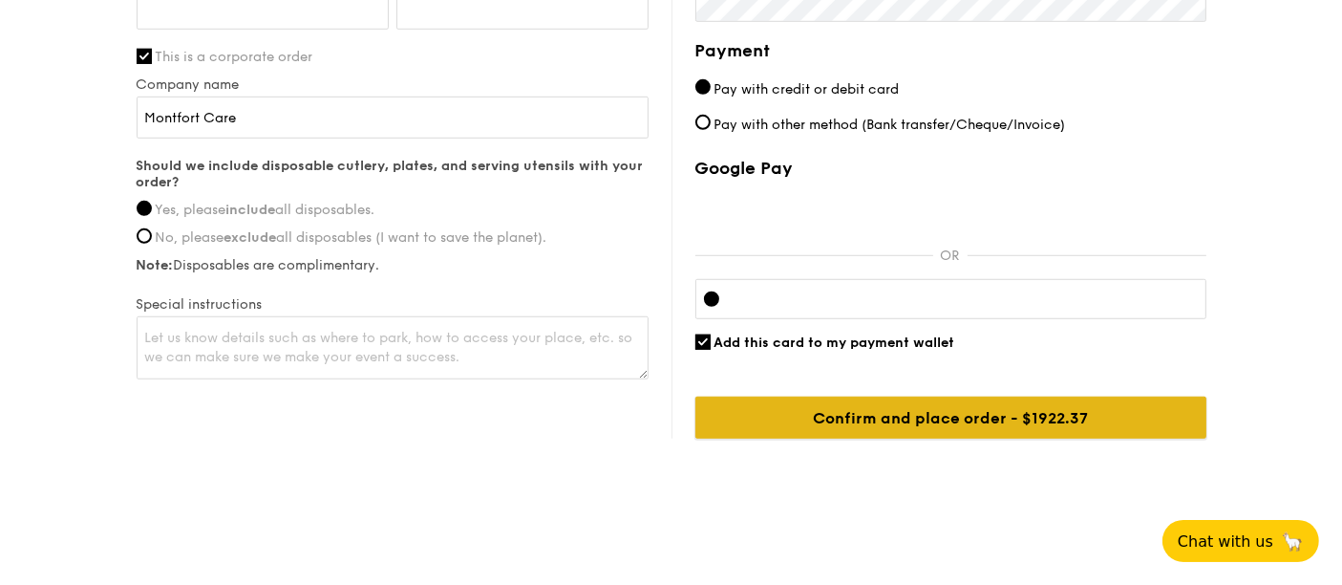
click at [906, 418] on input "Confirm and place order - $1922.37" at bounding box center [950, 417] width 511 height 42
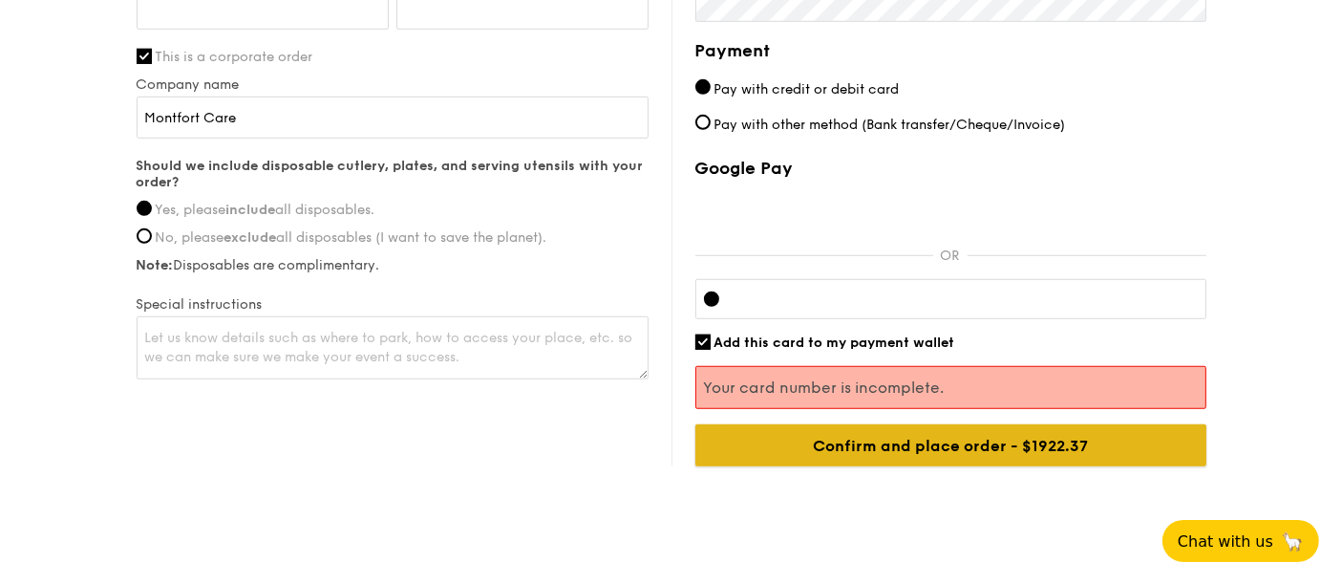
click at [900, 451] on input "Confirm and place order - $1922.37" at bounding box center [950, 445] width 511 height 42
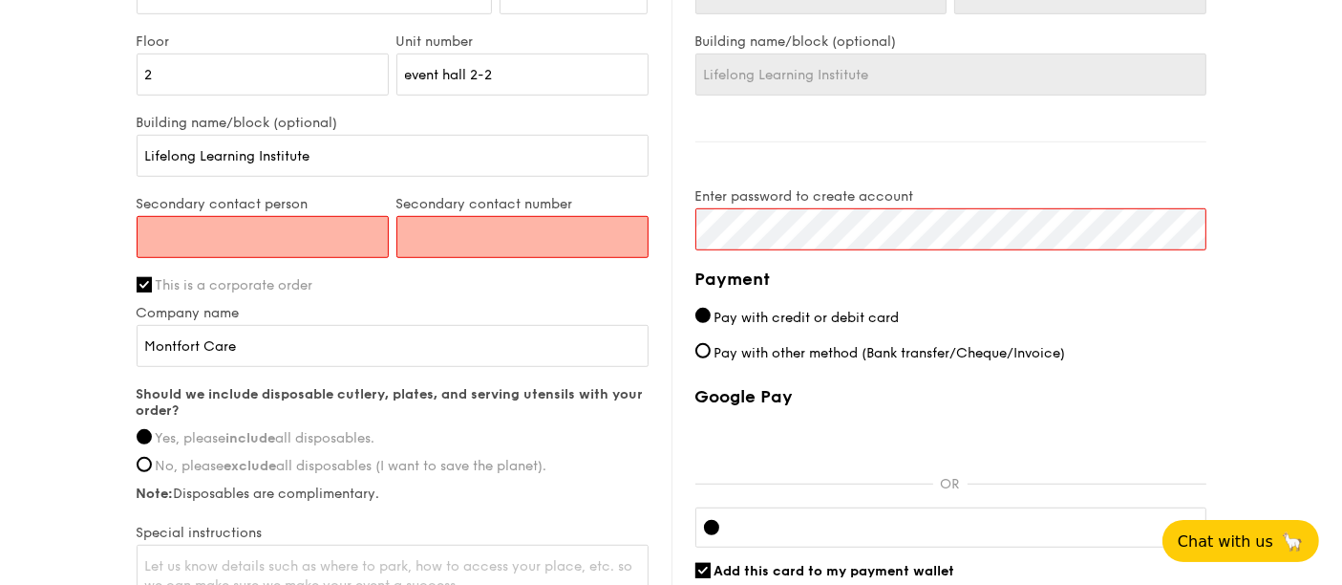
scroll to position [1119, 0]
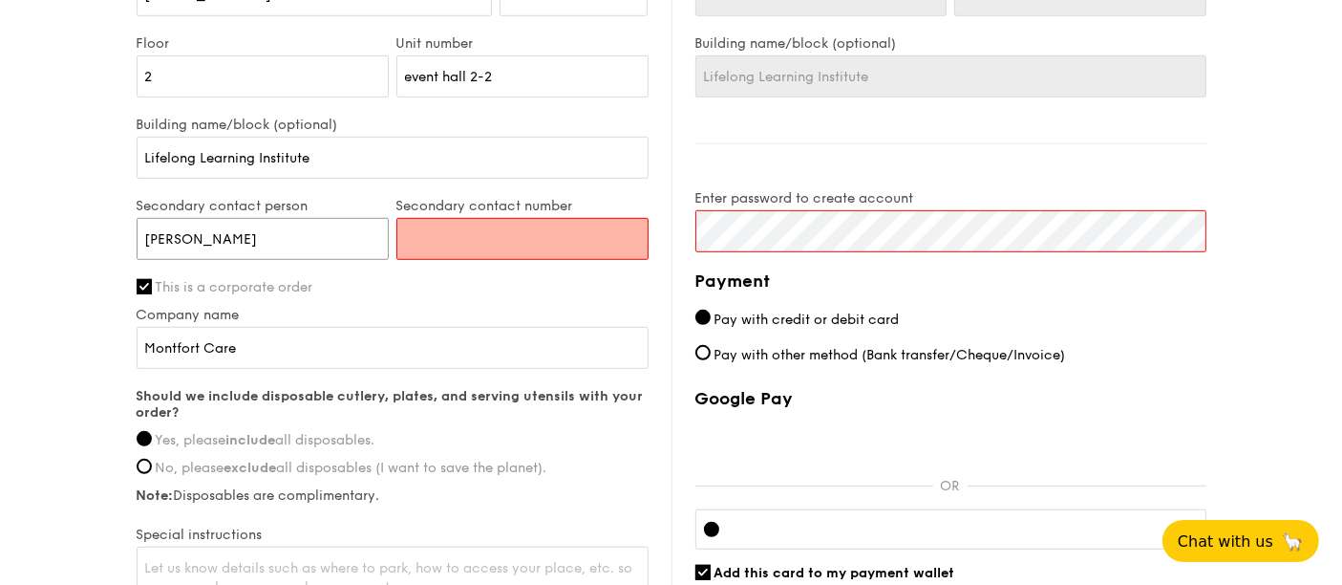
type input "[PERSON_NAME]"
click at [523, 239] on input "Secondary contact number" at bounding box center [522, 239] width 252 height 42
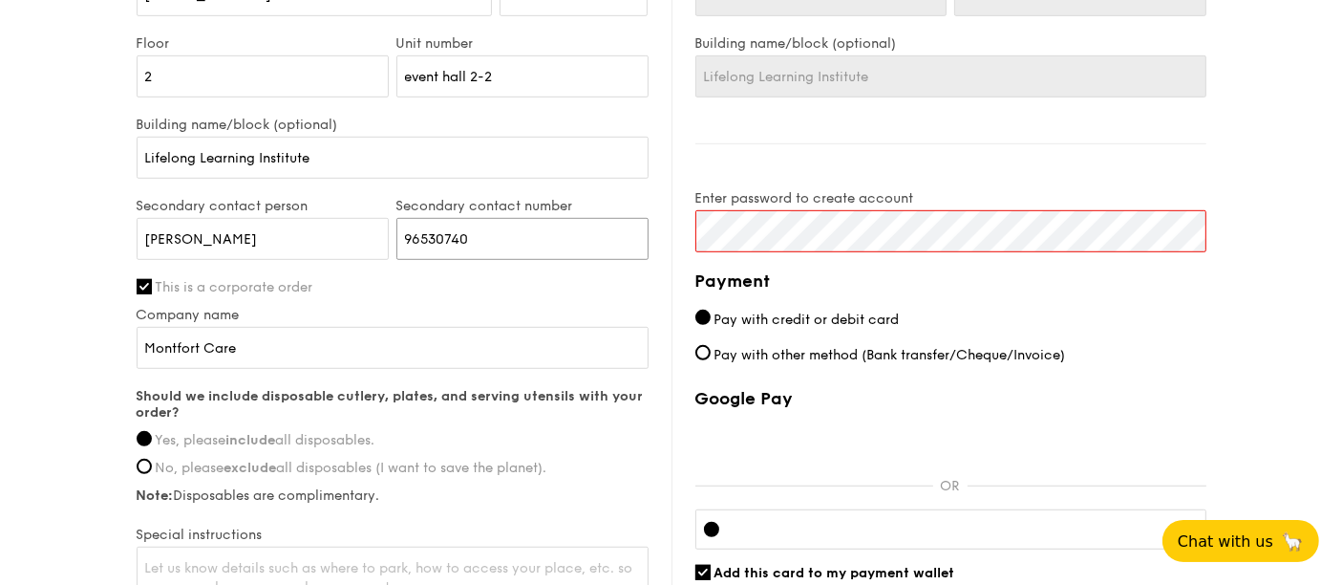
type input "96530740"
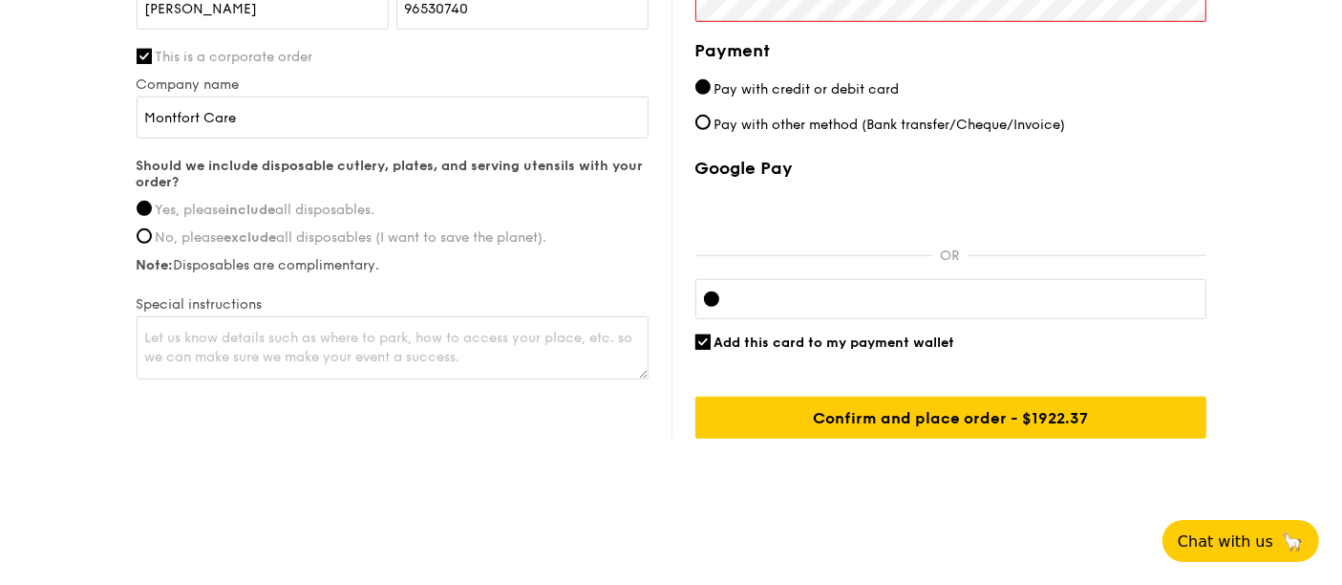
scroll to position [1244, 0]
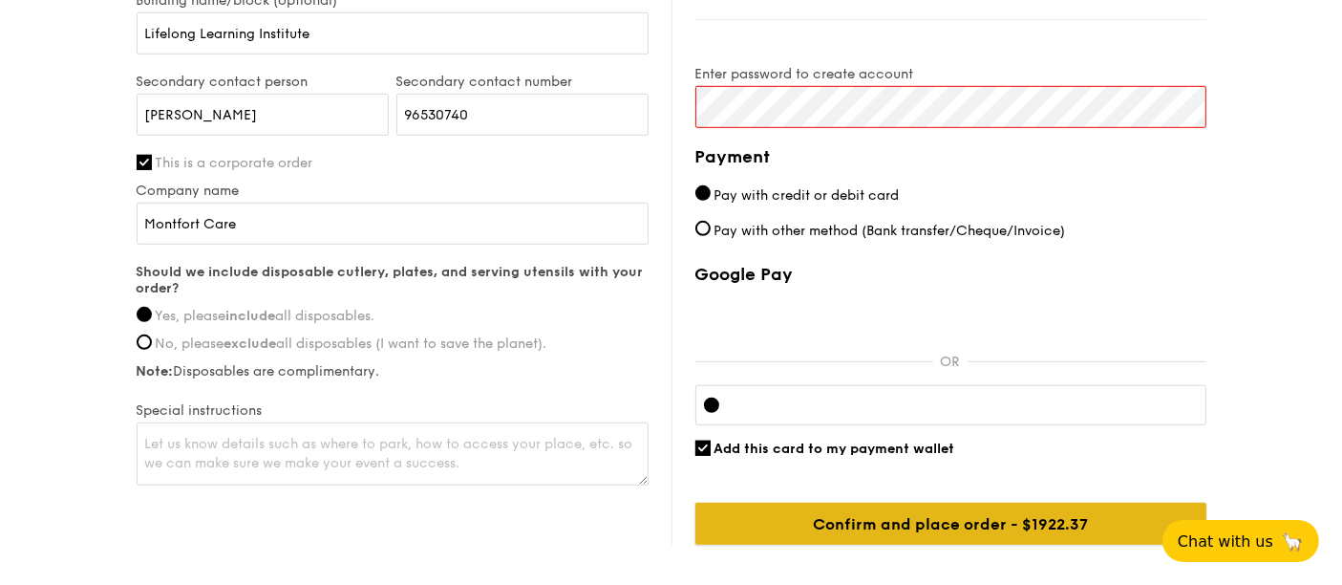
click at [1005, 522] on input "Confirm and place order - $1922.37" at bounding box center [950, 523] width 511 height 42
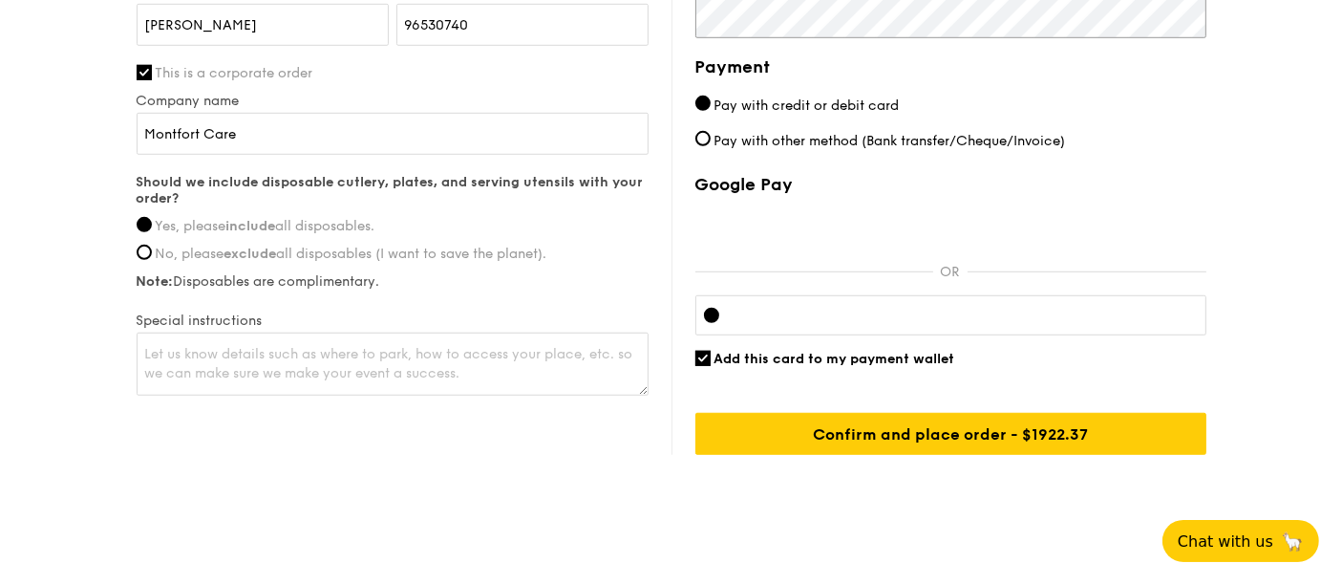
scroll to position [1350, 0]
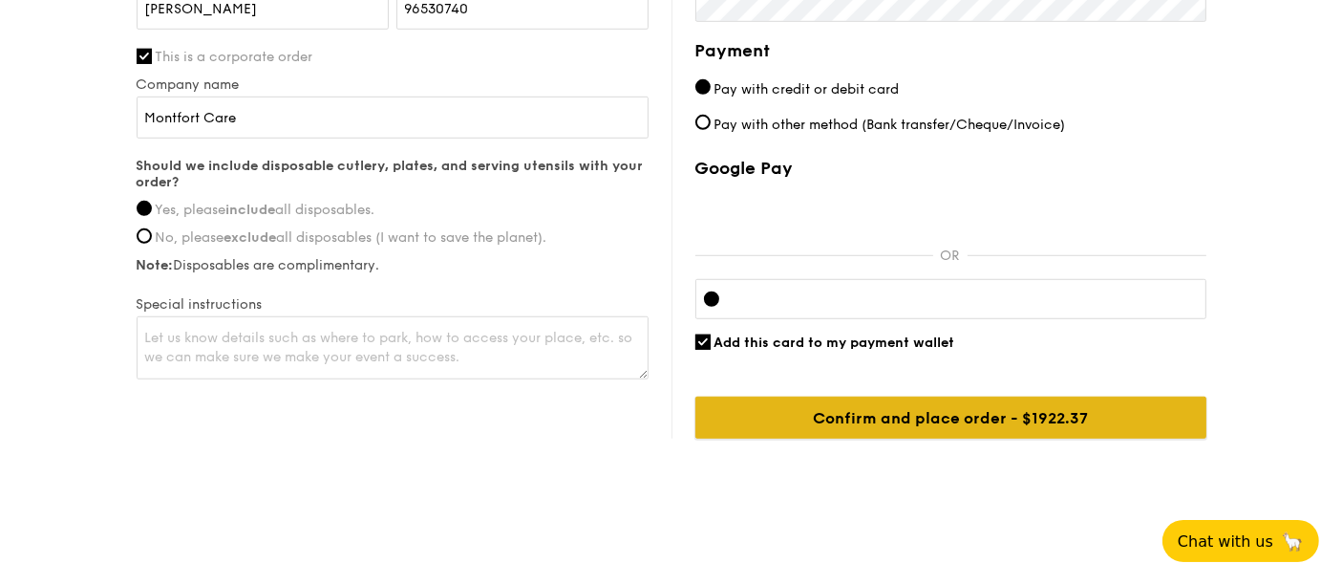
click at [775, 400] on input "Confirm and place order - $1922.37" at bounding box center [950, 417] width 511 height 42
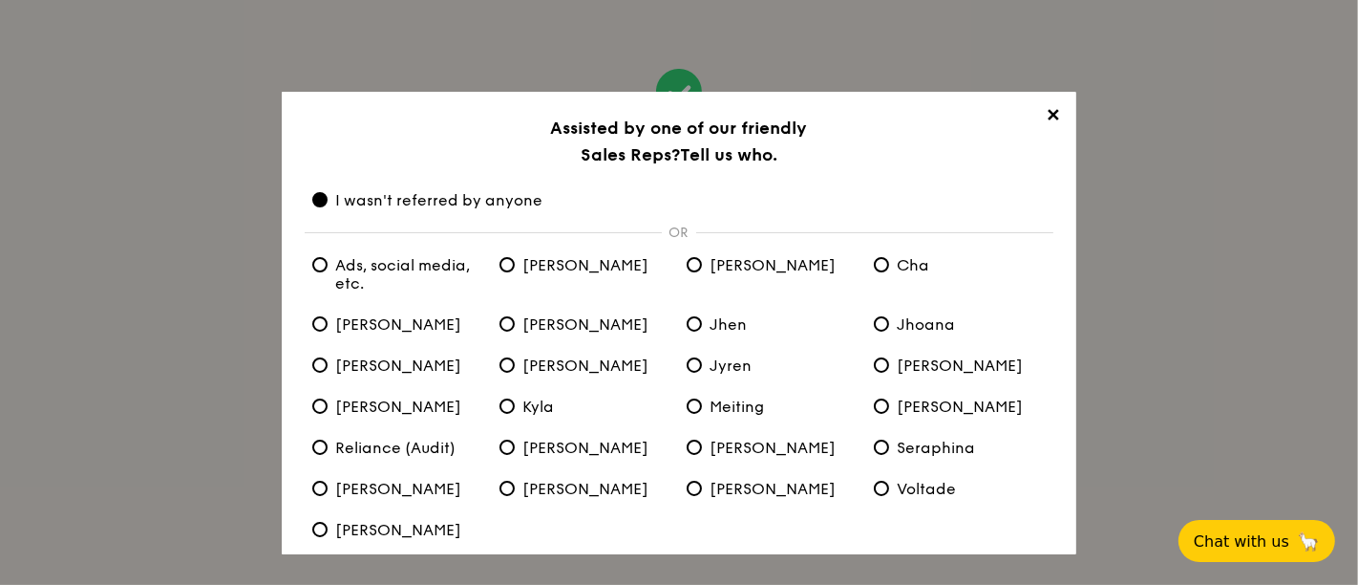
click at [163, 363] on div "✕ Assisted by one of our friendly Sales Reps? Tell us who. I wasn't referred by…" at bounding box center [679, 292] width 1358 height 585
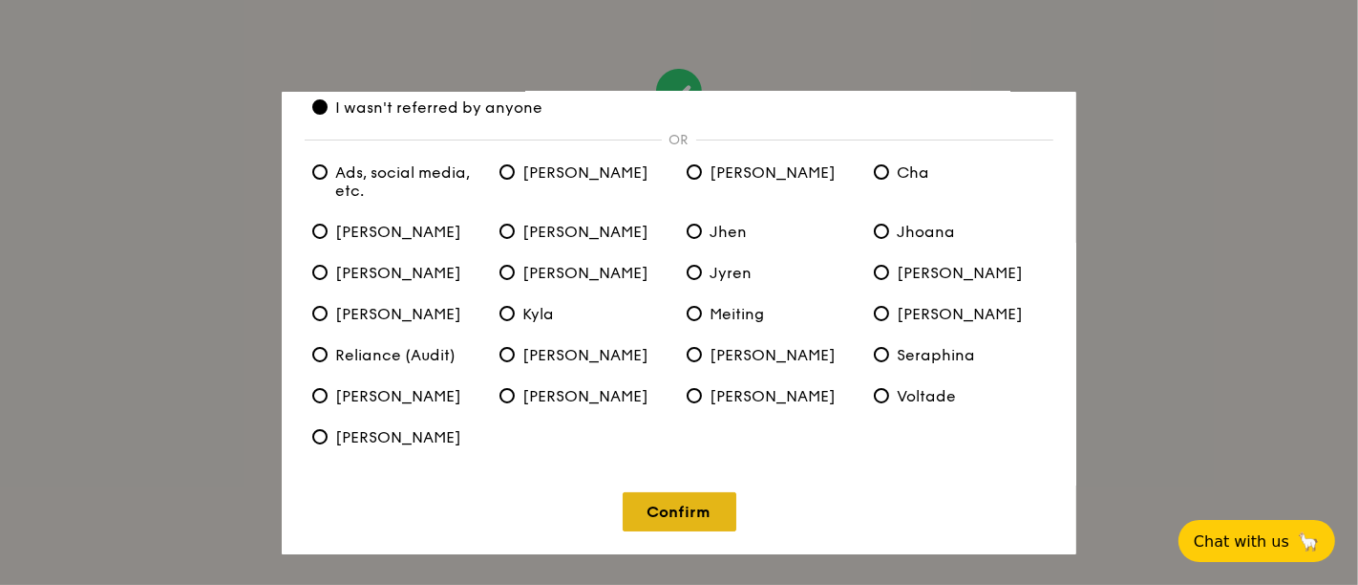
click at [701, 518] on link "Confirm" at bounding box center [680, 511] width 114 height 39
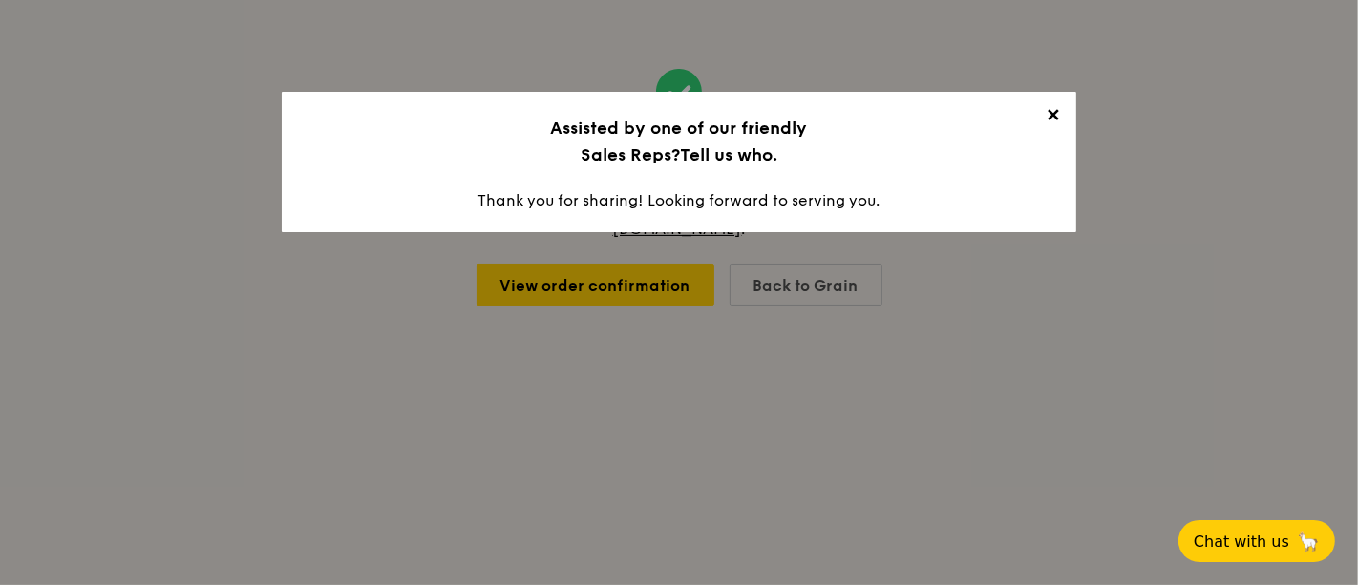
scroll to position [0, 0]
click at [1049, 109] on span "✕" at bounding box center [1053, 118] width 27 height 27
